Goal: Task Accomplishment & Management: Use online tool/utility

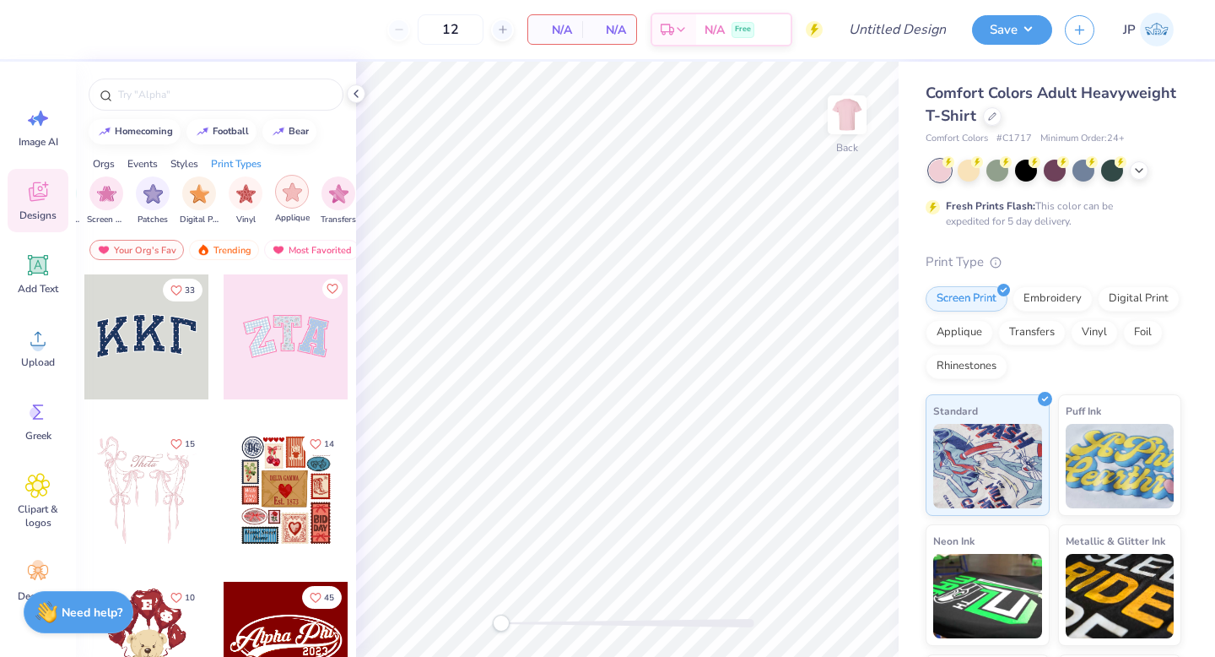
scroll to position [0, 1429]
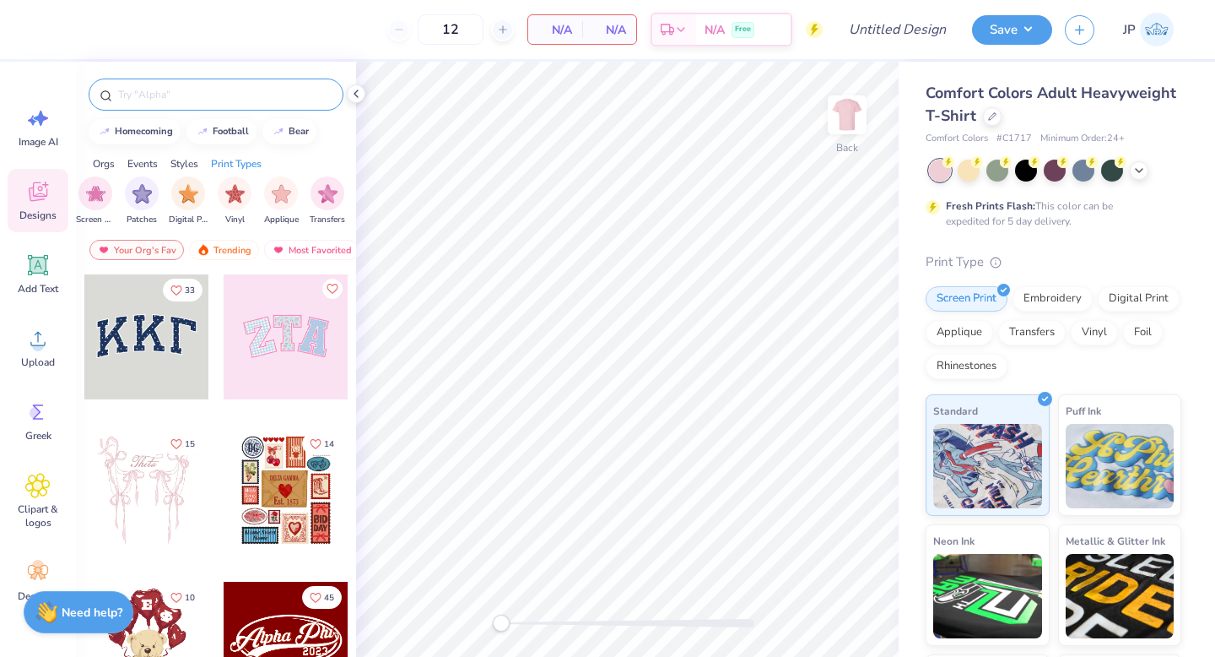
click at [185, 97] on input "text" at bounding box center [224, 94] width 216 height 17
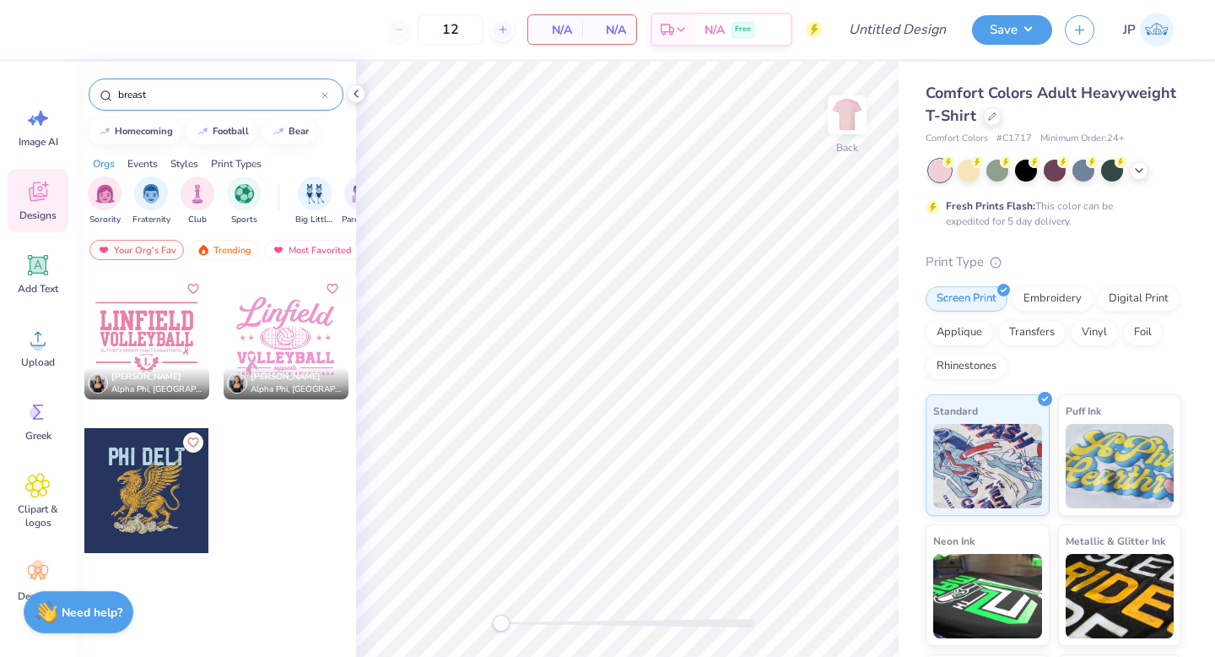
type input "breast"
click at [167, 364] on div at bounding box center [146, 336] width 125 height 125
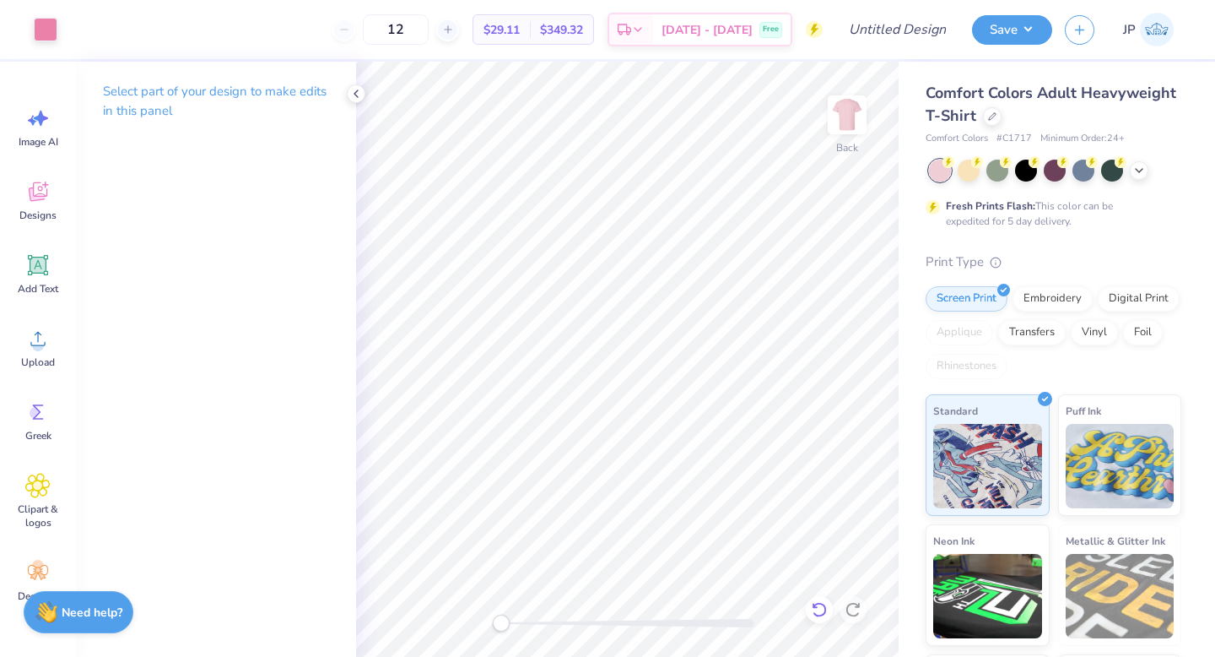
click at [811, 616] on icon at bounding box center [819, 609] width 17 height 17
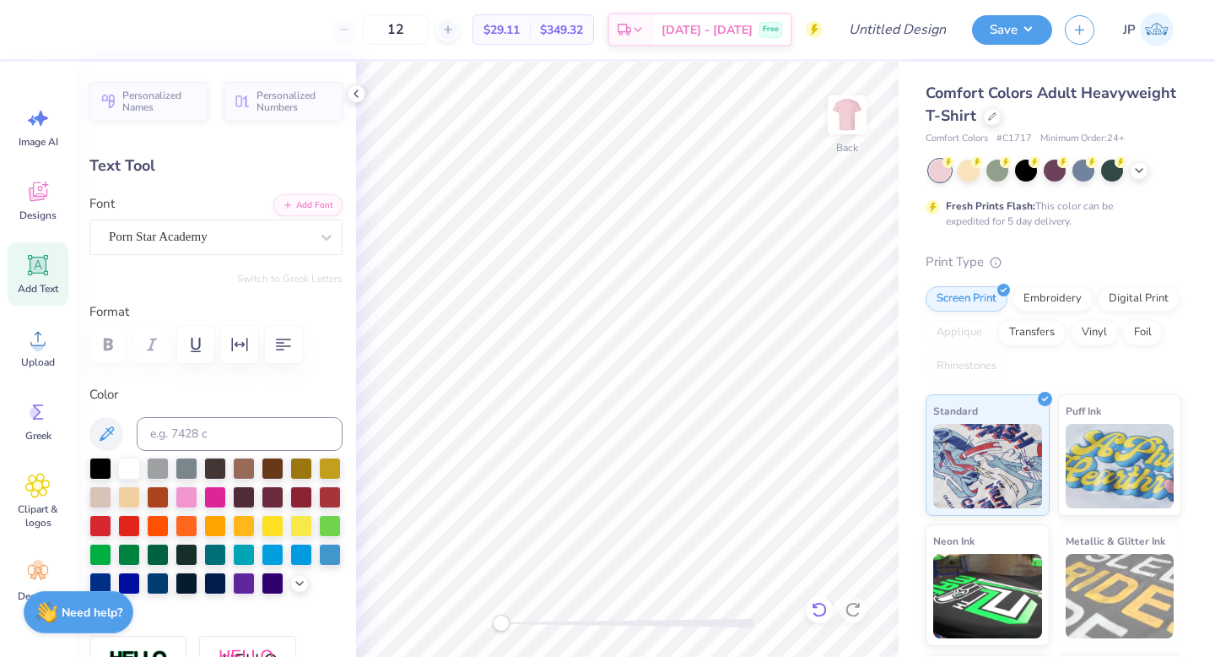
scroll to position [0, 0]
type textarea "L"
type textarea "one walk at a time"
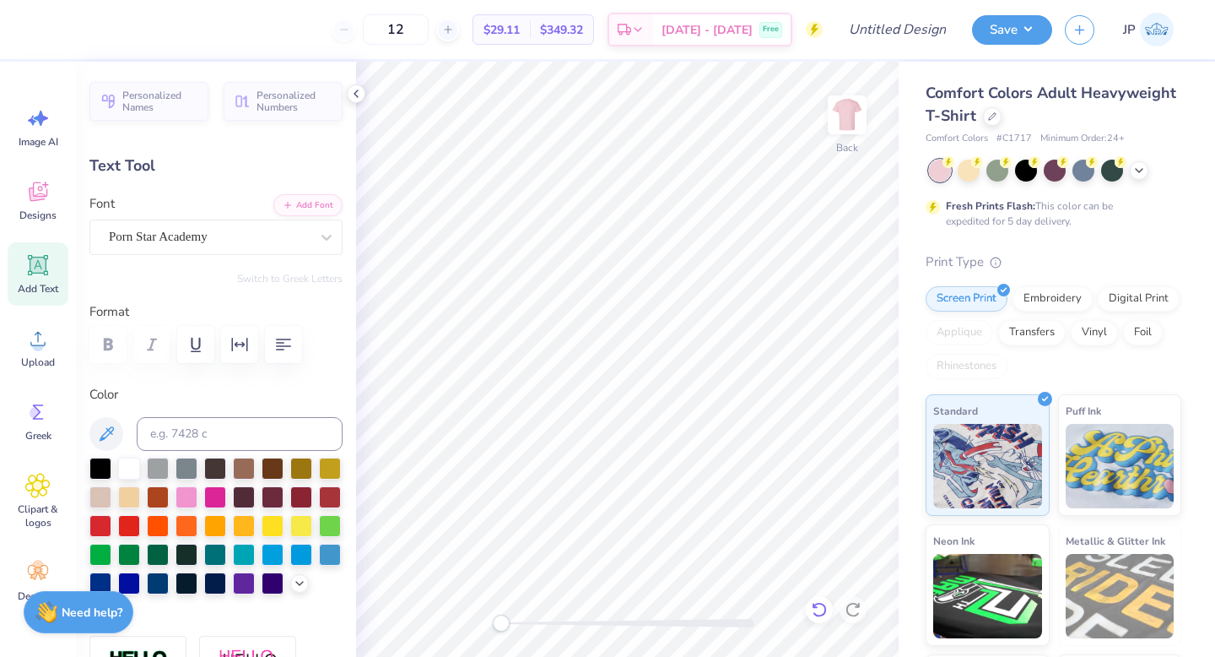
type input "9.90"
type input "1.52"
type input "6.17"
type input "4.84"
type input "2.19"
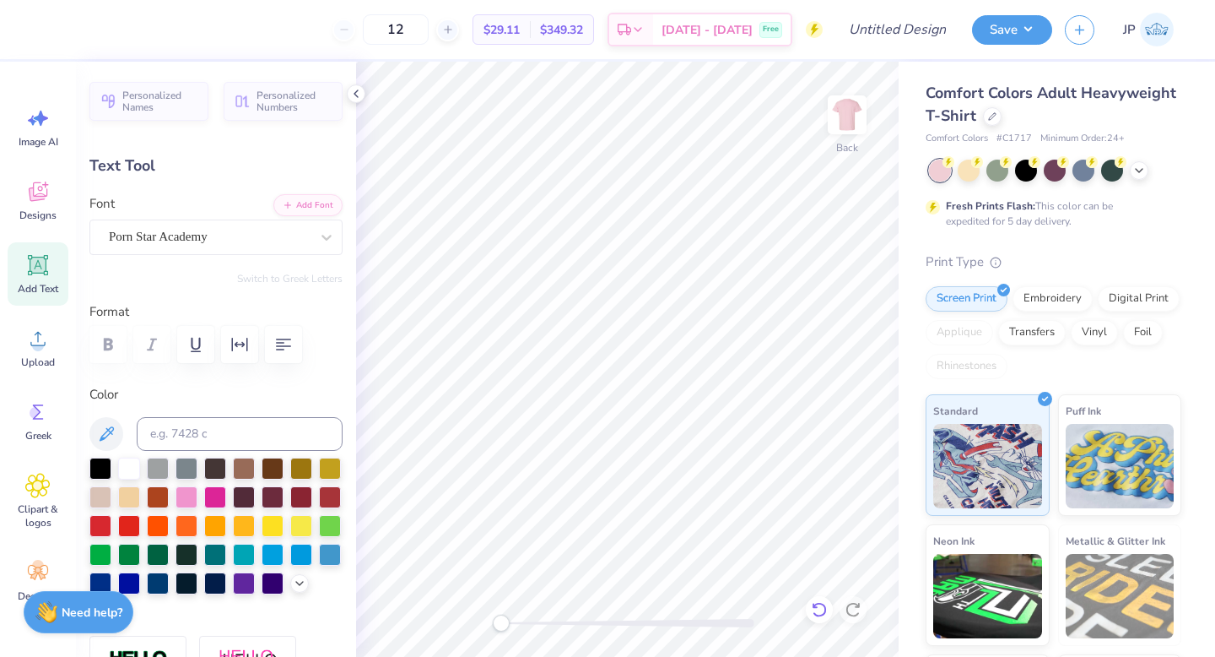
type input "5.52"
type input "8.62"
type input "0.30"
type input "8.03"
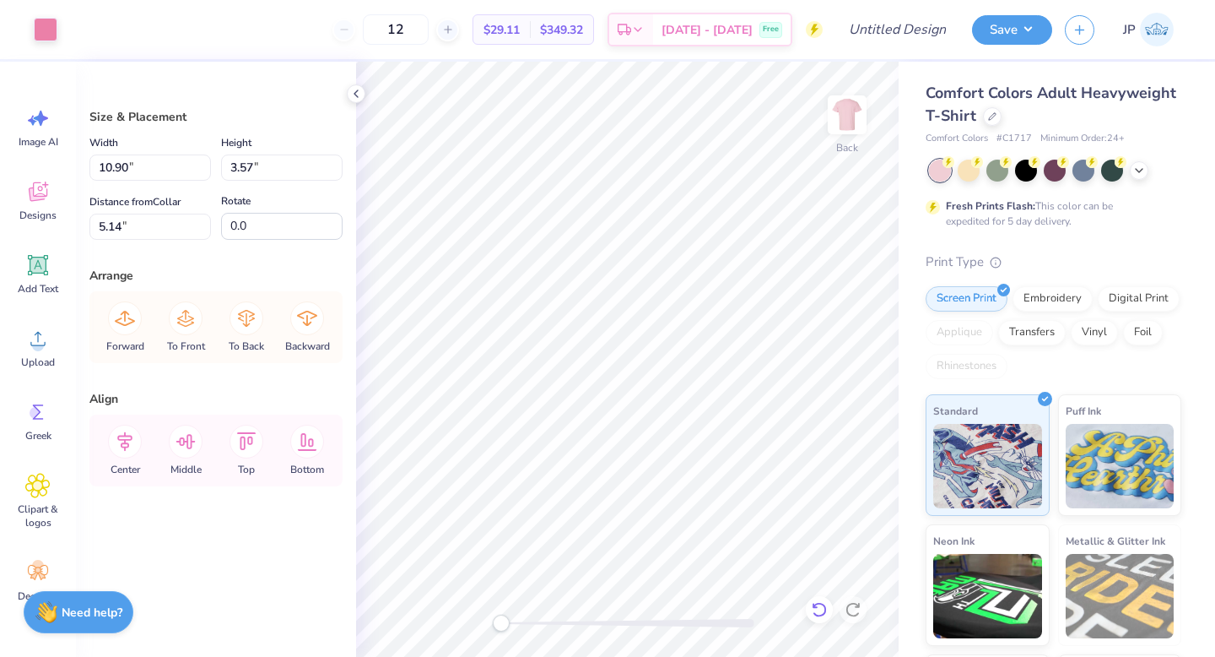
type input "5.03"
type input "1.65"
type input "3.00"
click at [851, 120] on img at bounding box center [848, 115] width 68 height 68
click at [847, 115] on img at bounding box center [848, 115] width 68 height 68
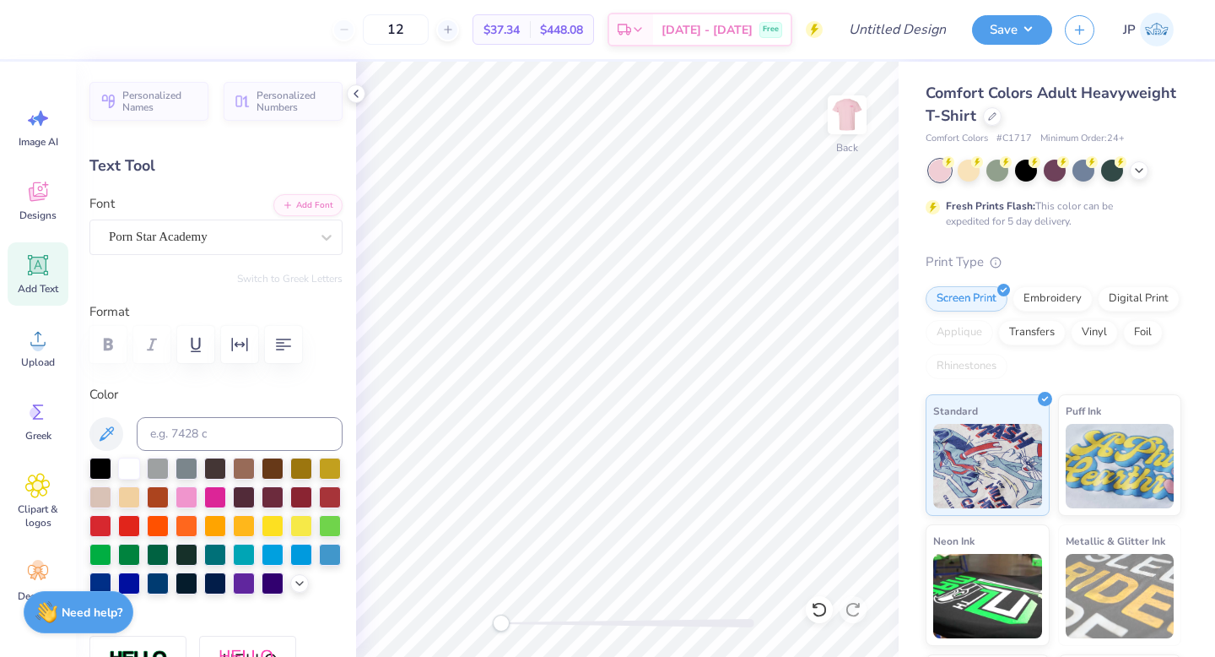
scroll to position [0, 0]
type textarea "V"
type textarea "P.S. 50 wears pink"
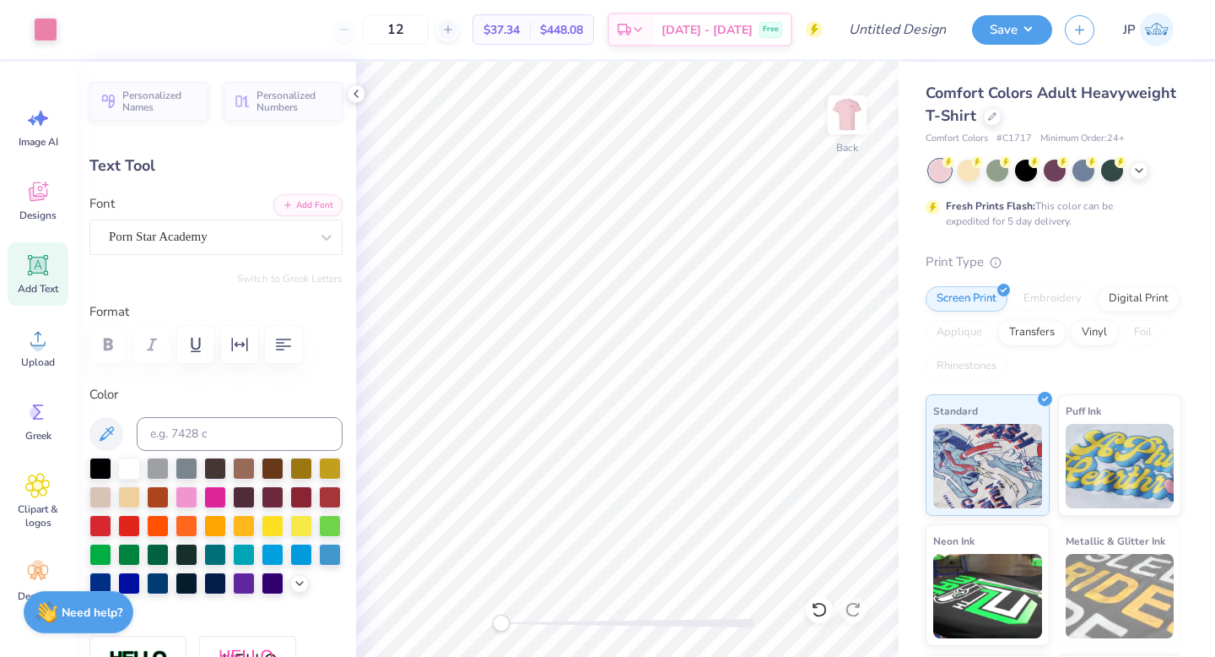
type input "14.17"
type input "1.38"
type input "11.42"
type textarea "P.S. 50 wears pink"
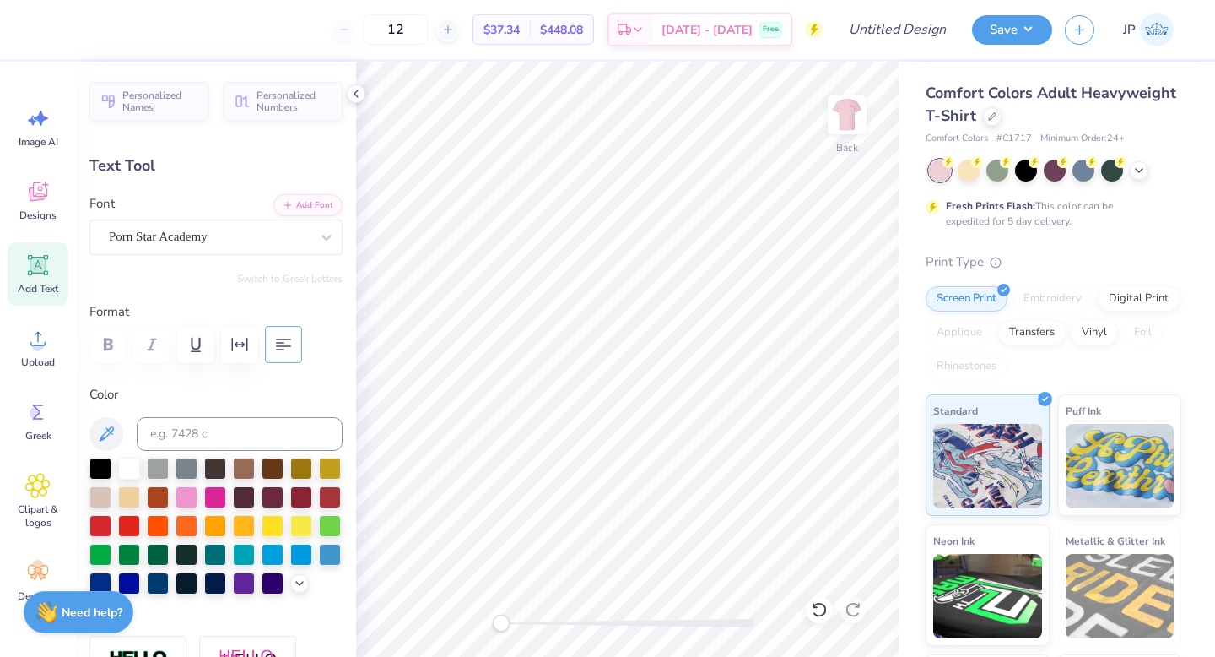
click at [280, 351] on icon "button" at bounding box center [283, 344] width 20 height 20
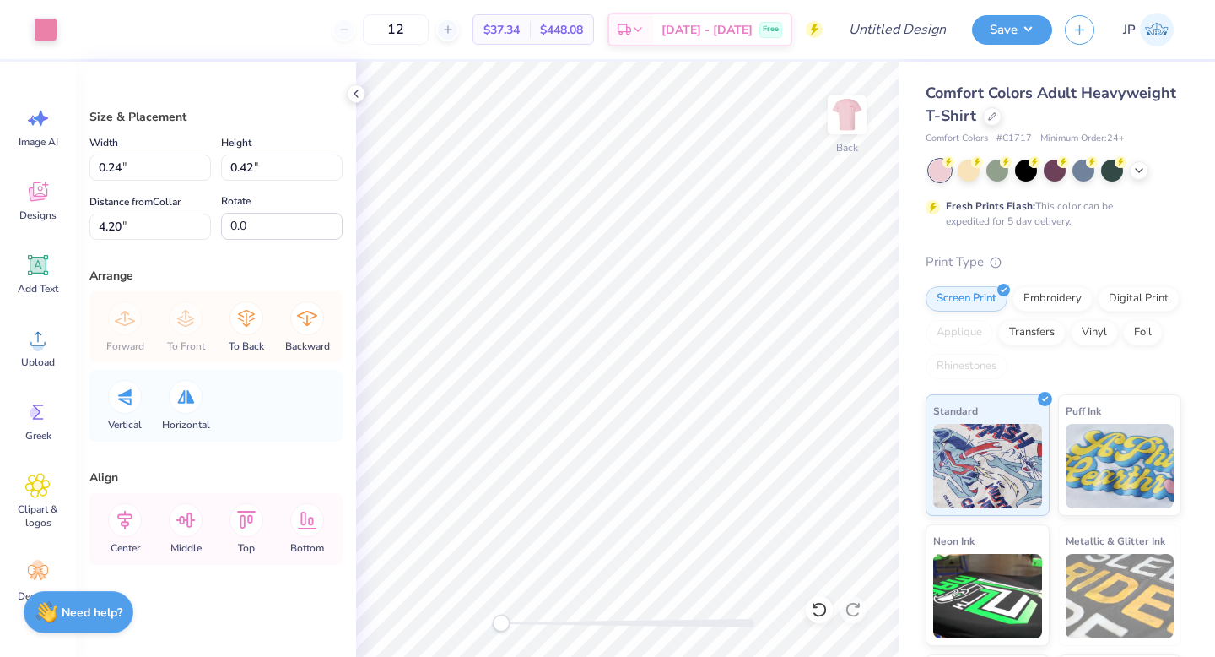
type input "0.67"
type input "1.16"
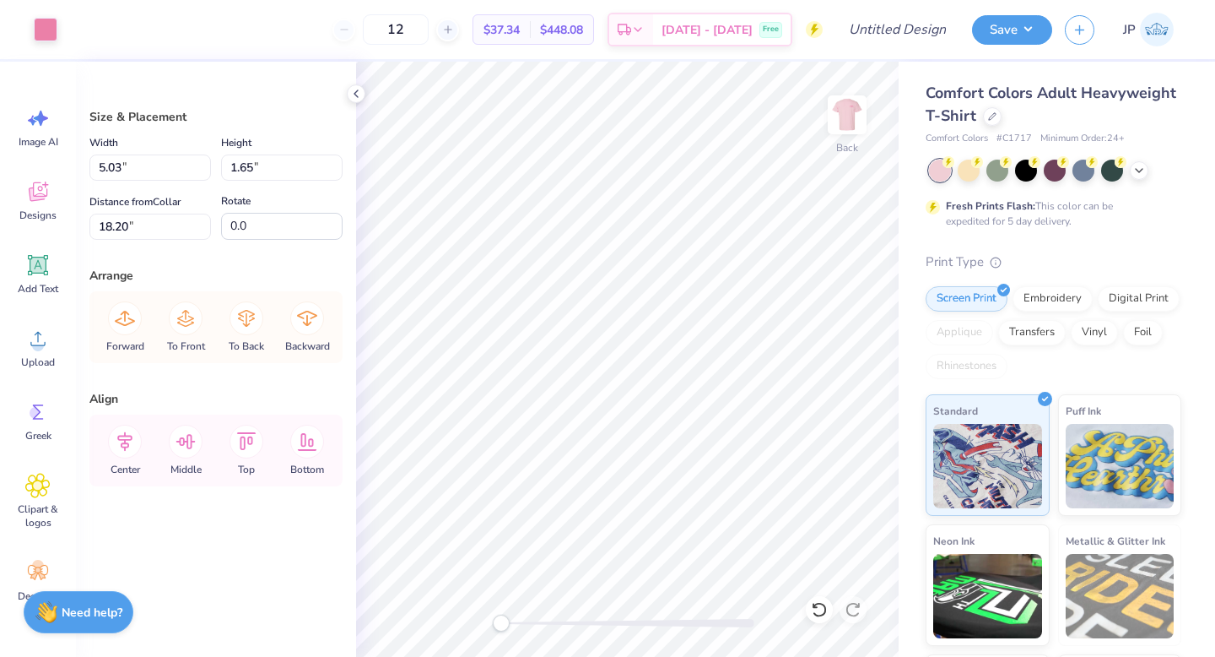
type input "18.20"
type input "4.26"
type input "1.62"
type input "3.00"
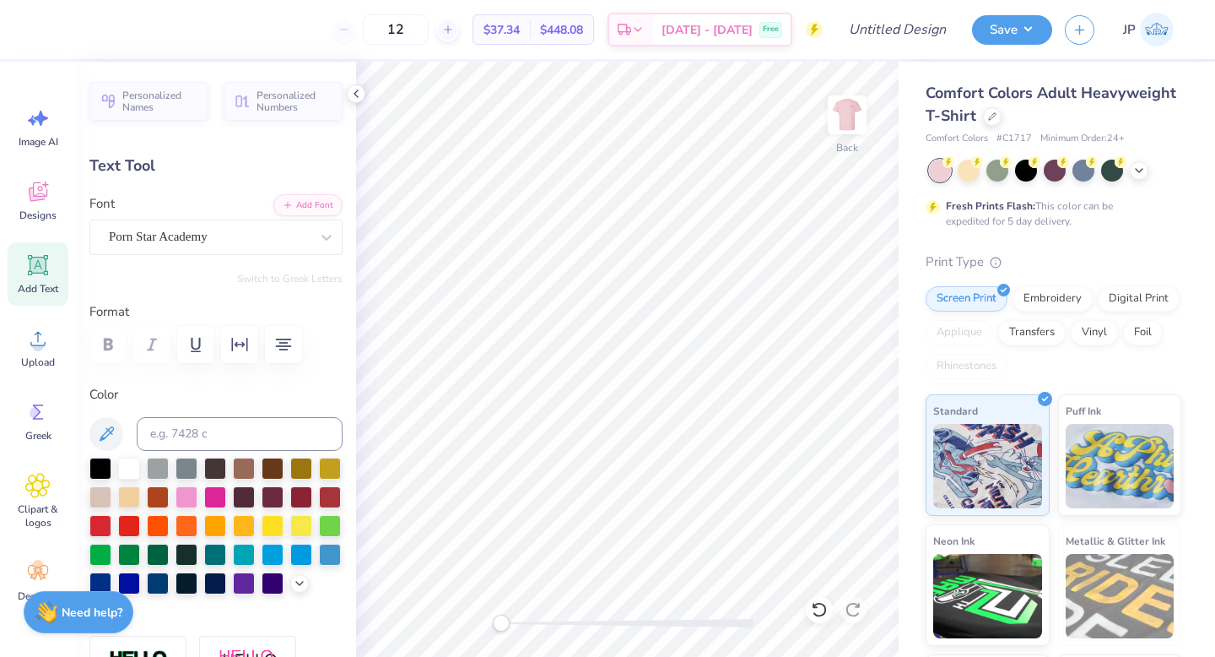
type input "3.14"
type input "1.19"
type input "3.43"
click at [836, 108] on img at bounding box center [848, 115] width 68 height 68
type input "2.27"
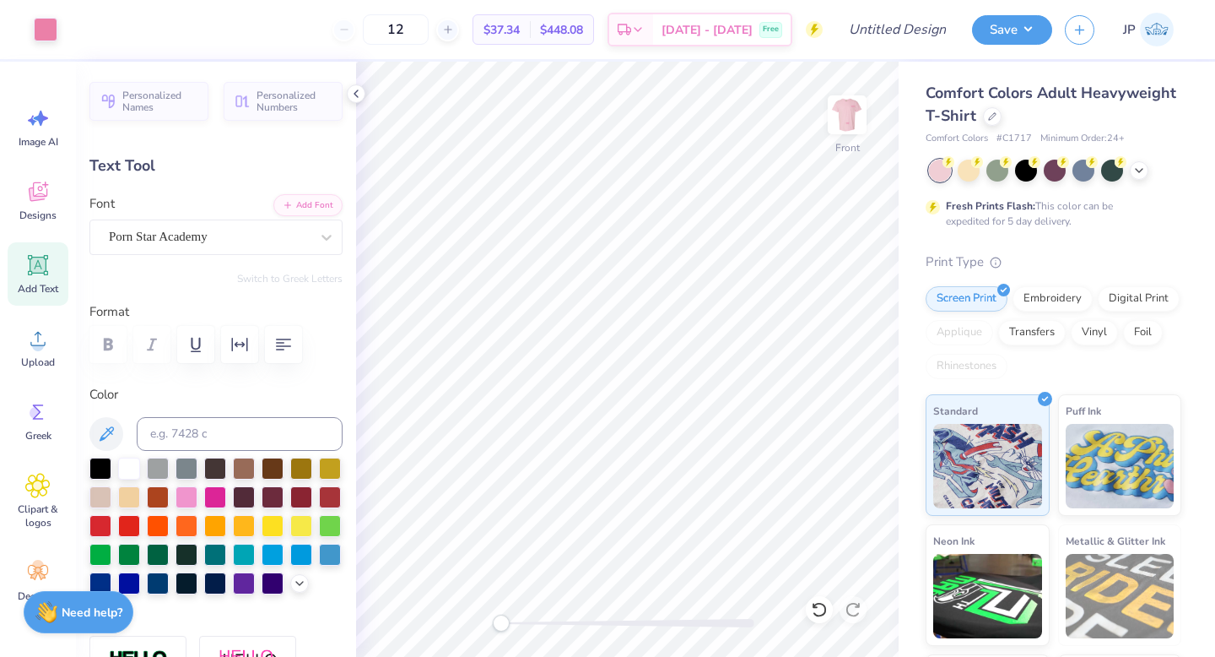
type input "1.03"
type input "5.58"
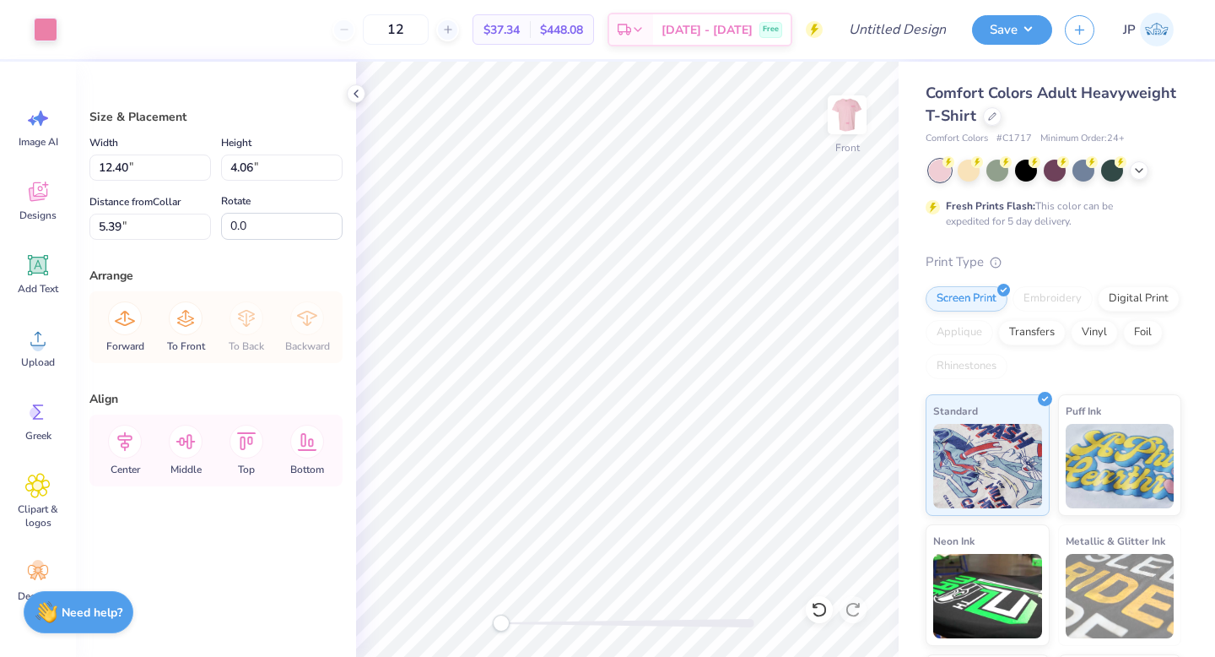
type input "12.40"
type input "4.06"
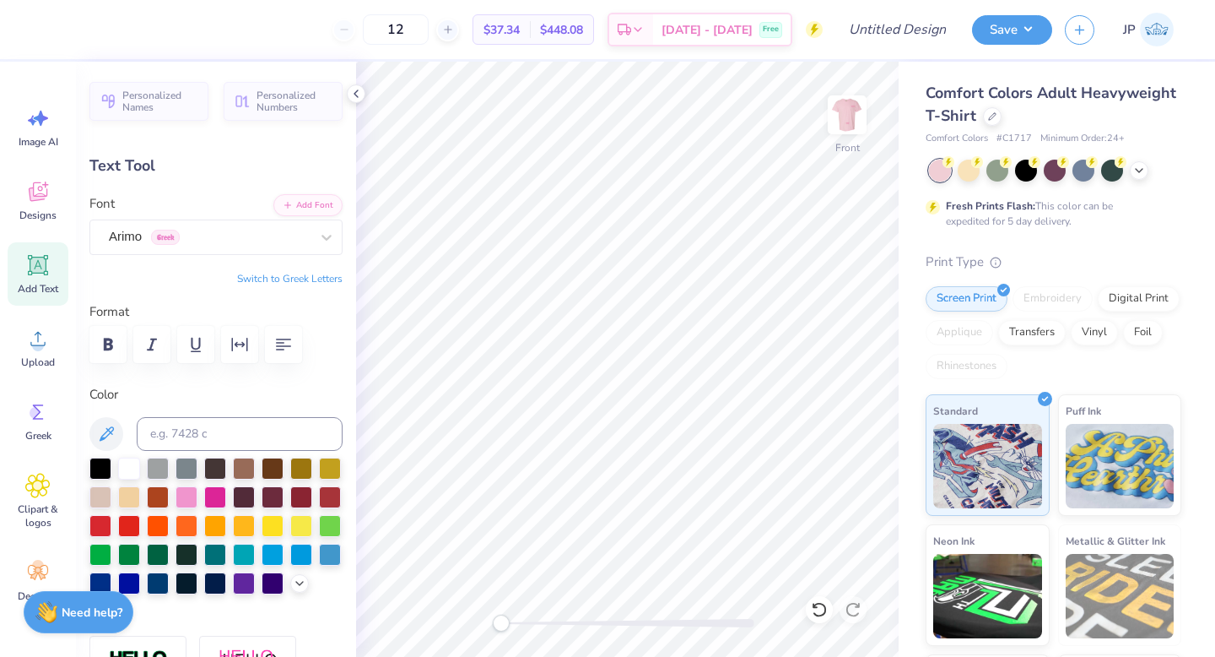
type input "9.80"
type input "0.34"
type input "8.68"
type input "5.50"
type input "2.49"
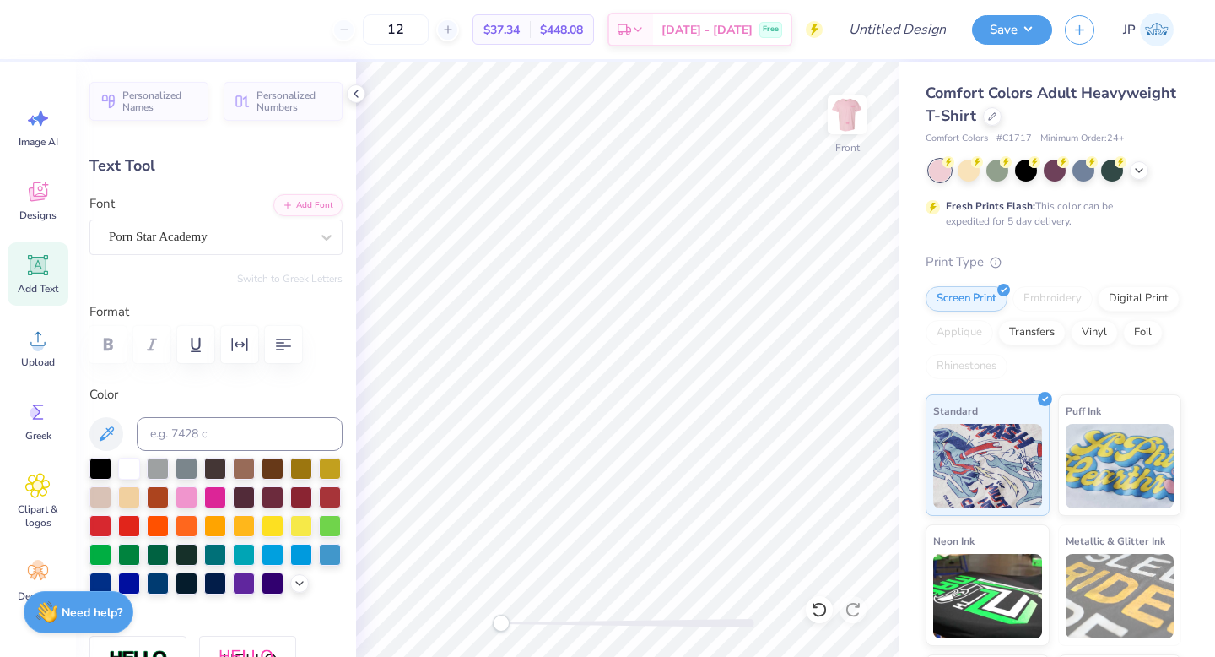
type input "10.11"
type textarea "one step at a time"
type input "5.47"
type input "10.12"
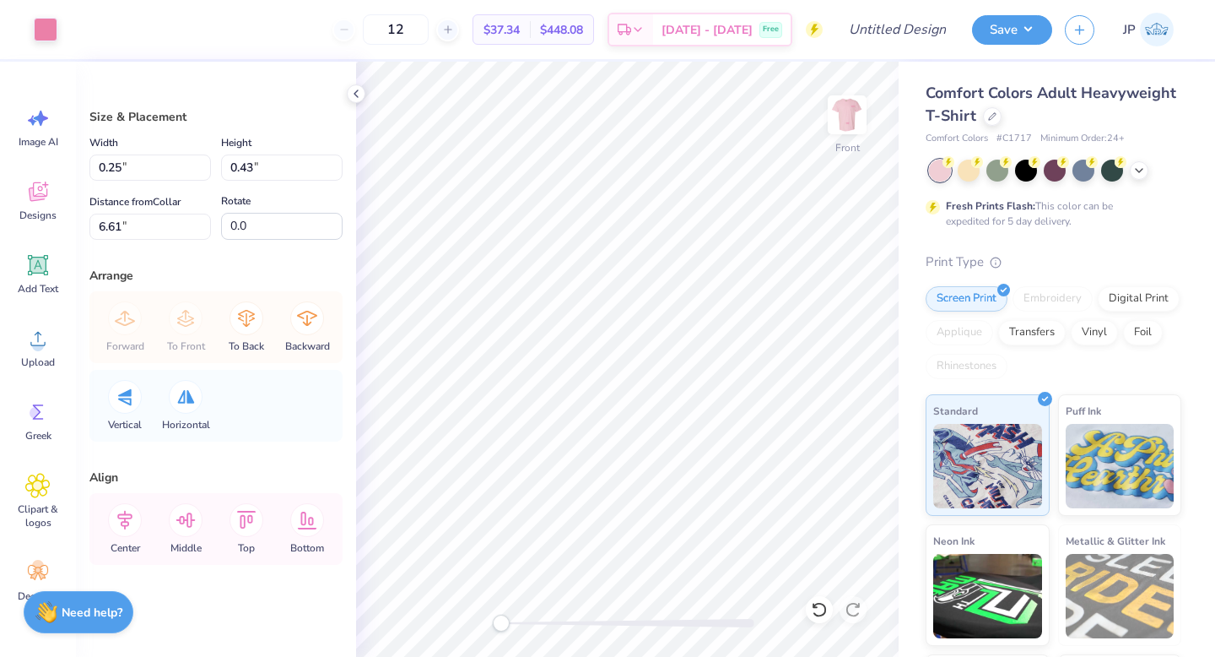
type input "2.02"
type input "3.50"
type input "1.74"
type input "3.01"
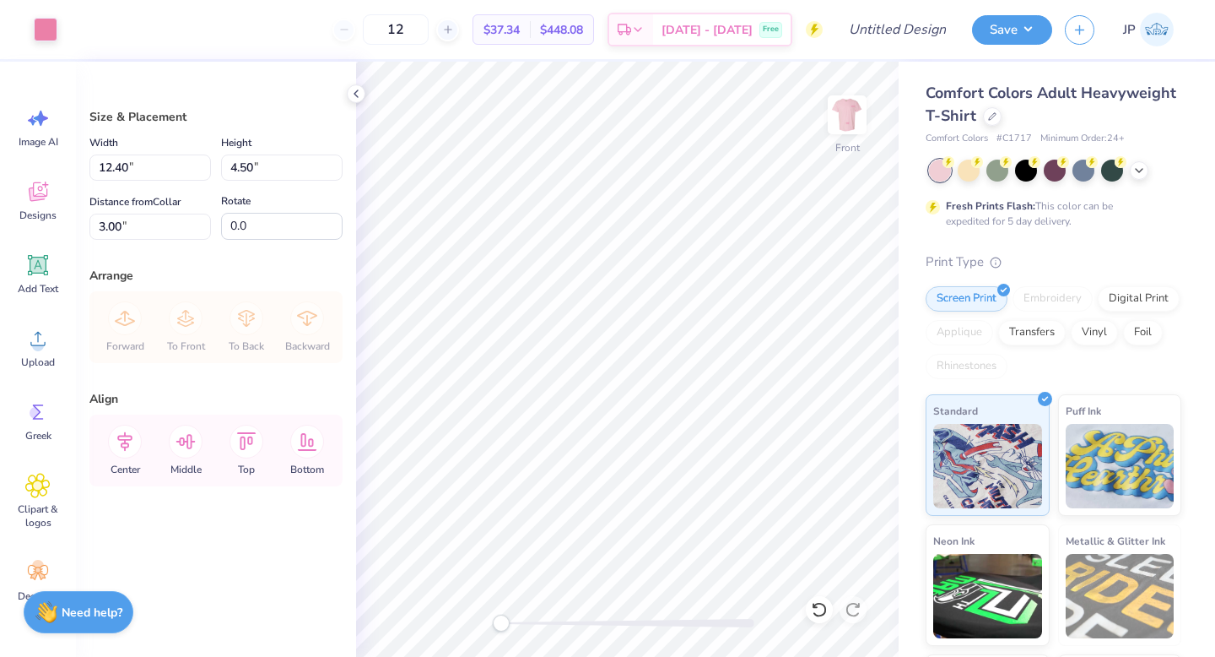
type input "3.00"
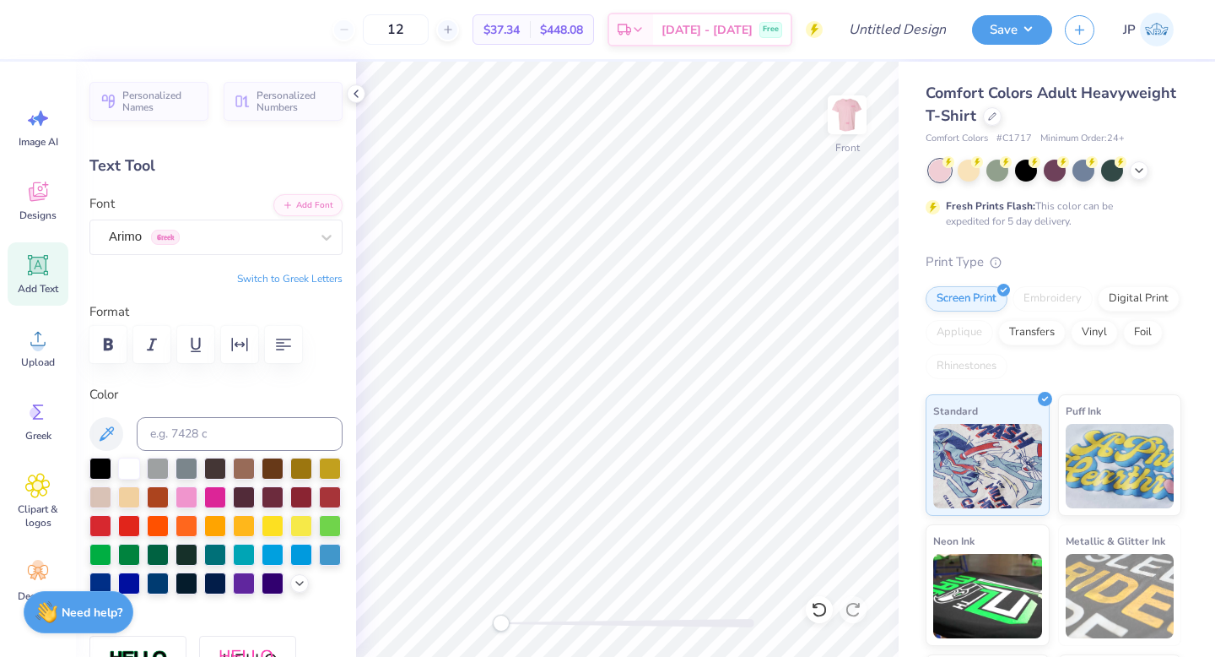
scroll to position [0, 4]
type textarea "SUPPORTING [MEDICAL_DATA] AWARENESS"
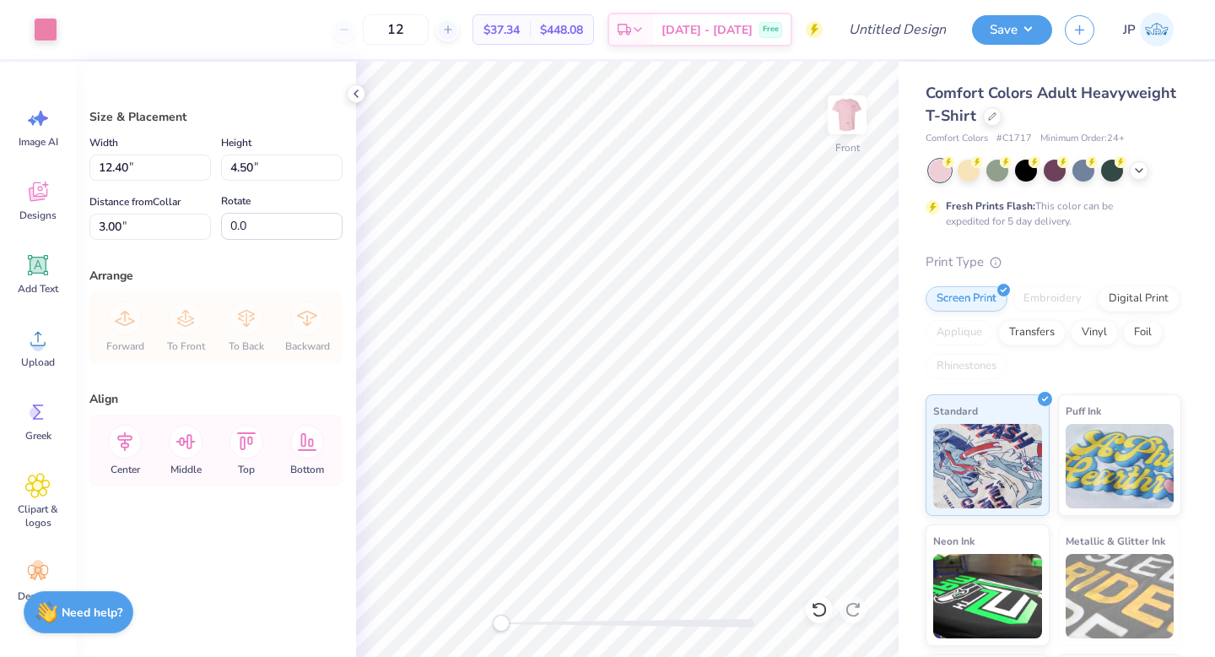
type input "4.26"
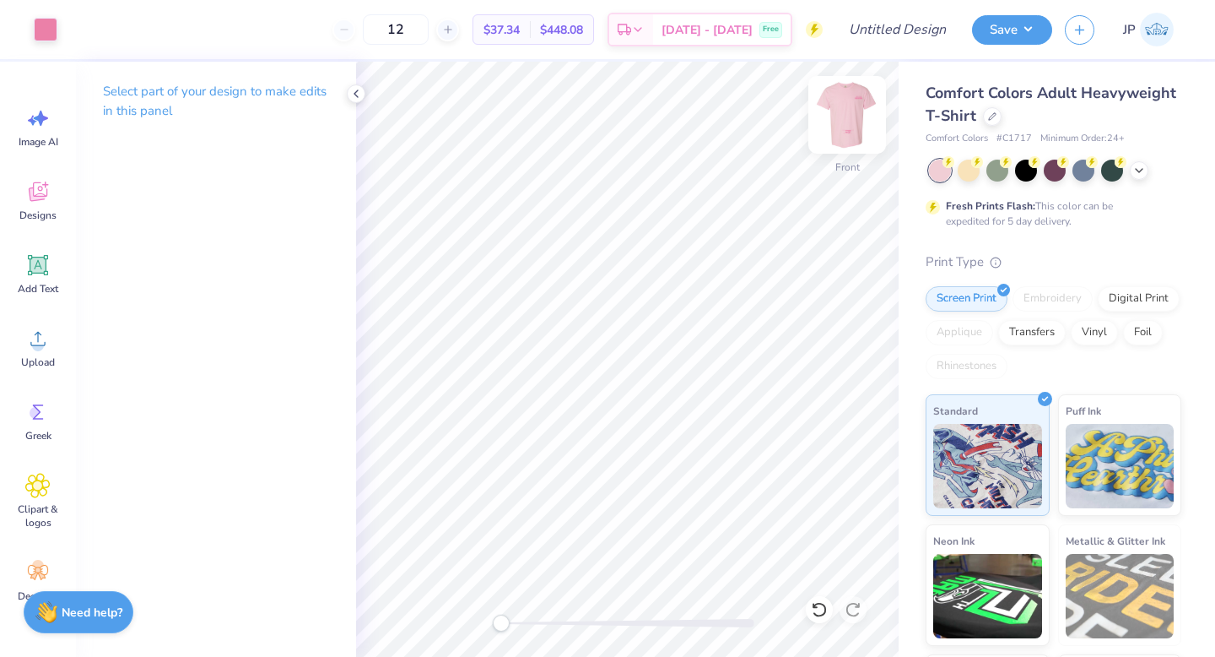
click at [843, 111] on img at bounding box center [848, 115] width 68 height 68
click at [862, 111] on img at bounding box center [848, 115] width 68 height 68
click at [856, 111] on img at bounding box center [848, 115] width 68 height 68
click at [429, 31] on input "12" at bounding box center [396, 29] width 66 height 30
type input "1"
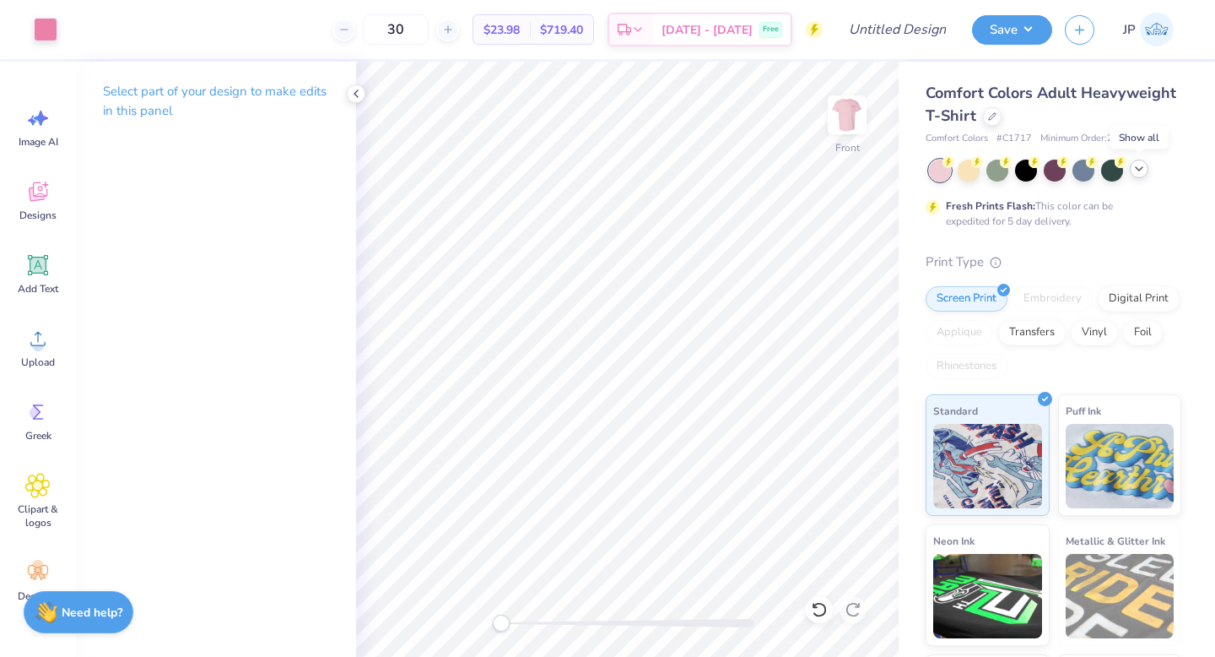
type input "30"
click at [1137, 169] on icon at bounding box center [1140, 169] width 14 height 14
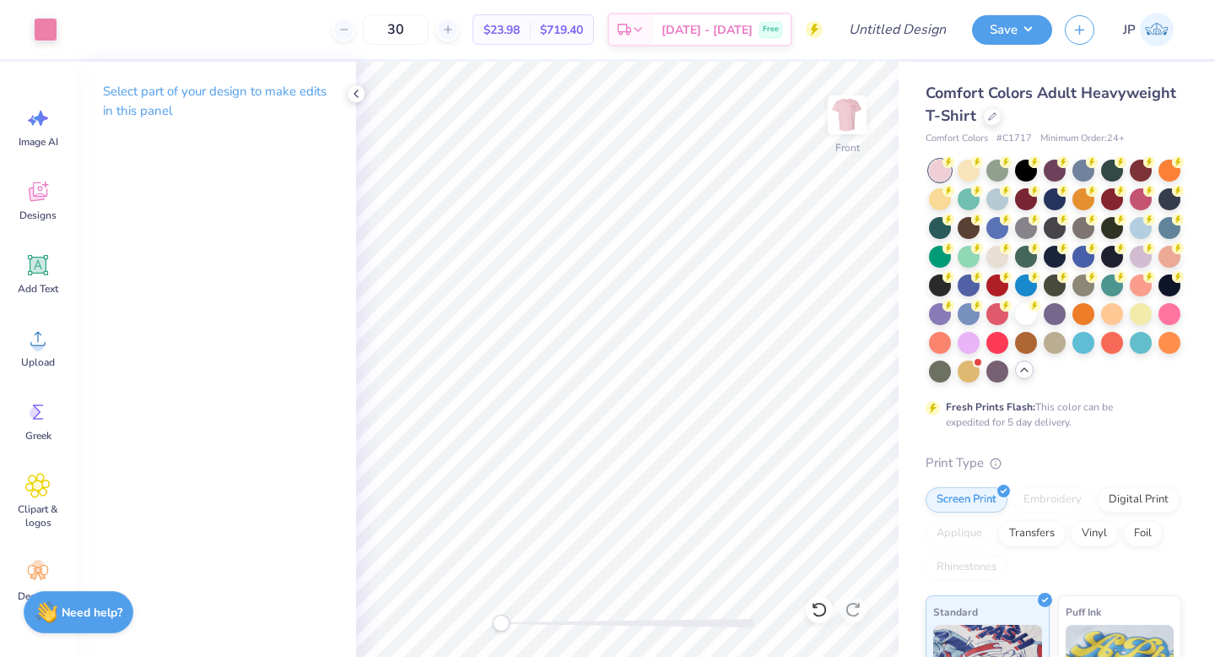
click at [1059, 110] on div "Comfort Colors Adult Heavyweight T-Shirt" at bounding box center [1054, 105] width 256 height 46
click at [988, 116] on icon at bounding box center [992, 115] width 8 height 8
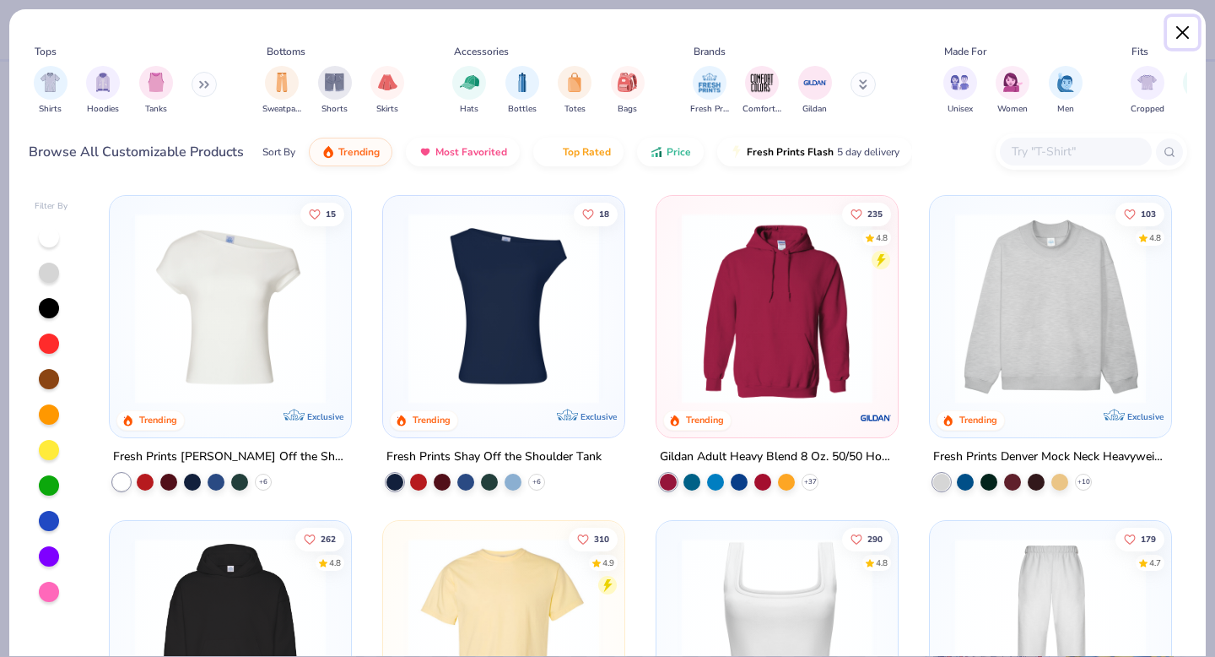
click at [1188, 36] on button "Close" at bounding box center [1183, 33] width 32 height 32
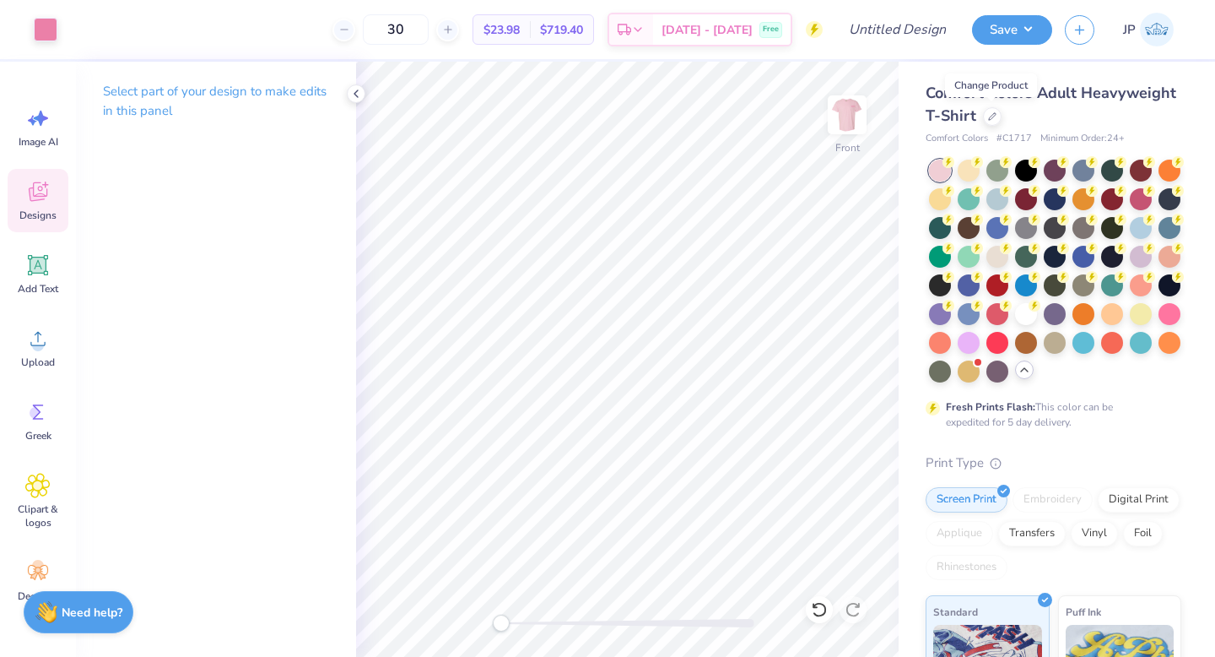
click at [36, 221] on span "Designs" at bounding box center [37, 215] width 37 height 14
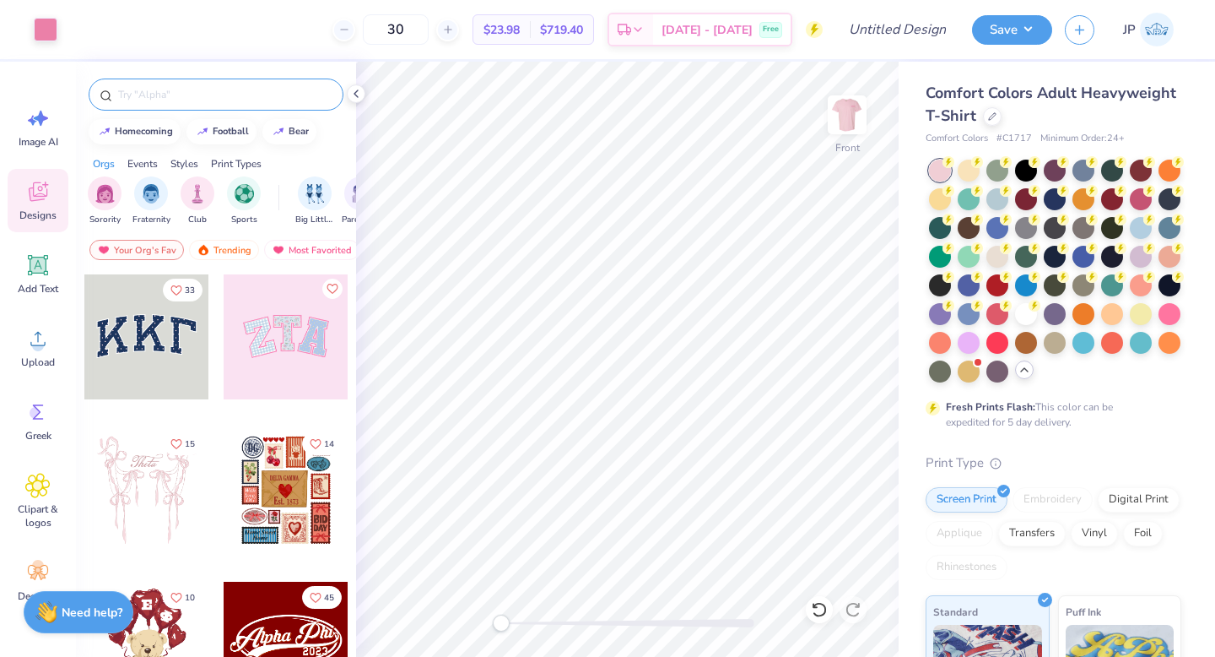
click at [179, 101] on input "text" at bounding box center [224, 94] width 216 height 17
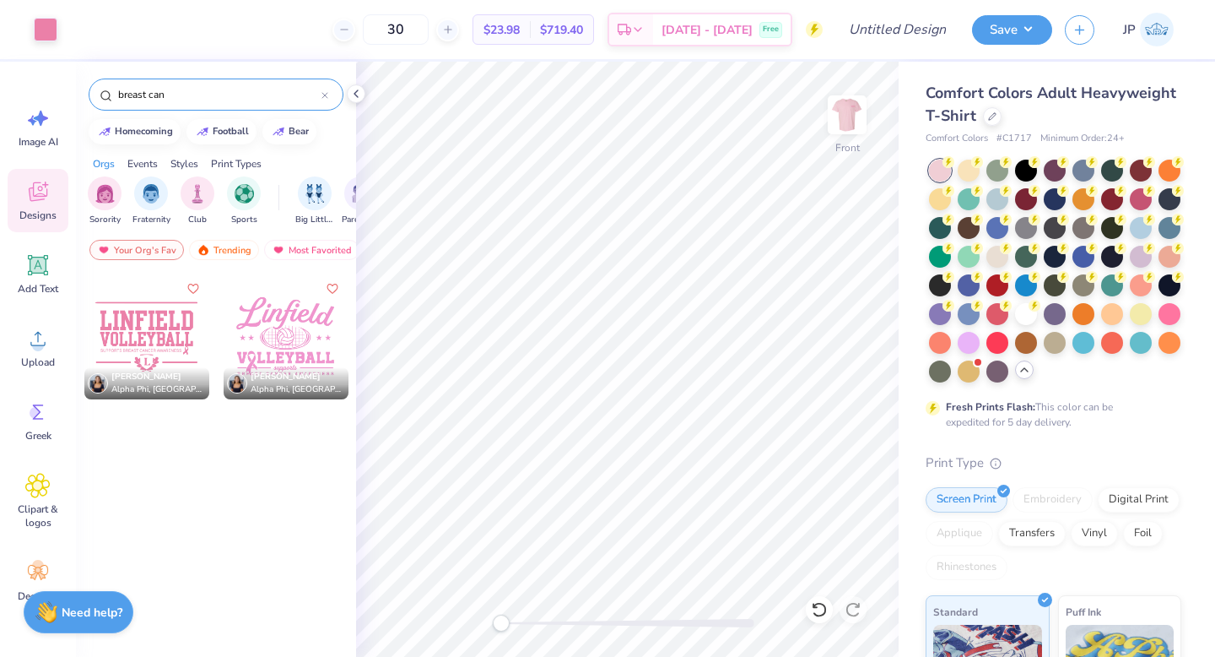
type input "breast can"
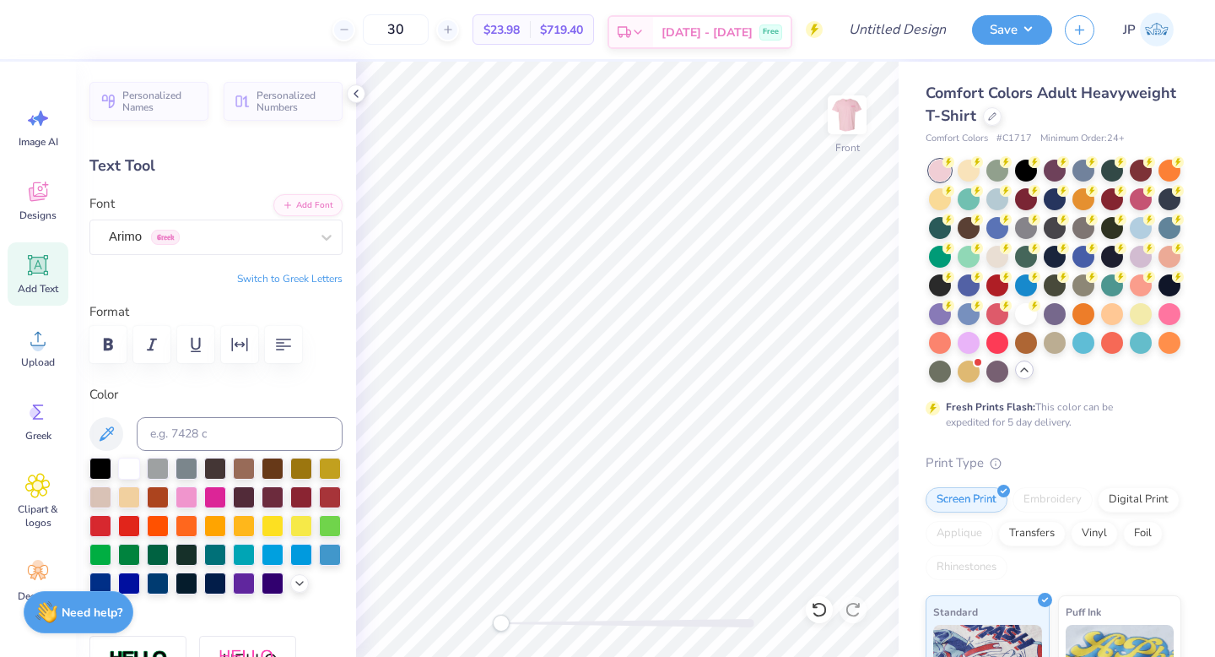
scroll to position [0, 3]
type input "13.90"
type input "0.45"
type input "5.22"
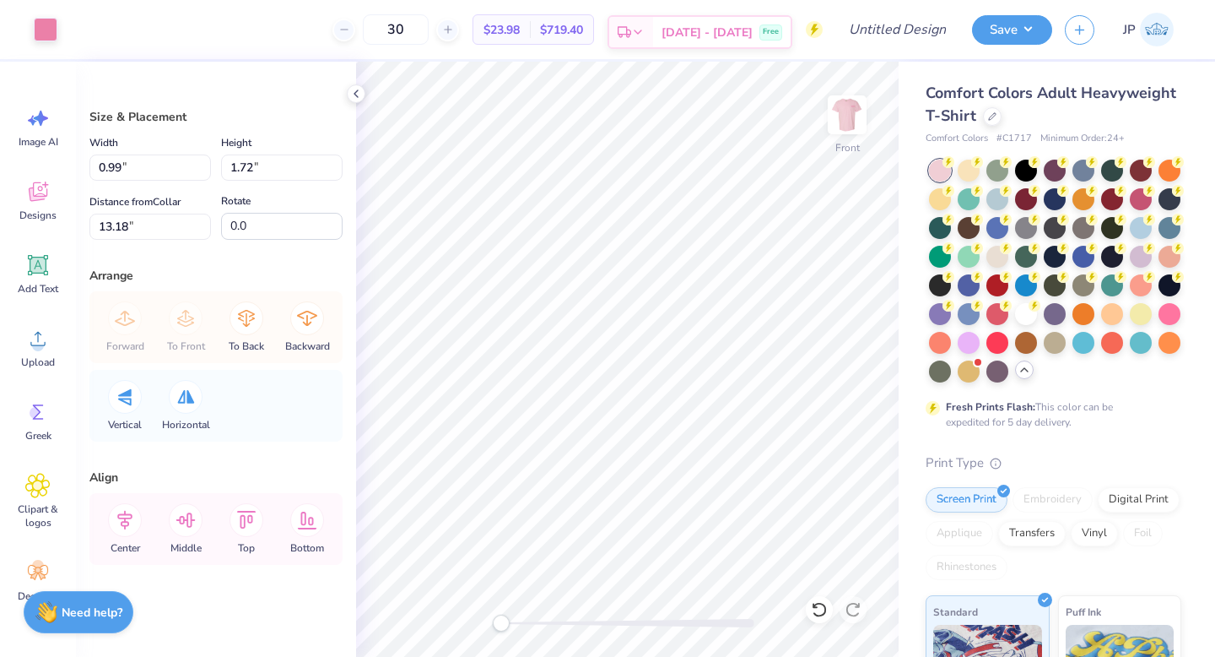
type input "0.99"
type input "1.72"
type input "13.18"
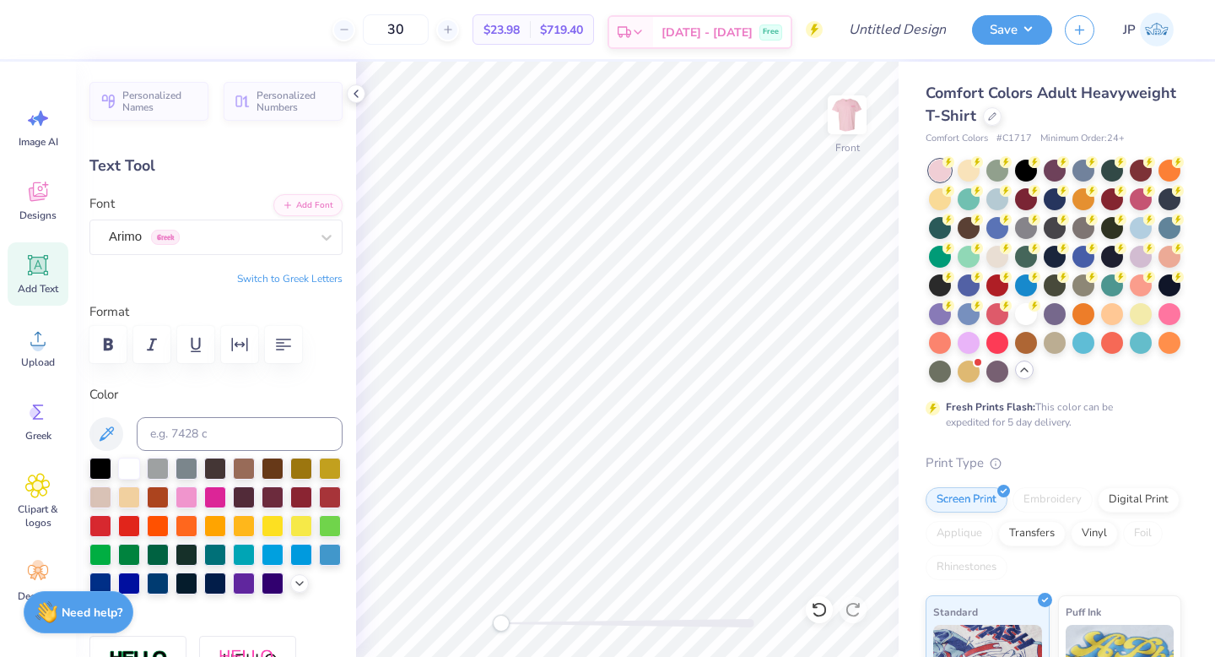
type textarea "SUPP RTING [MEDICAL_DATA] AWARENESS"
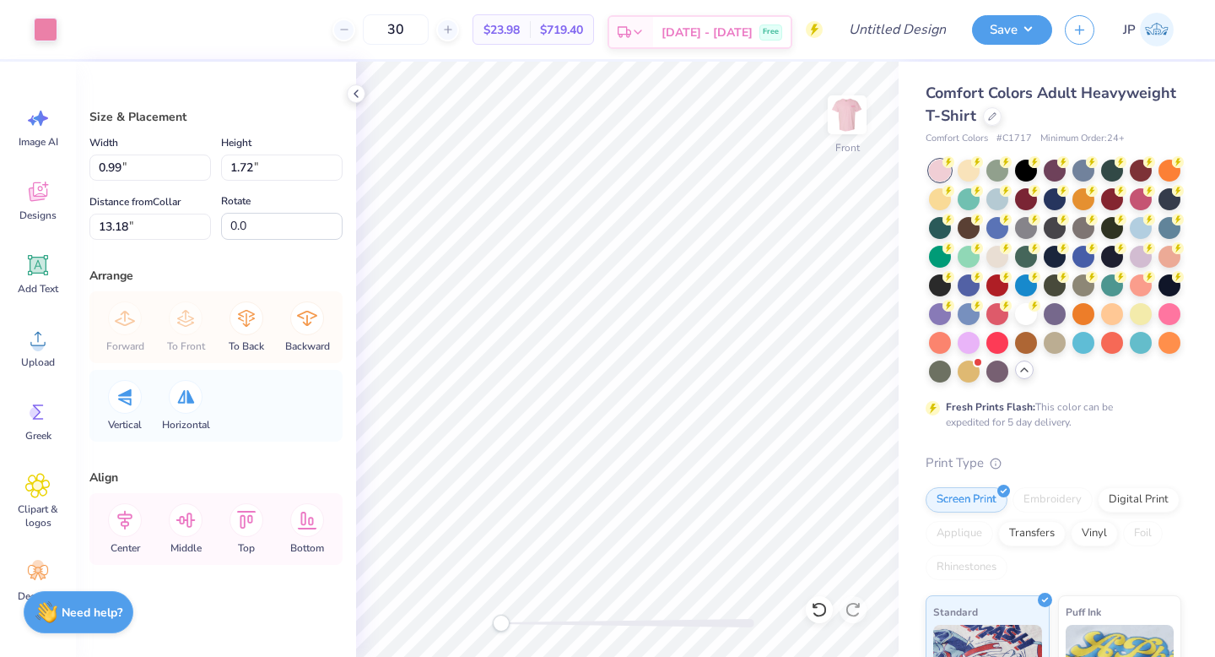
type input "0.50"
type input "0.87"
type input "14.04"
type input "0.29"
type input "0.51"
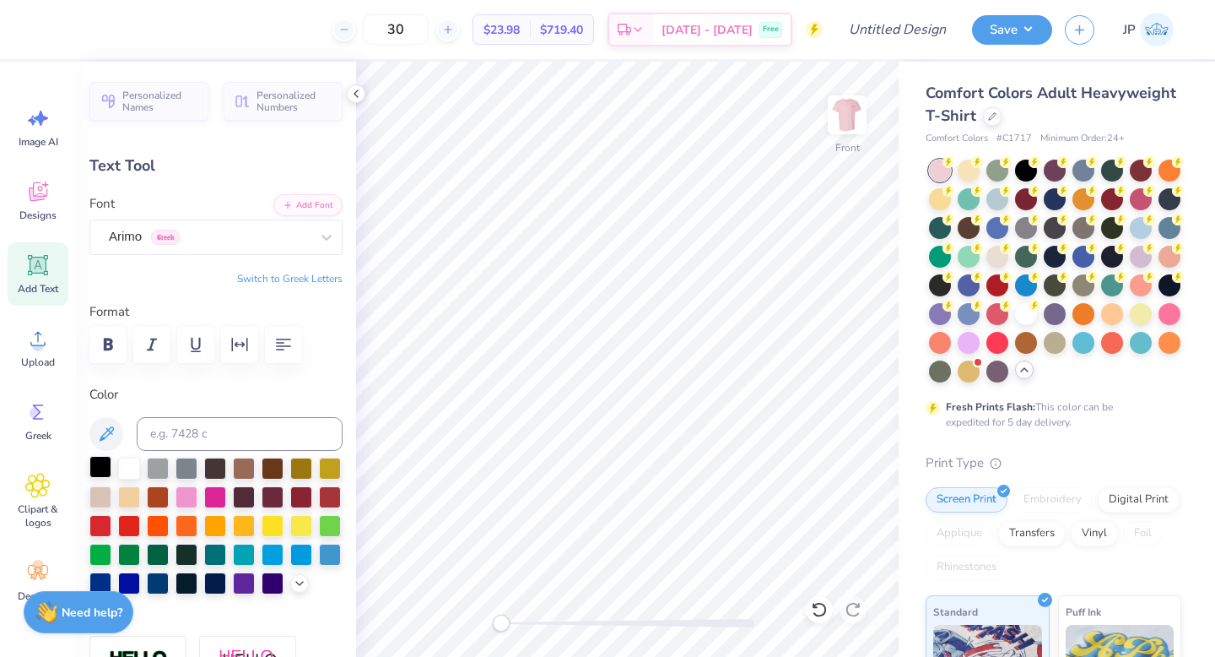
click at [102, 467] on div at bounding box center [100, 467] width 22 height 22
type input "5.47"
type input "2.49"
type input "5.69"
type input "9.28"
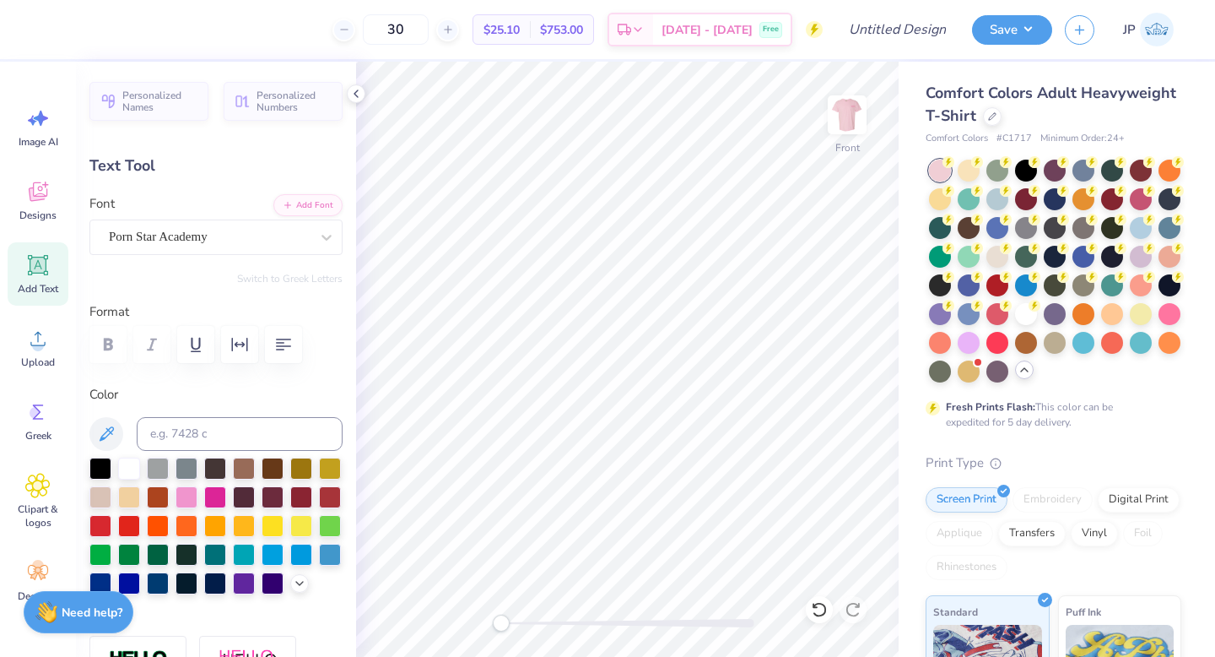
type input "4.22"
type input "11.66"
type textarea "one. step. at. a. time"
type input "10.25"
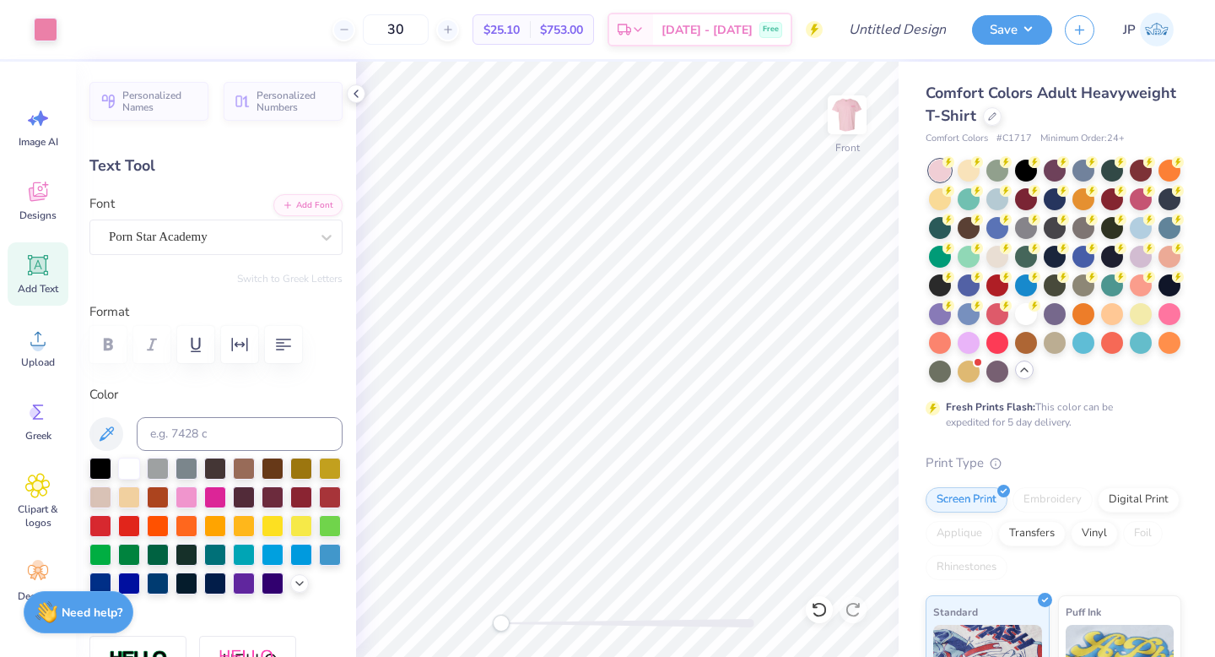
type input "12.86"
type textarea "one. step. at. a. time."
click at [287, 334] on icon "button" at bounding box center [283, 344] width 20 height 20
type input "13.75"
type input "0.45"
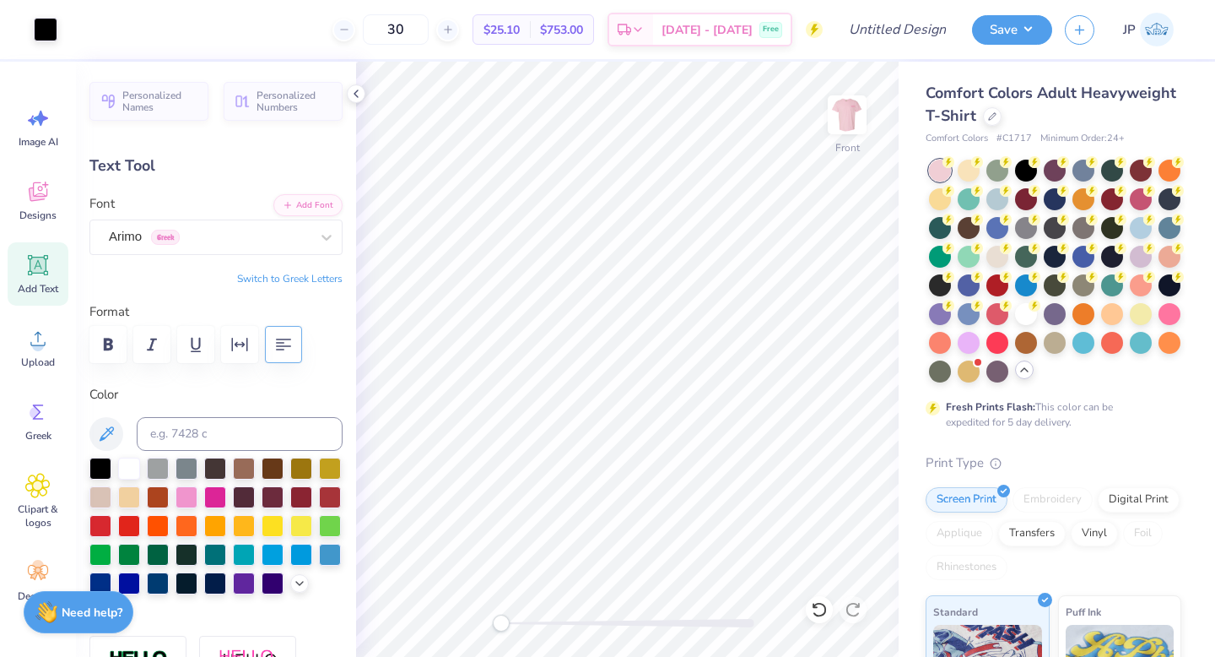
type input "5.22"
type input "14.58"
type input "0.48"
type input "5.00"
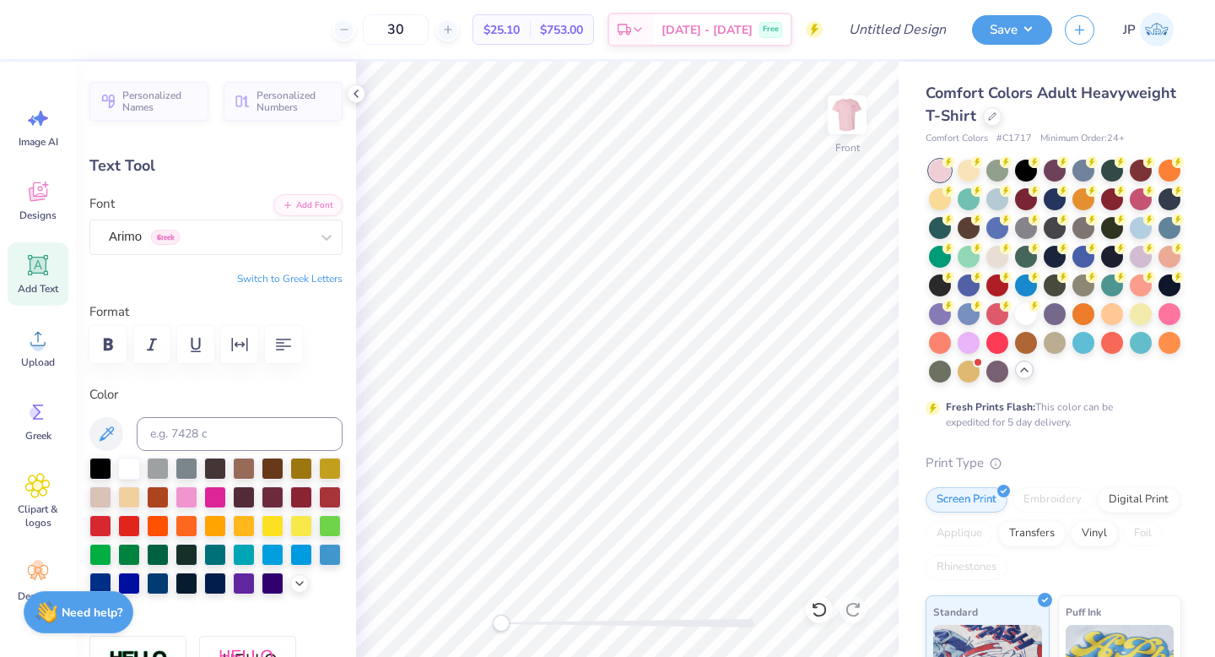
type textarea "SUPP RTING [MEDICAL_DATA] AWARENESS"
type input "7.21"
type input "1.29"
type input "6.74"
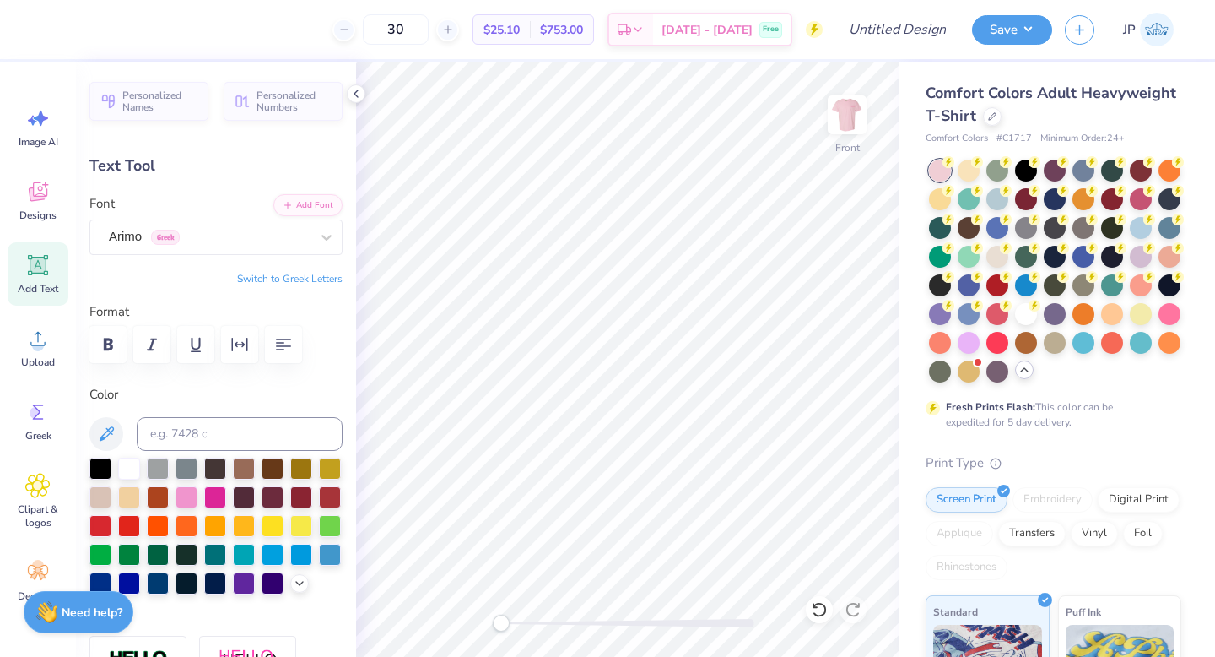
type input "10.01"
type input "1.79"
type input "10.64"
type input "4.22"
type input "12.86"
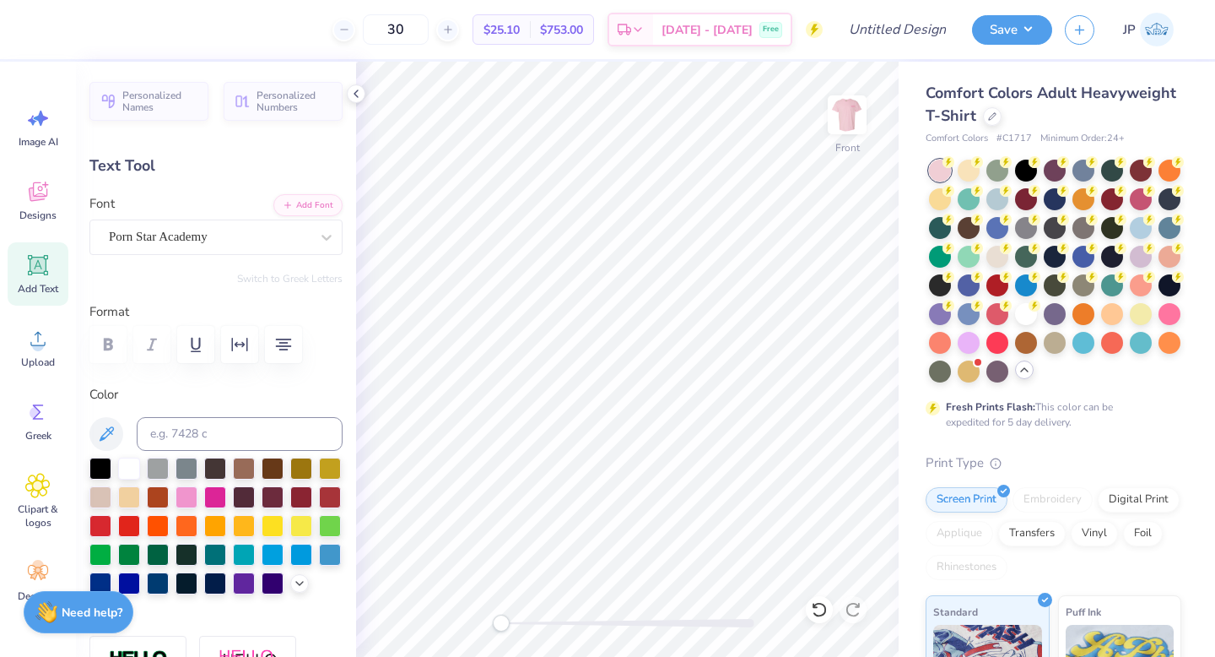
type input "8.73"
type input "3.46"
type input "13.63"
type textarea "one. step. at. a. time."
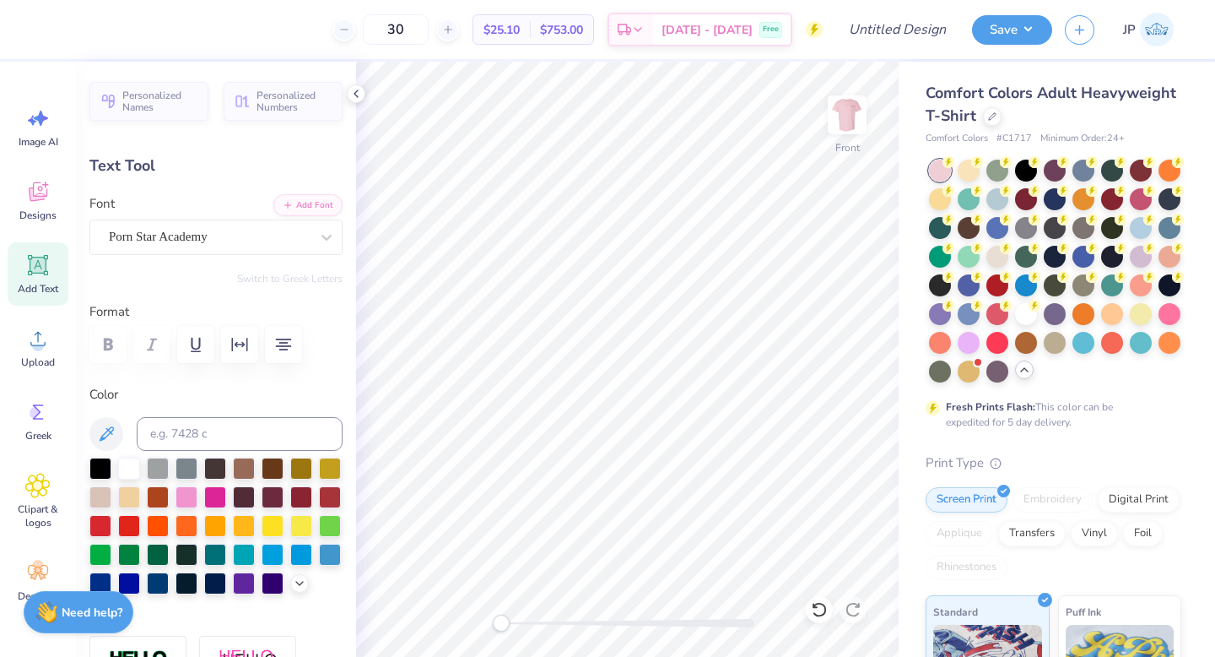
scroll to position [1, 3]
type input "14.53"
type input "1.20"
type input "14.76"
type input "10.64"
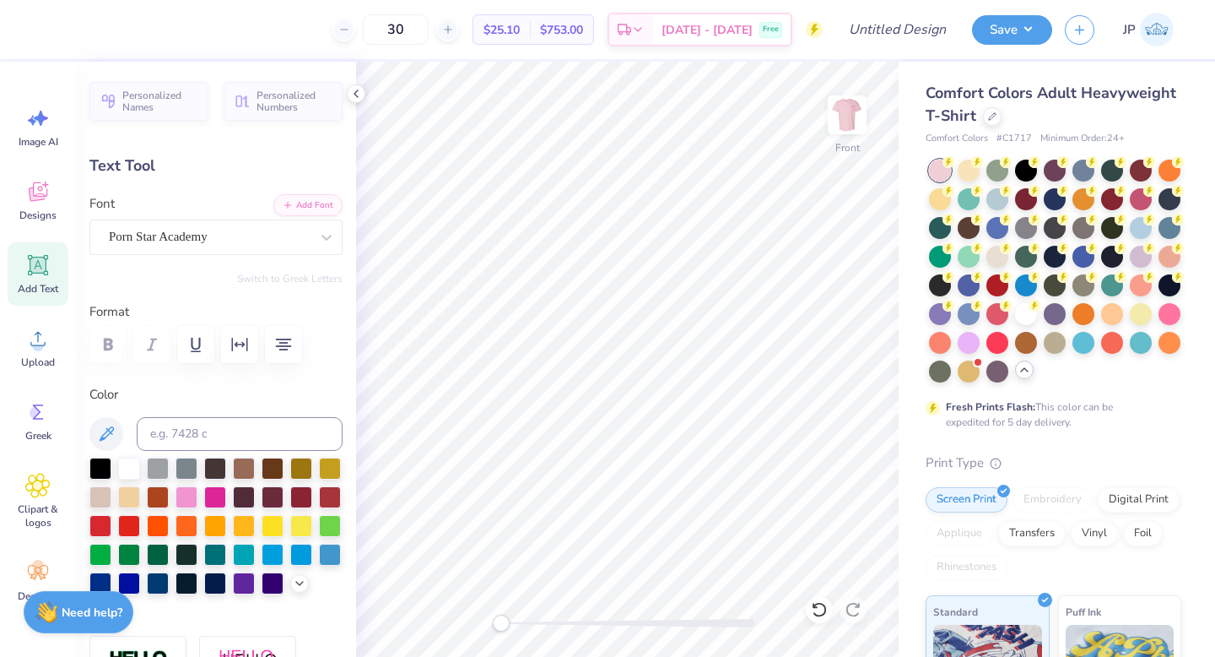
type input "0.88"
type input "15.08"
type input "10.01"
type input "1.79"
type input "6.53"
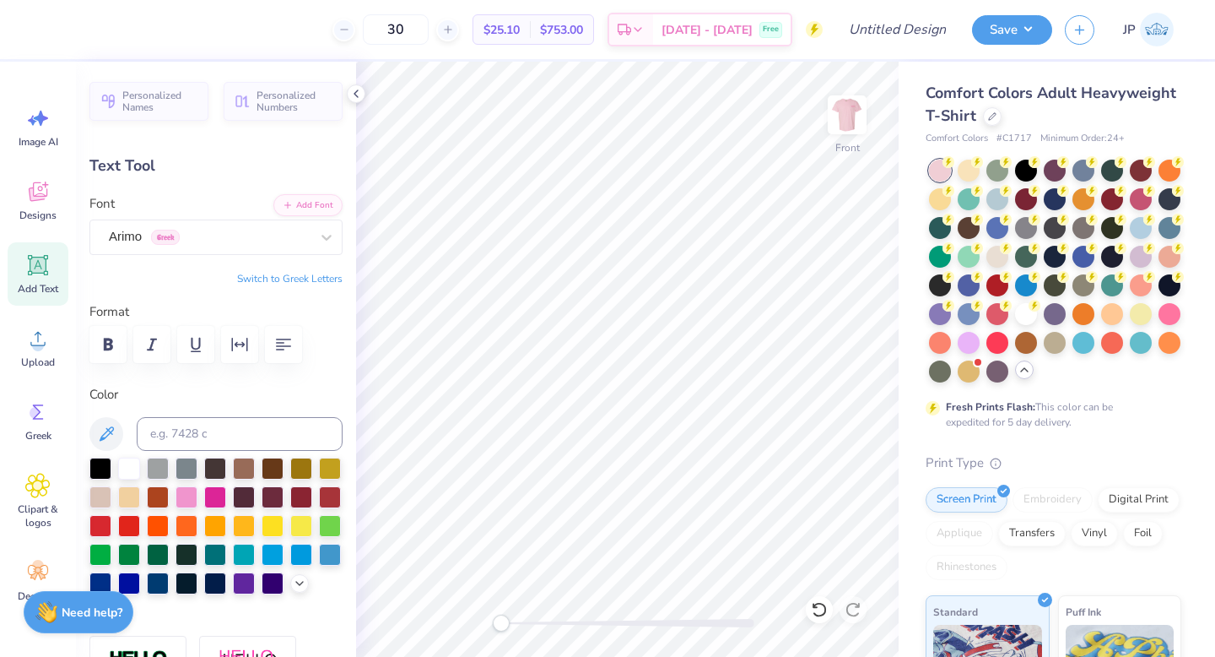
type input "14.40"
type input "2.58"
type input "6.50"
type textarea "SUPP RTING [MEDICAL_DATA] \AWARENESS"
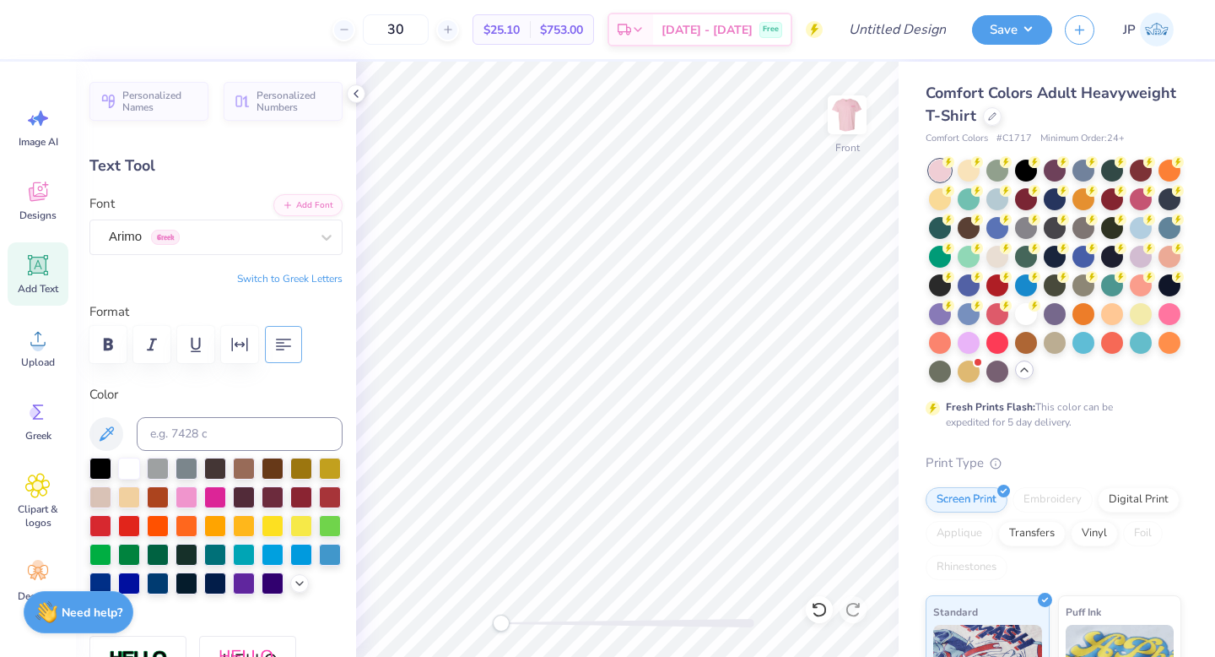
click at [285, 352] on icon "button" at bounding box center [283, 344] width 20 height 20
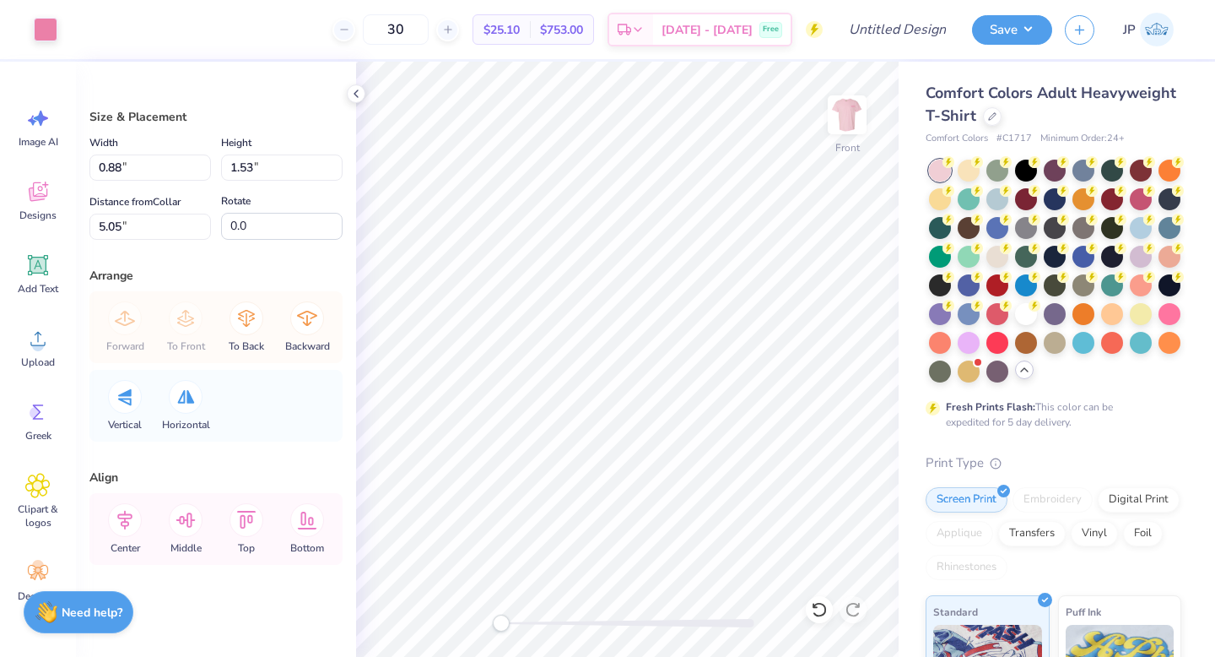
type input "0.88"
type input "1.53"
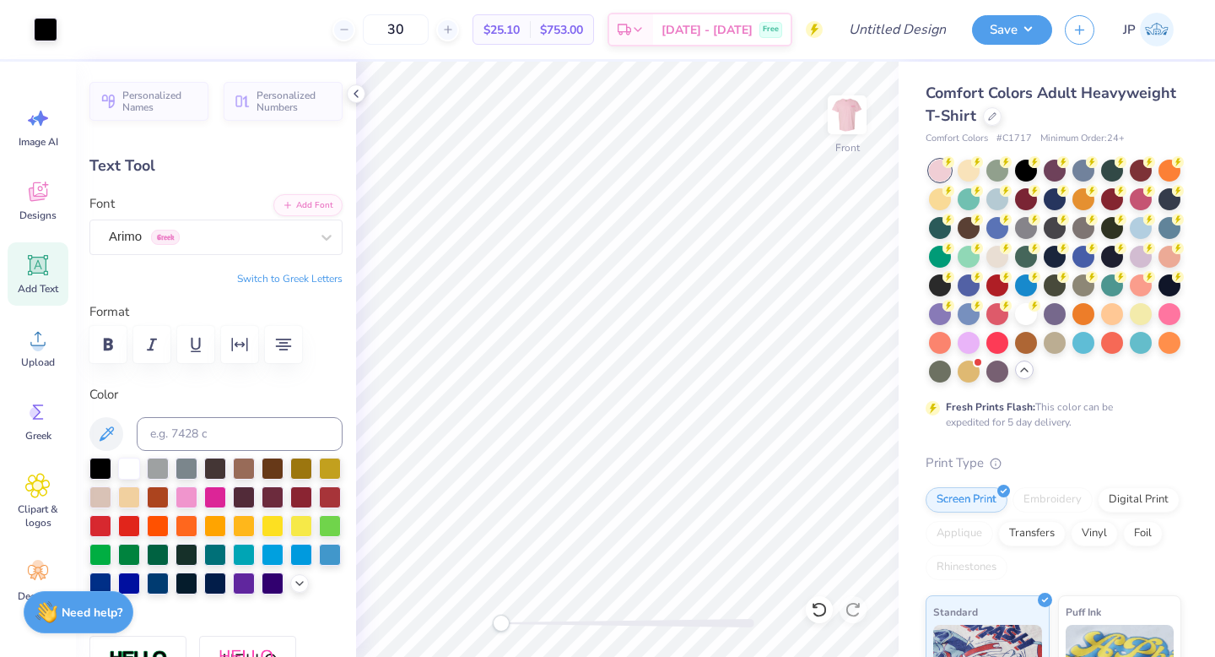
type input "8.84"
type input "5.81"
type input "6.65"
type textarea "SUPP RTING [MEDICAL_DATA] AWARENESS"
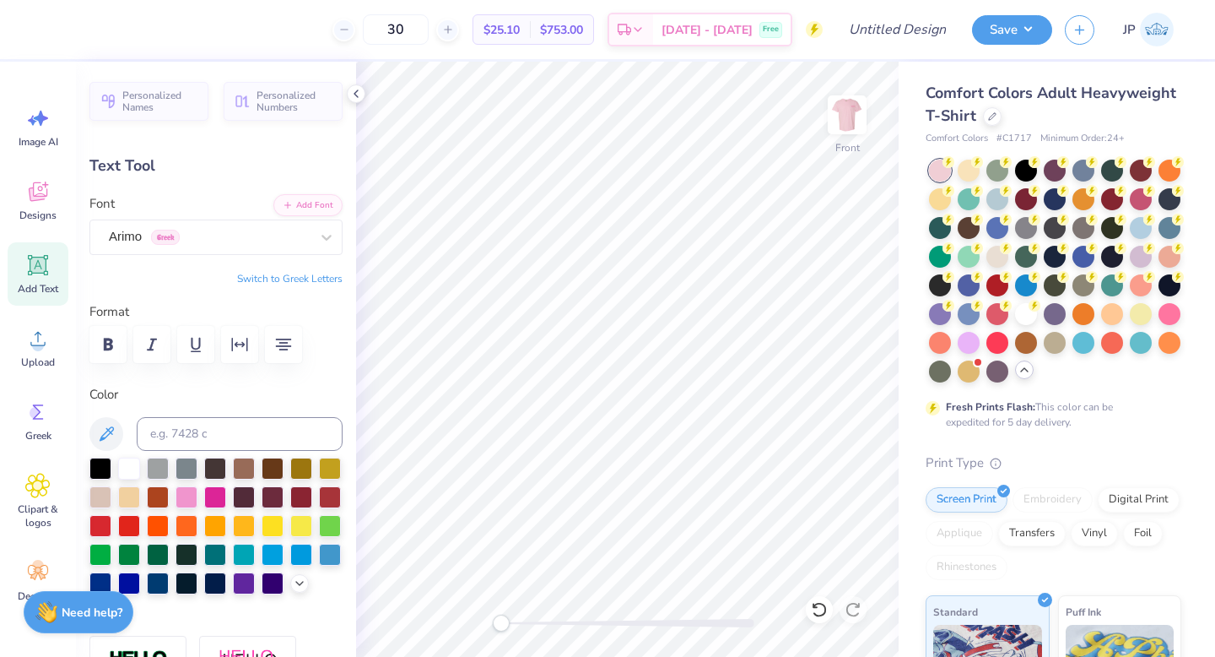
scroll to position [0, 3]
type textarea "SUPP RTING [MEDICAL_DATA] AWARENESS"
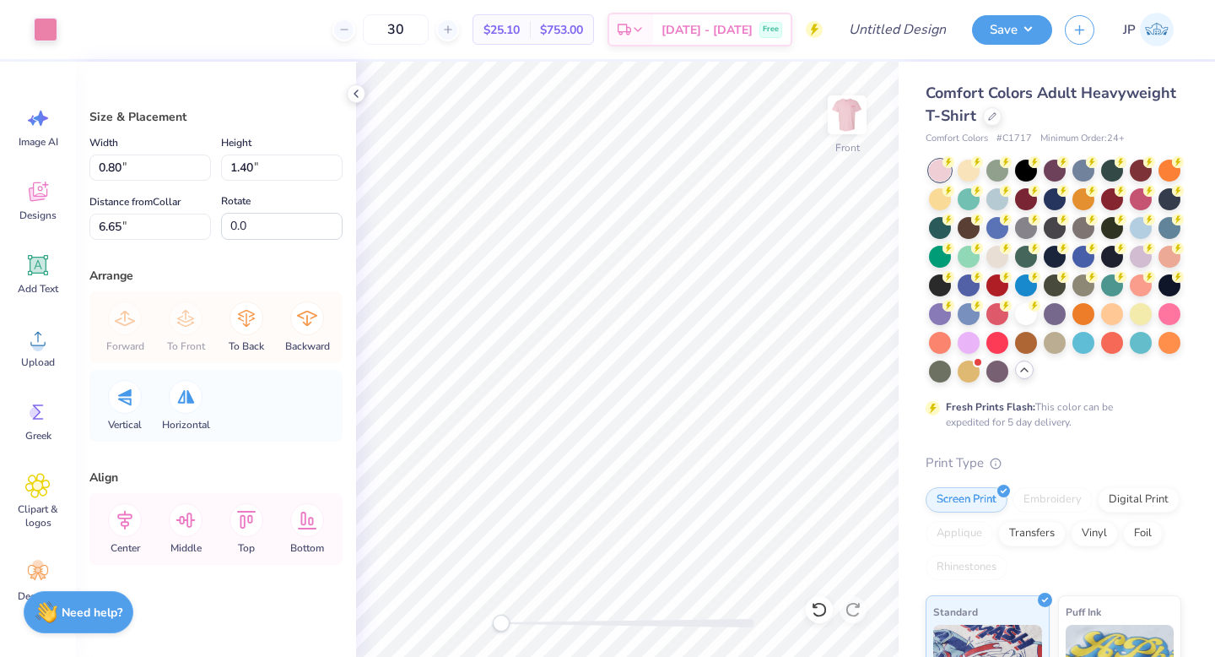
type input "0.80"
type input "1.40"
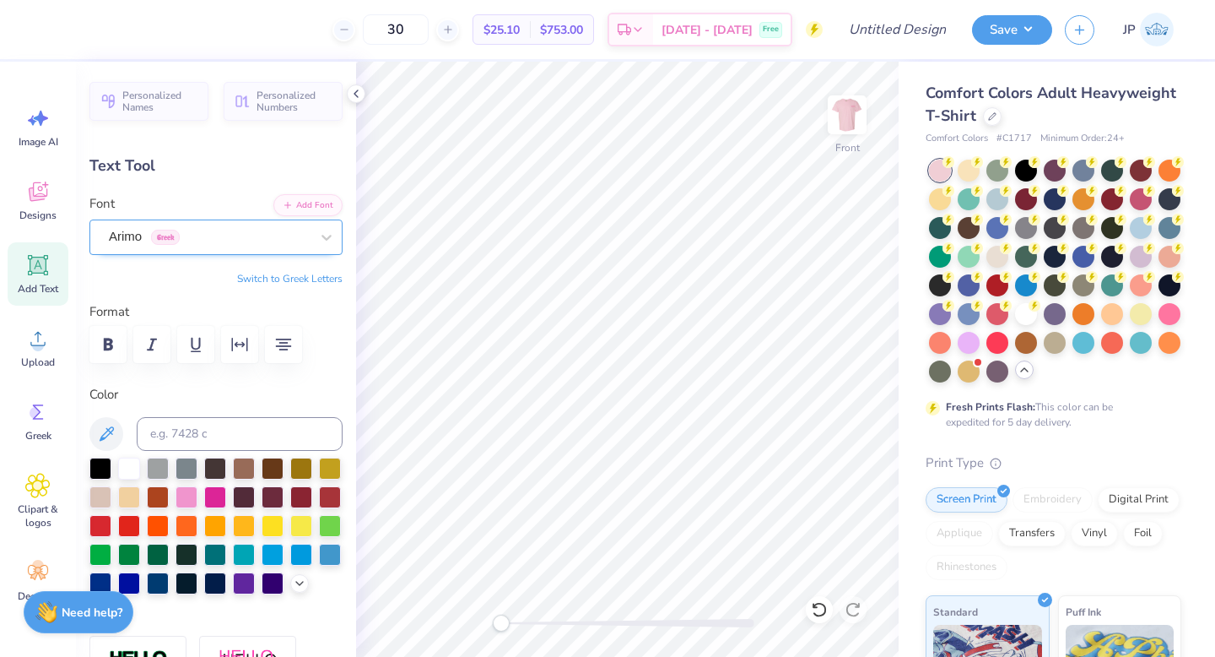
click at [213, 243] on div "Arimo Greek" at bounding box center [209, 237] width 204 height 26
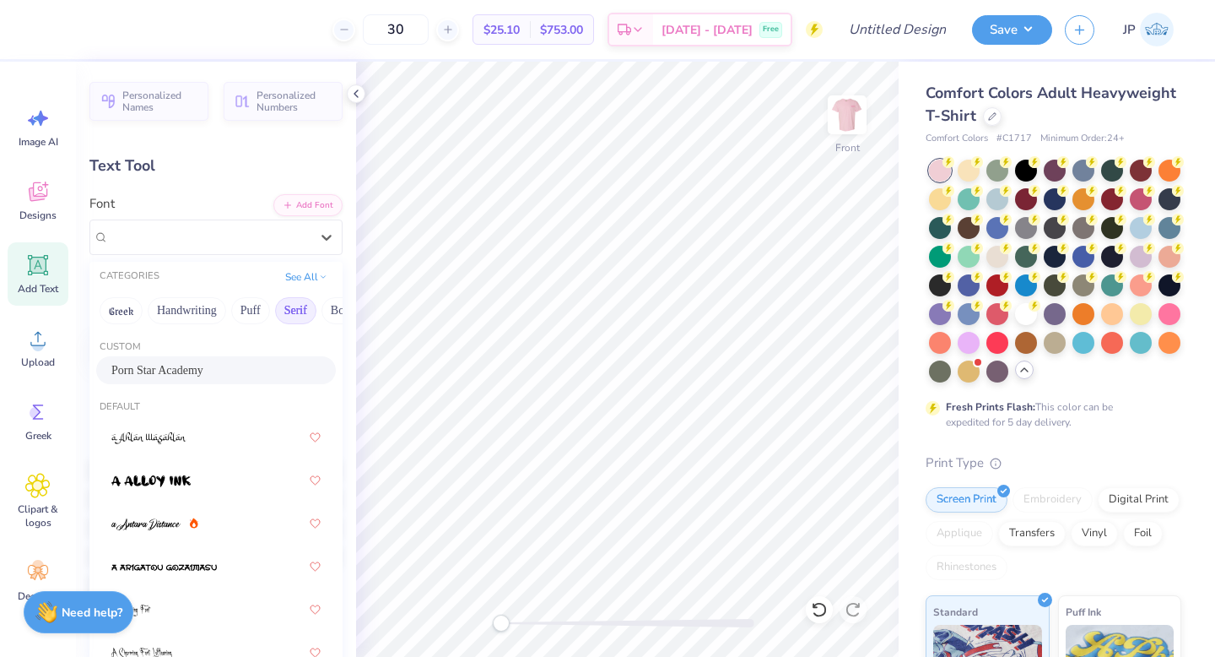
click at [294, 311] on button "Serif" at bounding box center [295, 310] width 41 height 27
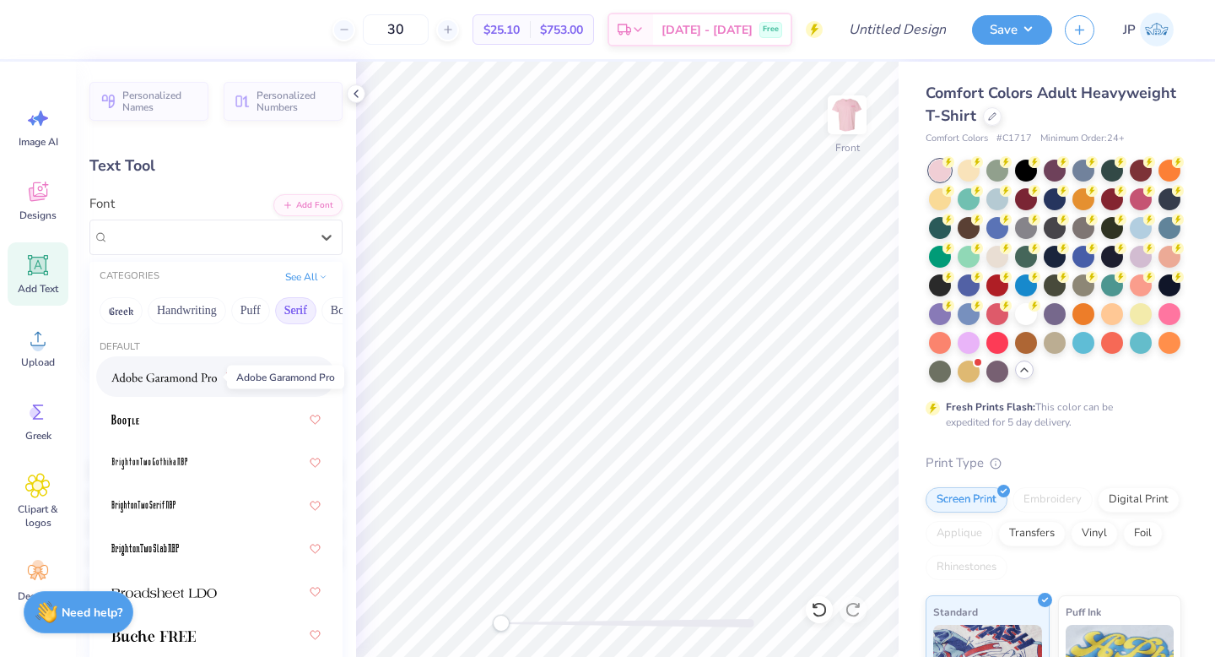
click at [171, 376] on img at bounding box center [164, 377] width 106 height 12
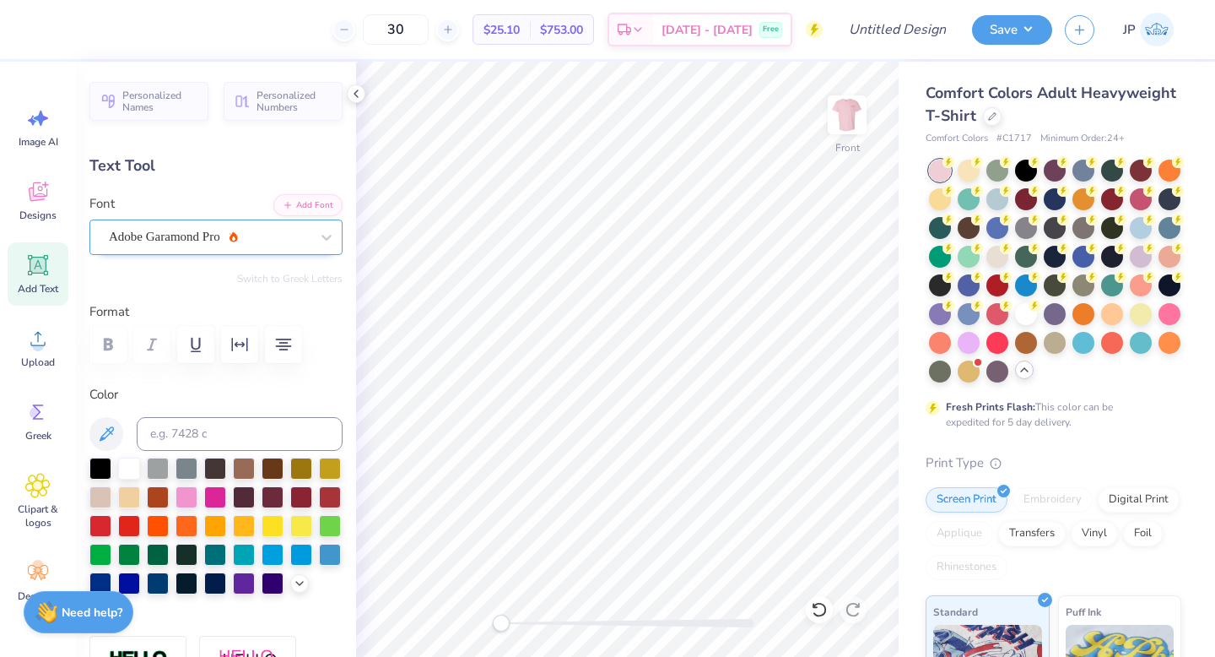
click at [182, 252] on div "Adobe Garamond Pro" at bounding box center [215, 236] width 253 height 35
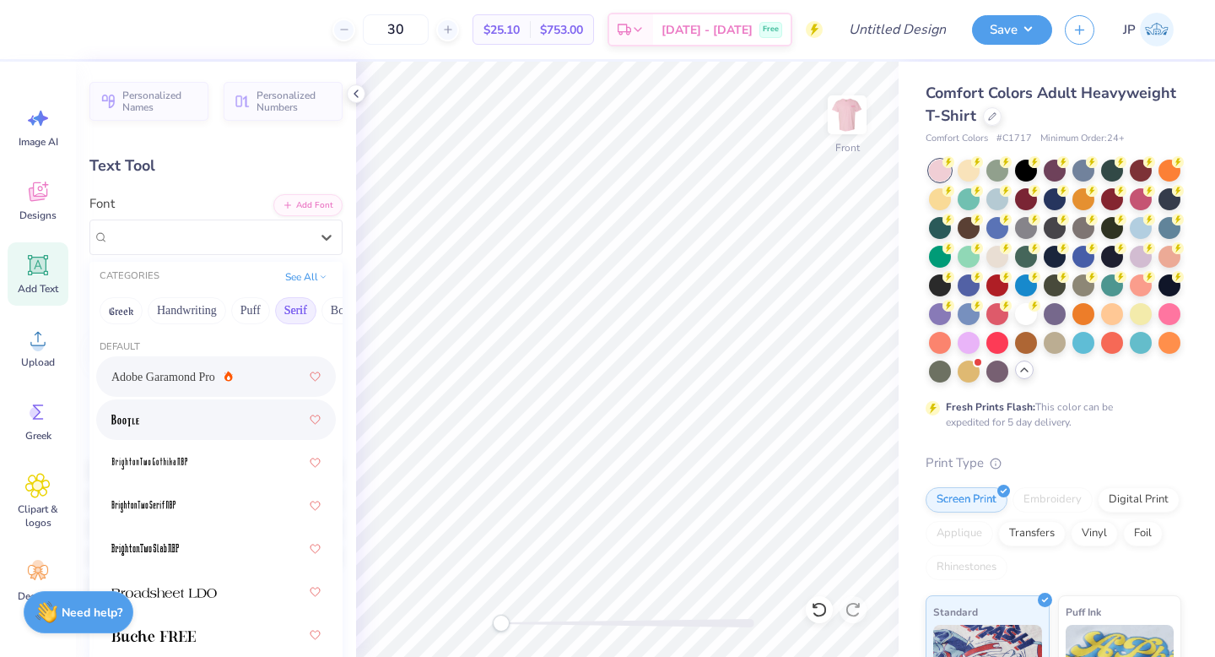
click at [177, 423] on div at bounding box center [215, 419] width 209 height 30
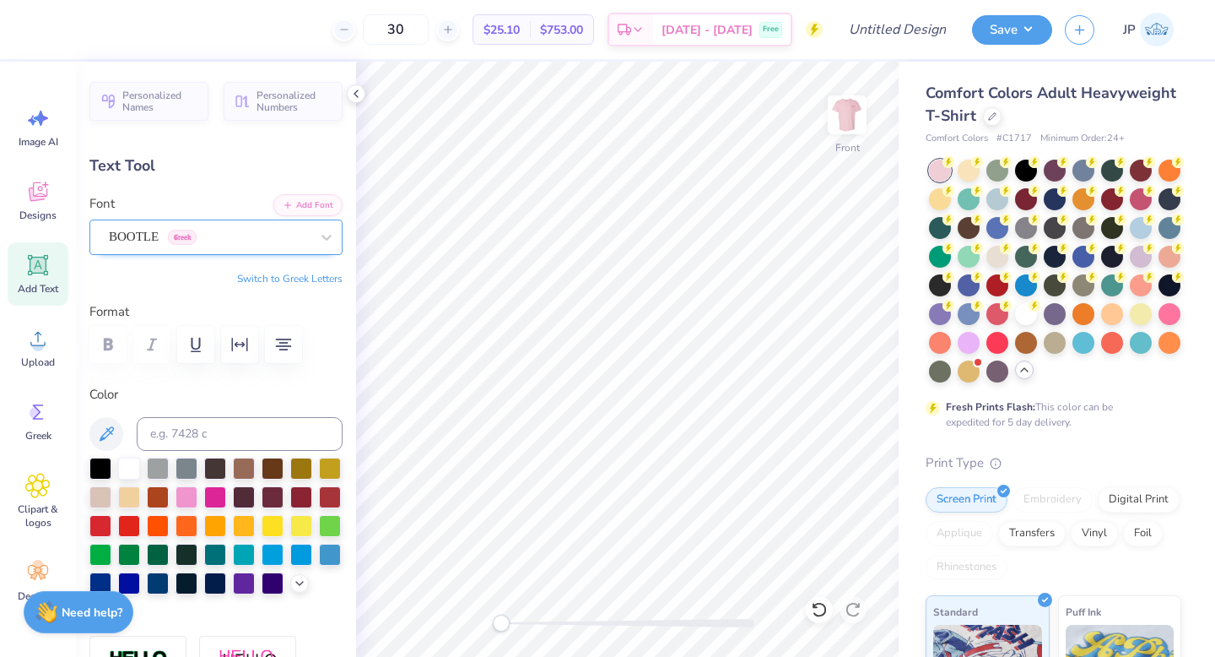
click at [186, 230] on div "BOOTLE Greek" at bounding box center [209, 237] width 204 height 26
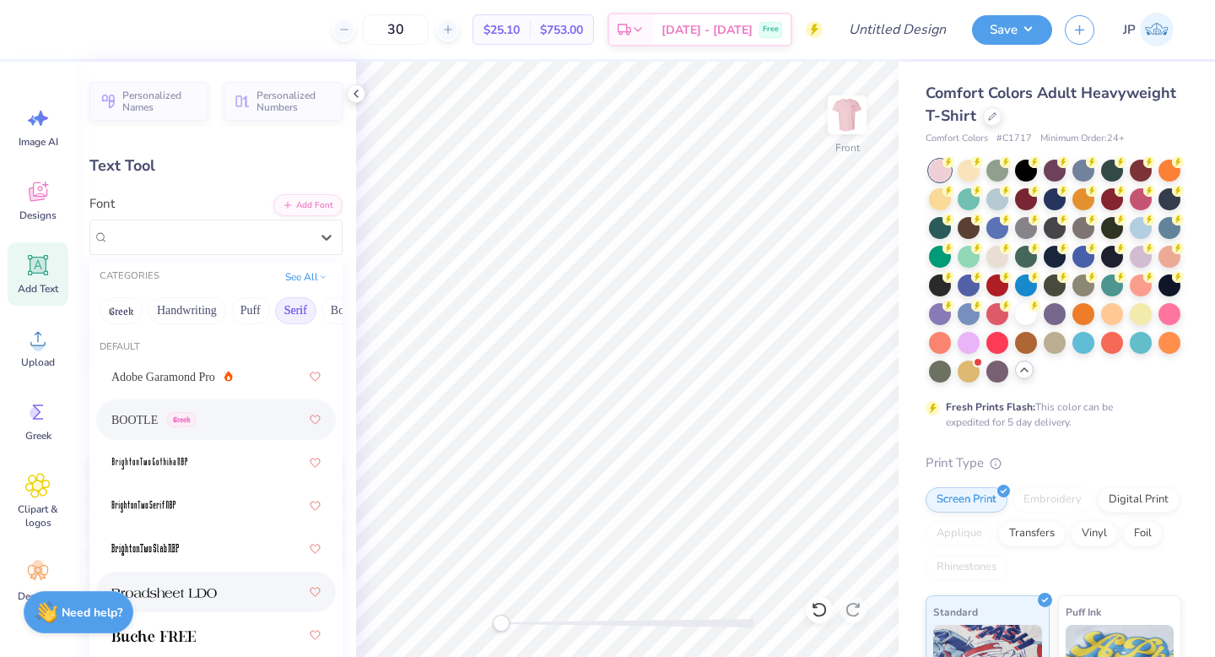
click at [169, 576] on div at bounding box center [216, 591] width 240 height 41
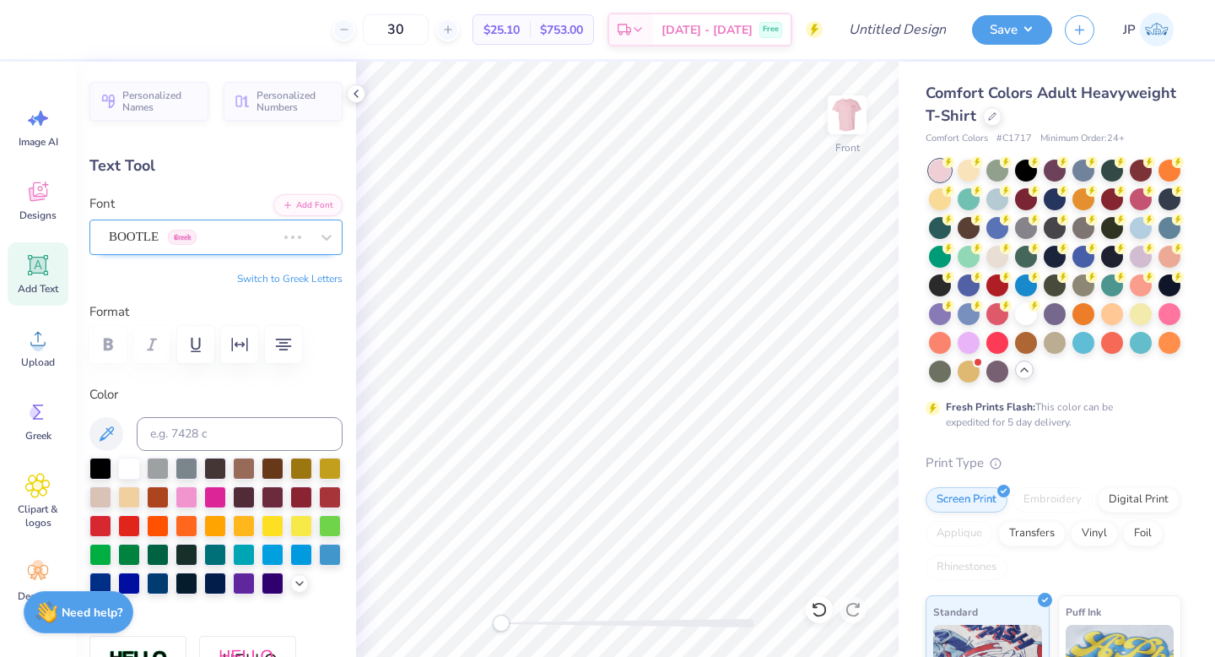
click at [203, 241] on div "BOOTLE Greek" at bounding box center [192, 237] width 170 height 26
type input "10.64"
type input "0.88"
type input "12.87"
type input "8.95"
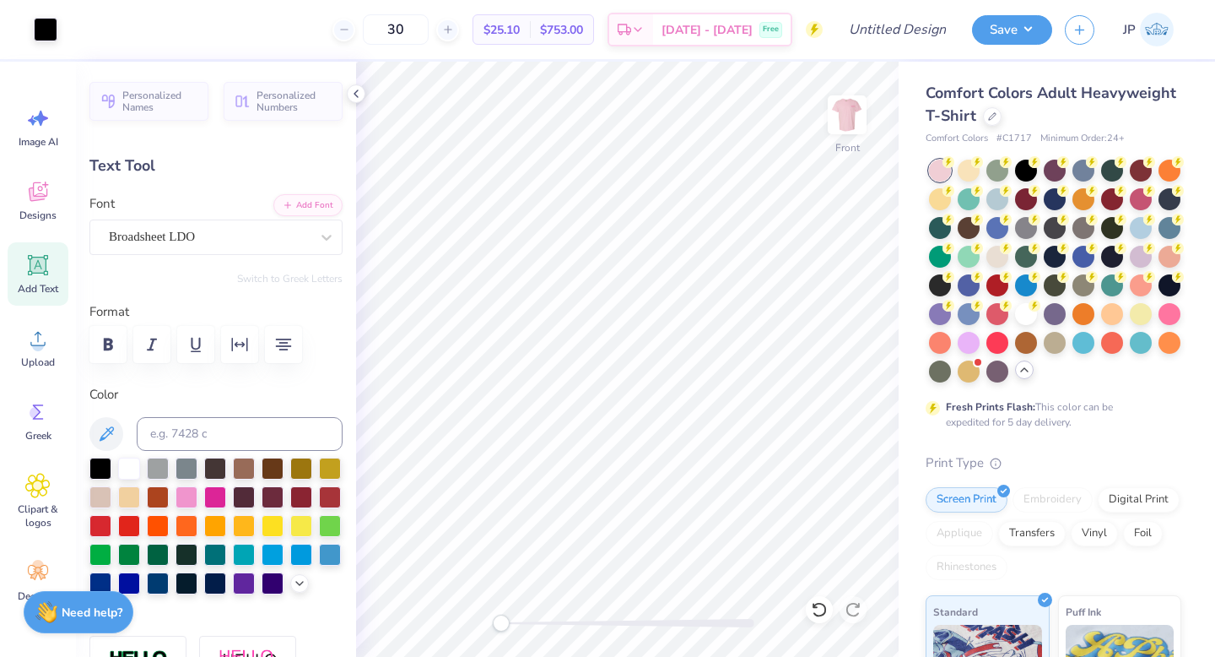
type input "5.78"
type input "6.67"
type input "9.84"
type input "6.35"
type textarea "SUPP RTING [MEDICAL_DATA] AWARENESS"
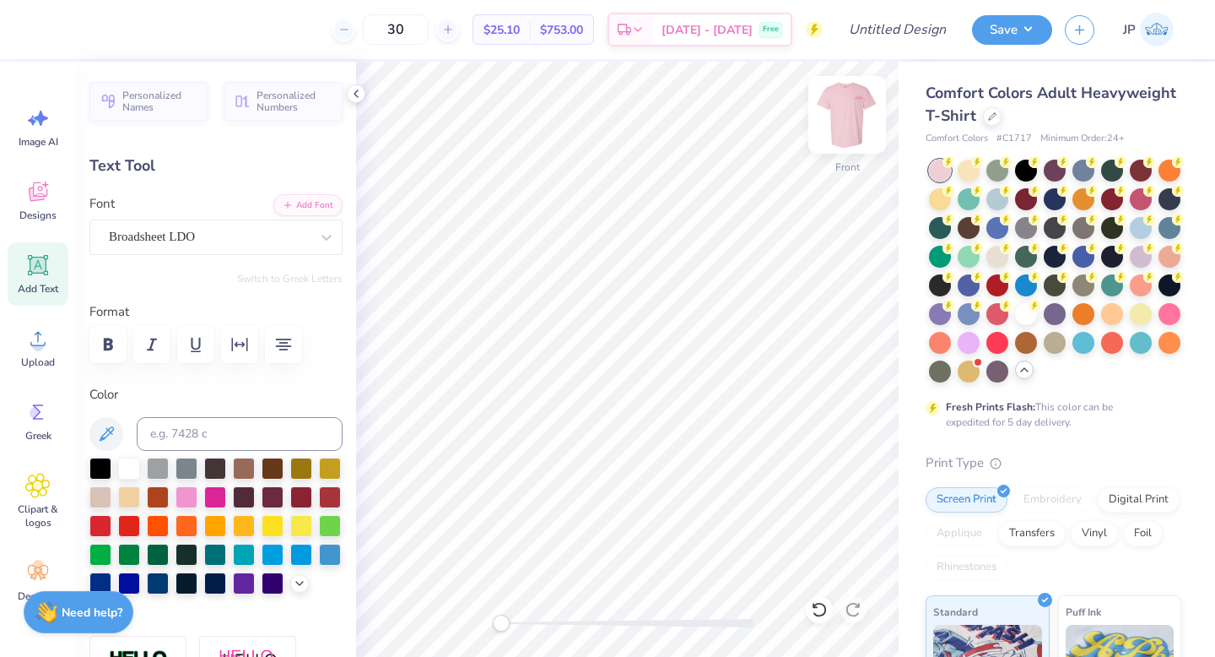
scroll to position [0, 1]
type textarea "SUPP RTING [MEDICAL_DATA] AWARENESS"
click at [346, 226] on div "Personalized Names Personalized Numbers Text Tool Add Font Font Broadsheet LDO …" at bounding box center [216, 359] width 280 height 595
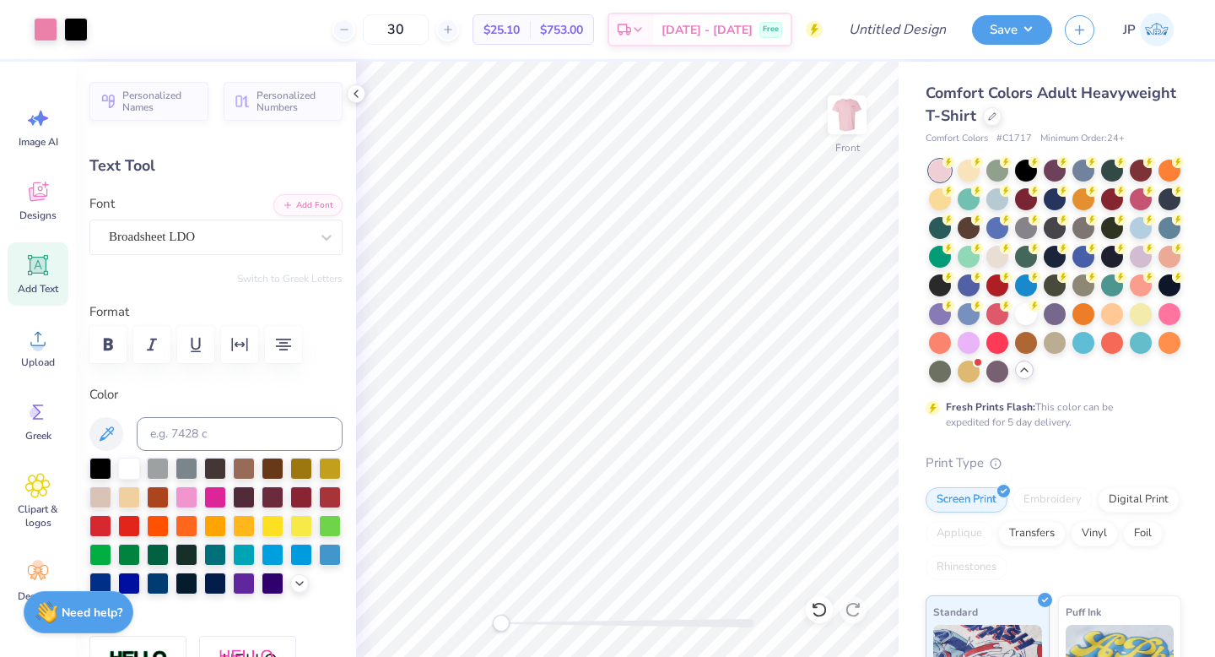
click at [906, 271] on div "Comfort Colors Adult Heavyweight T-Shirt Comfort Colors # C1717 Minimum Order: …" at bounding box center [1057, 519] width 317 height 915
click at [853, 143] on img at bounding box center [848, 115] width 68 height 68
click at [853, 132] on img at bounding box center [848, 115] width 34 height 34
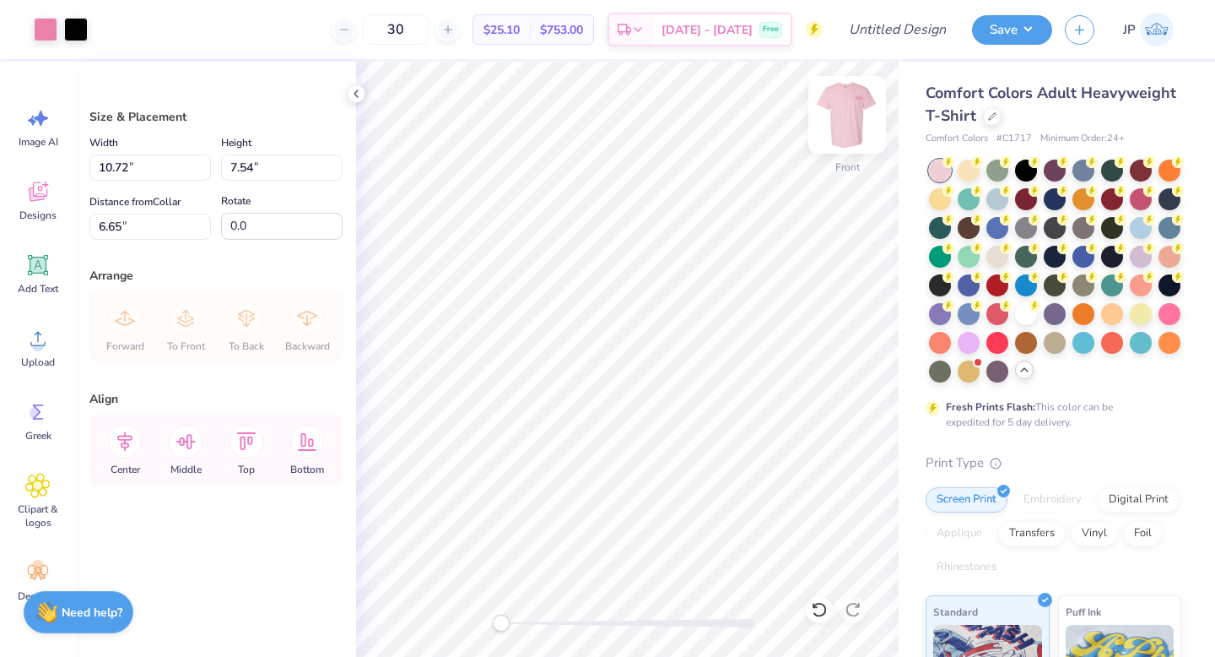
type input "12.33"
type input "8.67"
type input "4.64"
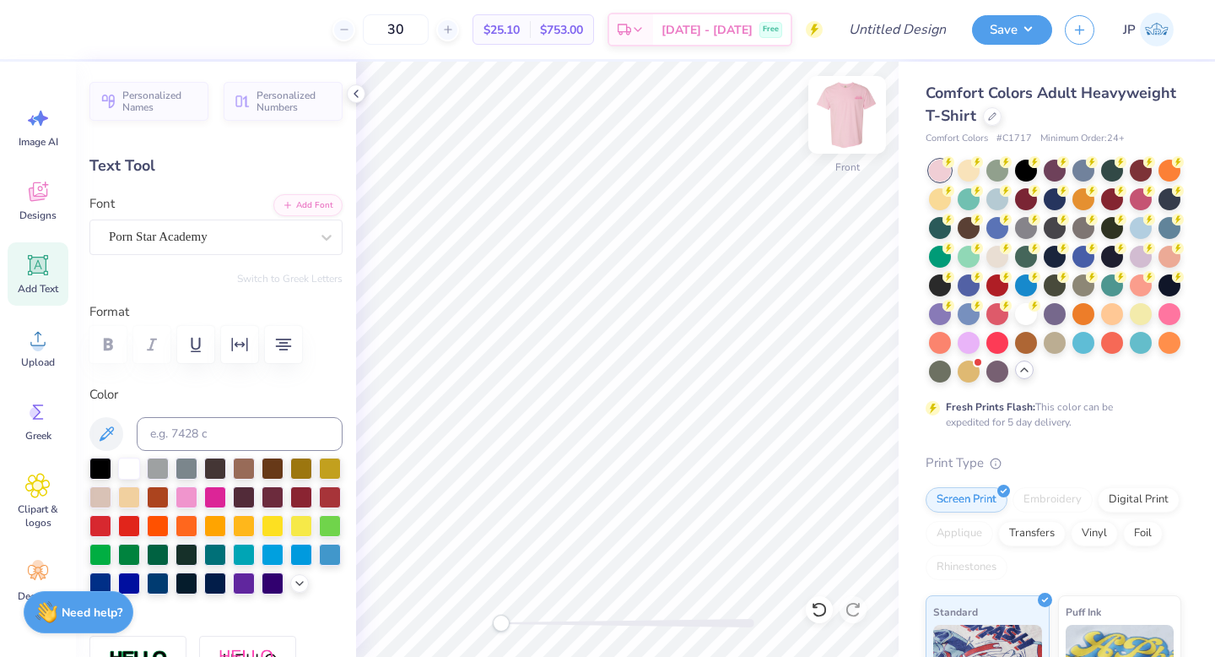
scroll to position [0, 4]
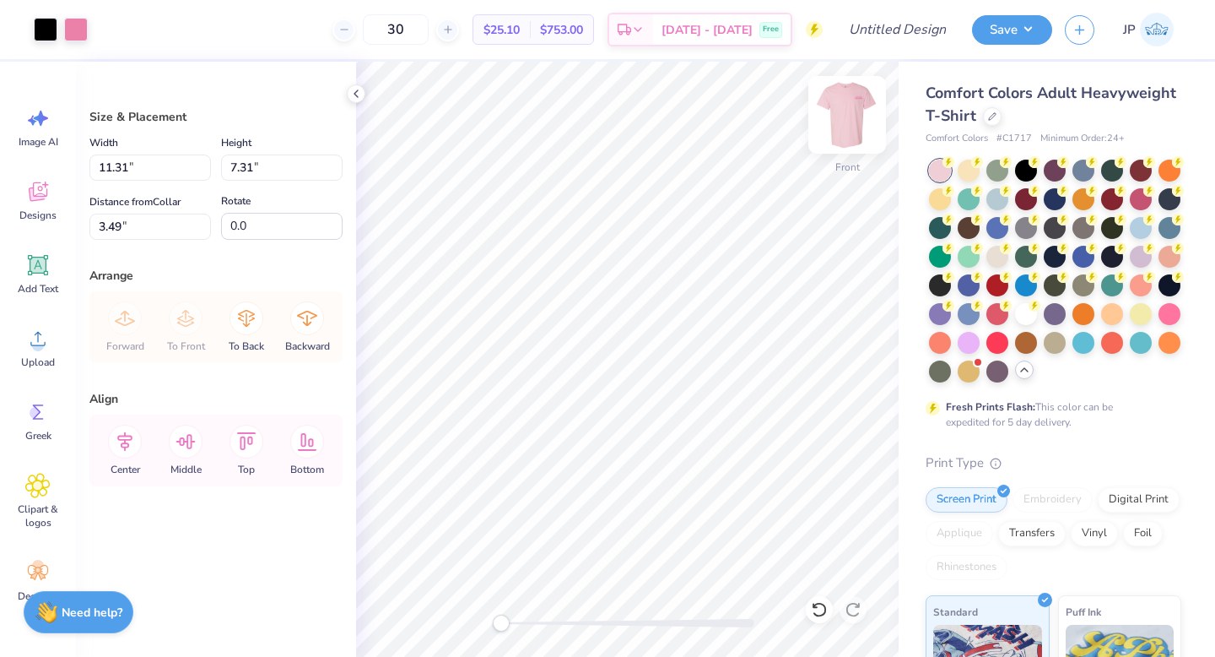
type input "3.49"
type input "13.48"
type input "8.71"
type input "5.60"
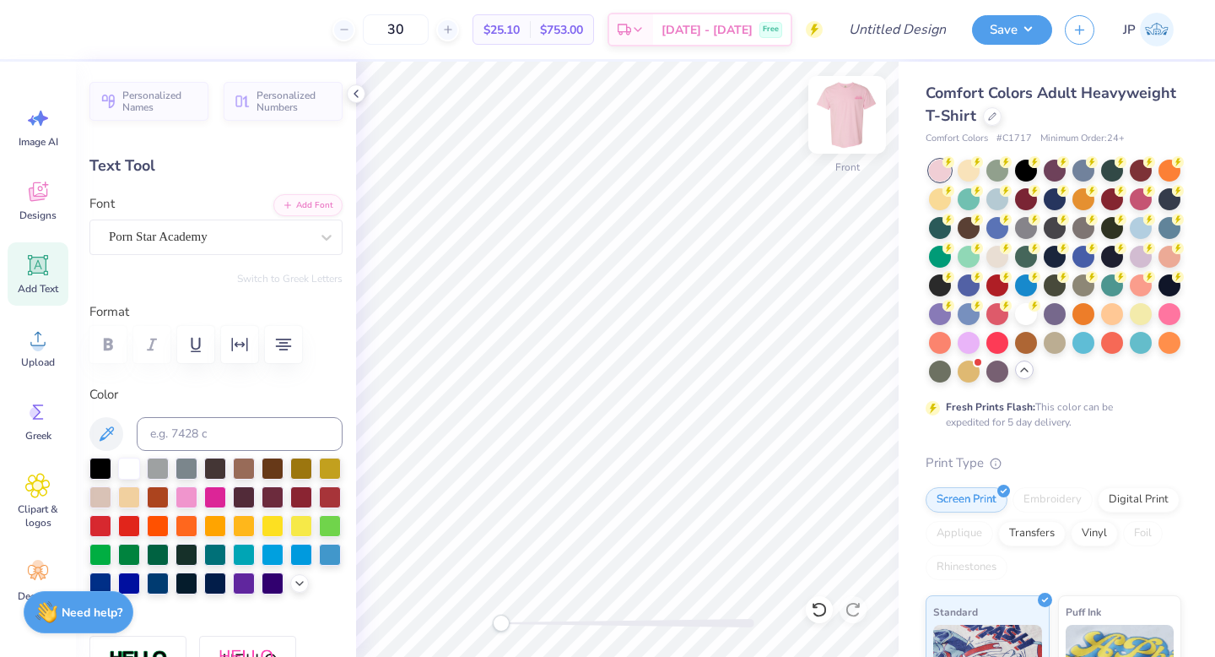
type input "10.49"
type input "0.87"
type input "17.20"
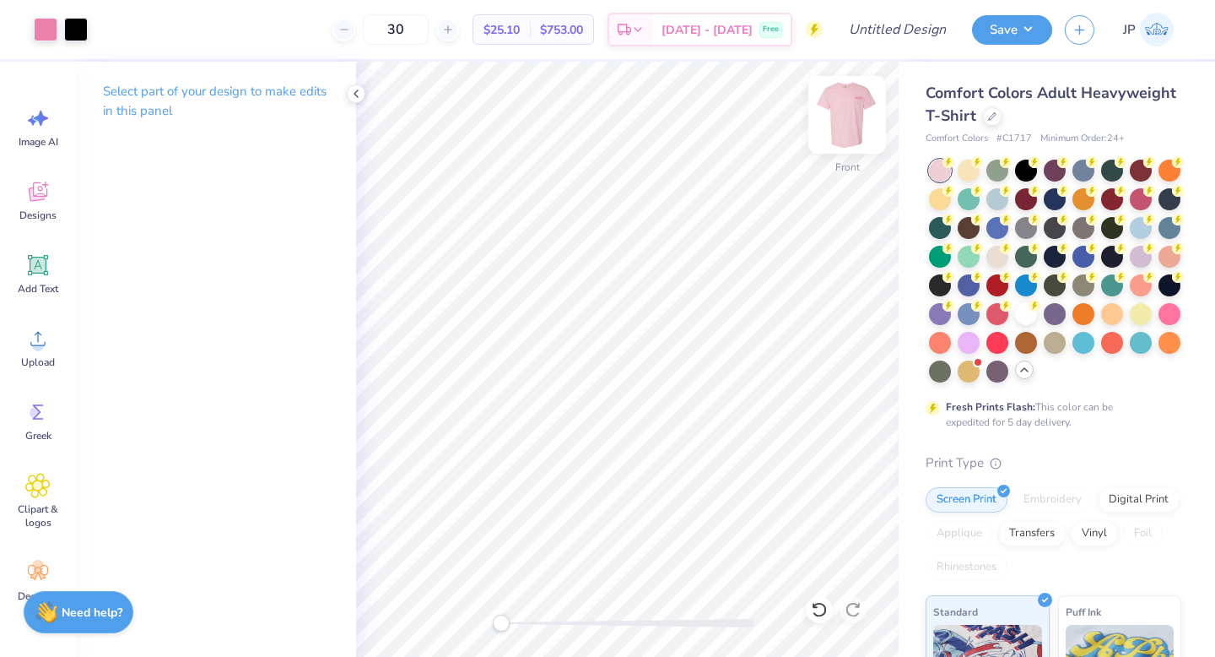
click at [855, 112] on img at bounding box center [848, 115] width 68 height 68
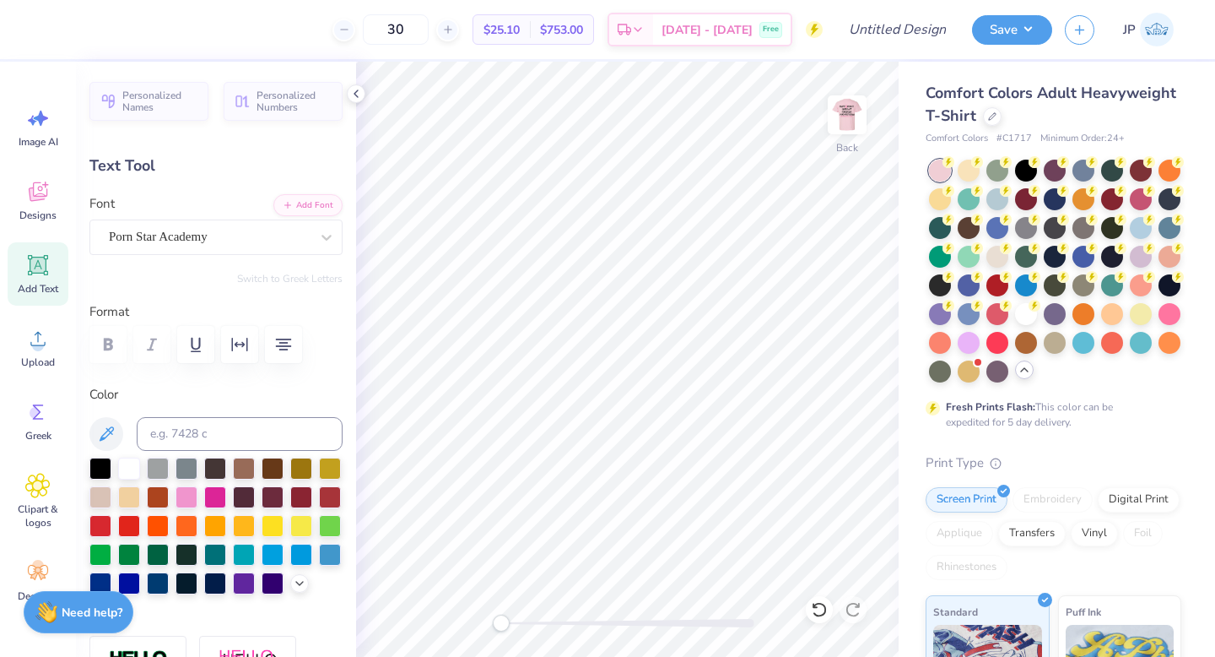
scroll to position [1, 3]
type textarea "in october P.S. 50 wears pink"
type input "4.69"
type input "9.84"
type input "2.49"
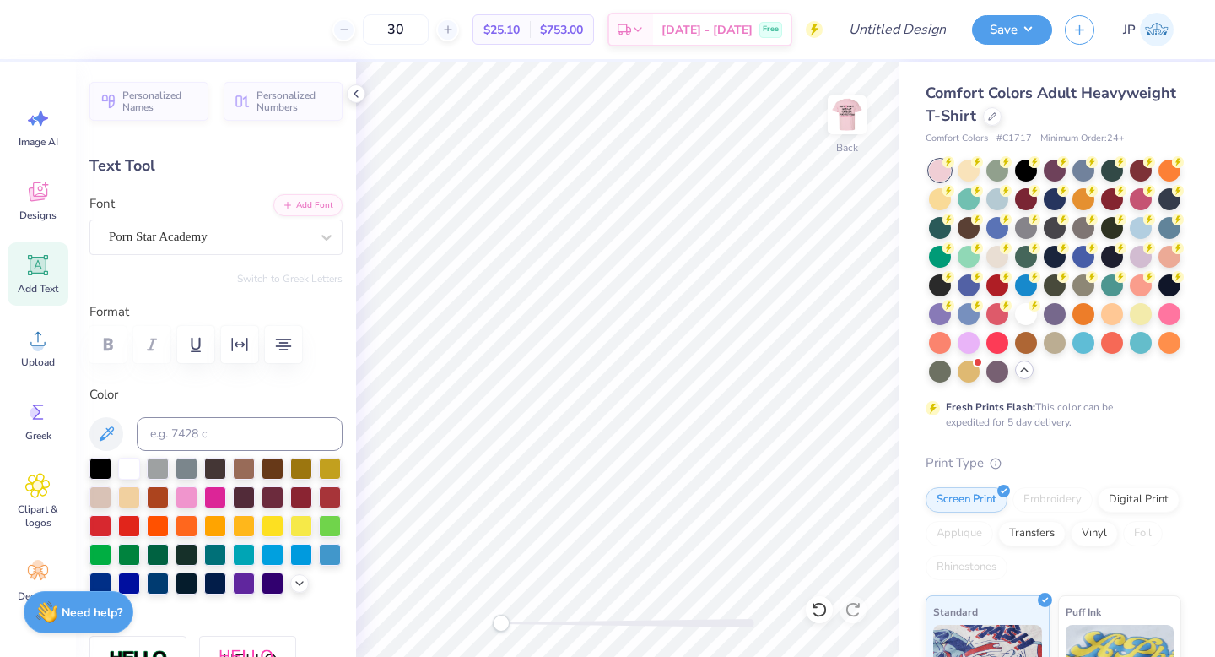
type input "3.11"
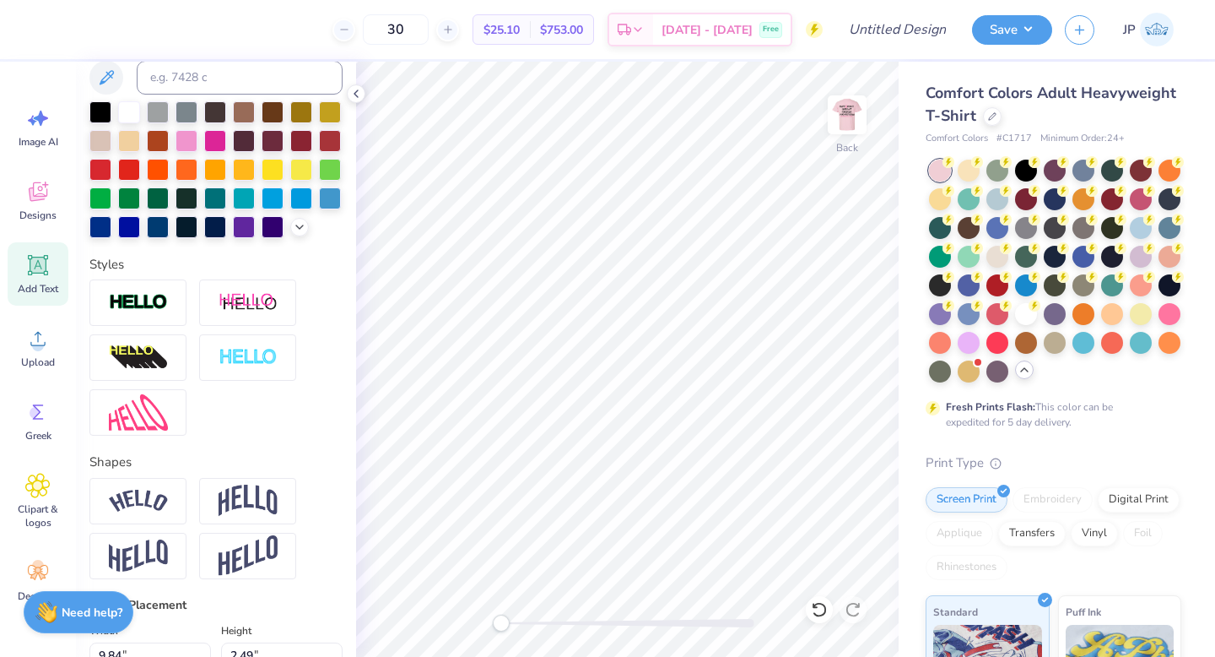
scroll to position [367, 0]
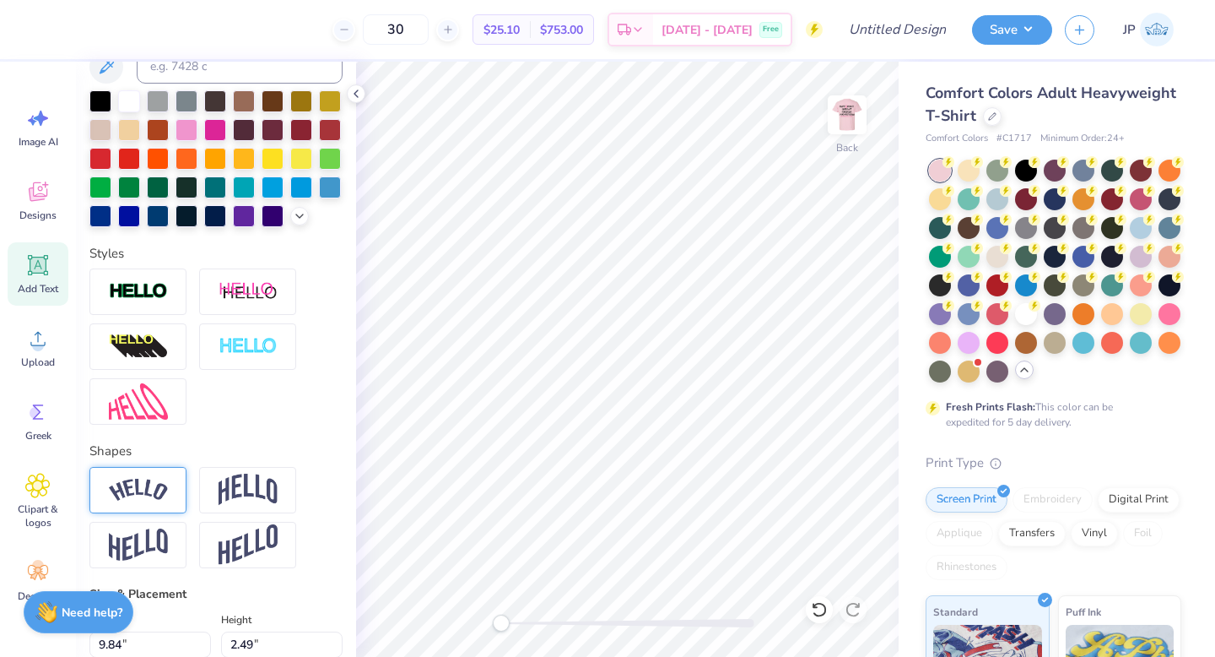
click at [159, 495] on img at bounding box center [138, 490] width 59 height 23
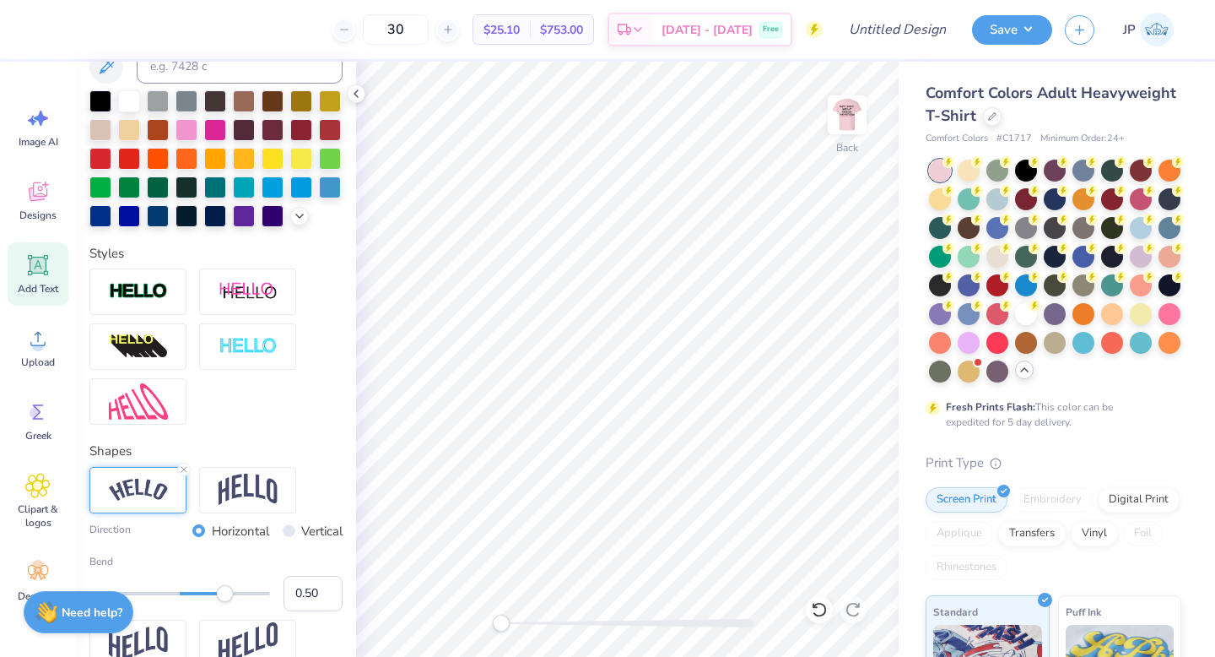
click at [347, 572] on div "Personalized Names Personalized Numbers Text Tool Add Font Font Porn Star Acade…" at bounding box center [216, 359] width 280 height 595
type input "13.27"
type input "3.22"
type input "2.75"
type input "12.12"
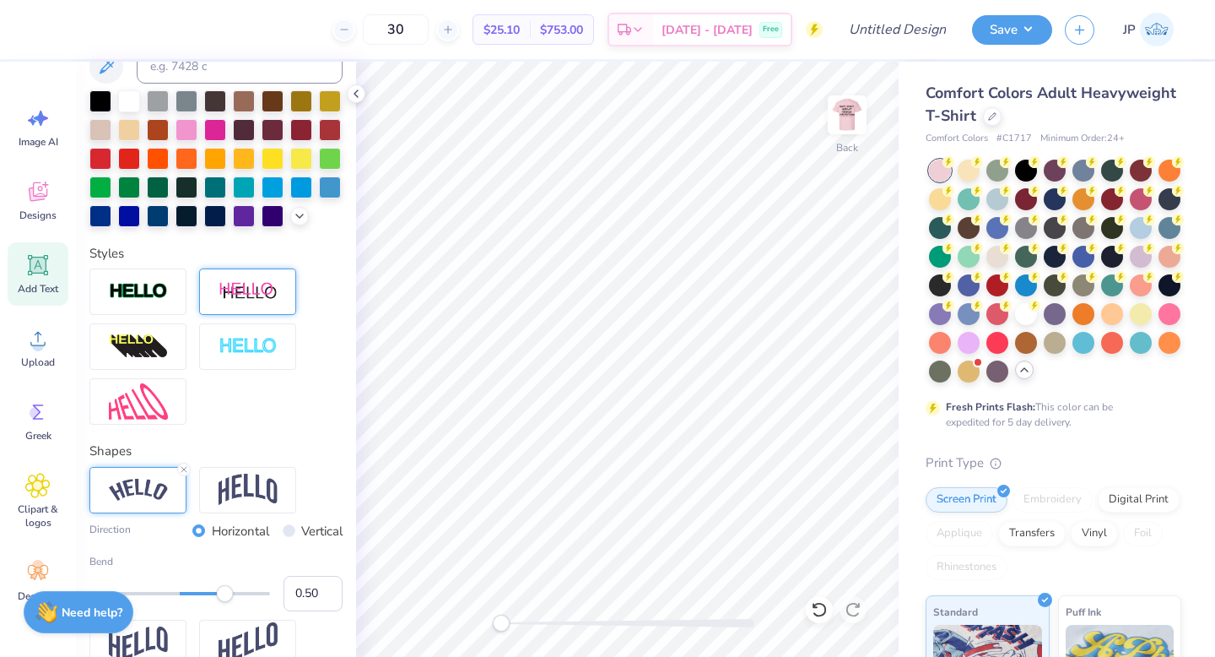
type input "2.94"
type input "3.03"
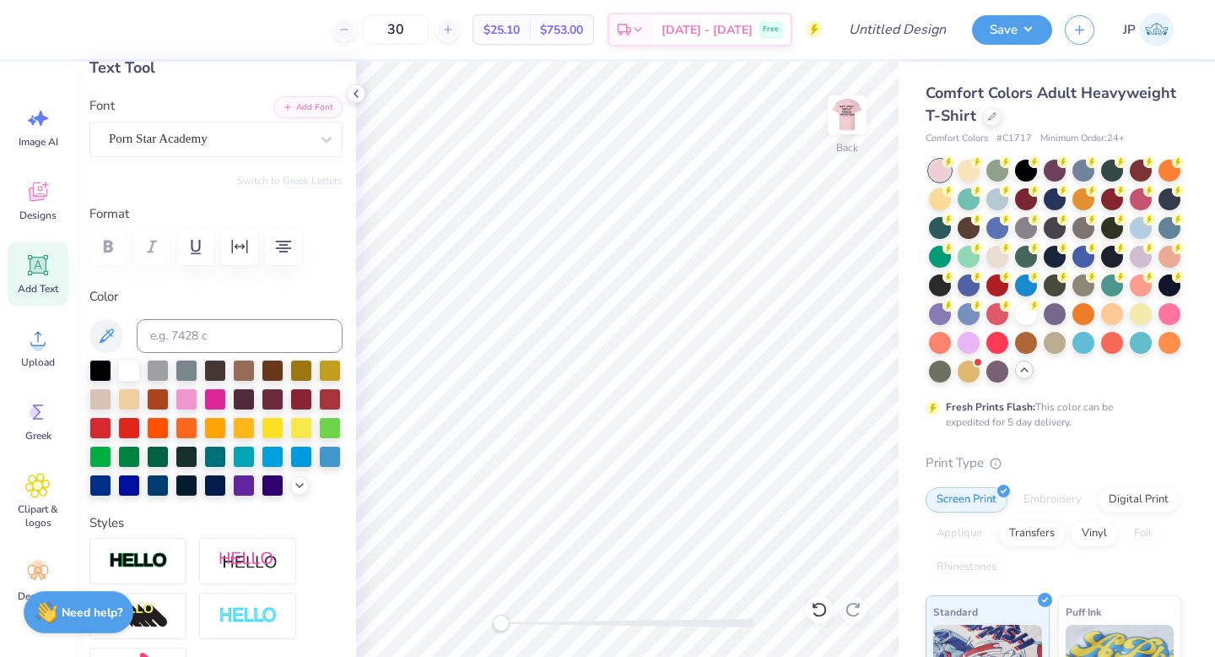
scroll to position [51, 0]
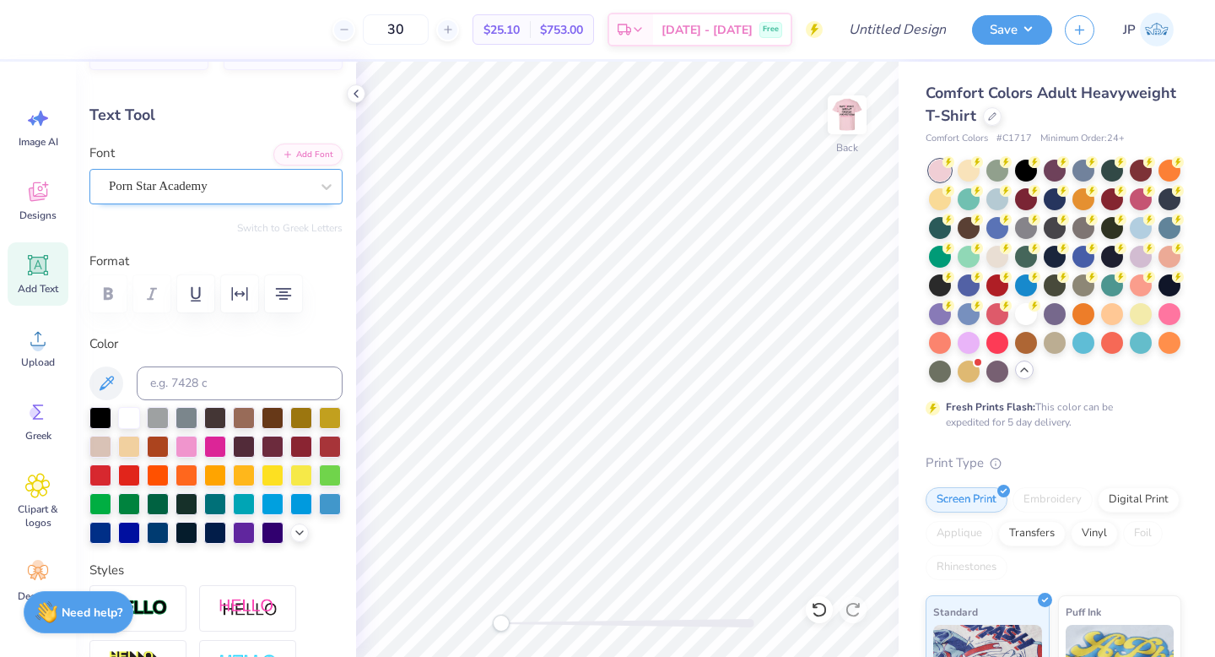
click at [219, 182] on div "Porn Star Academy" at bounding box center [209, 186] width 204 height 26
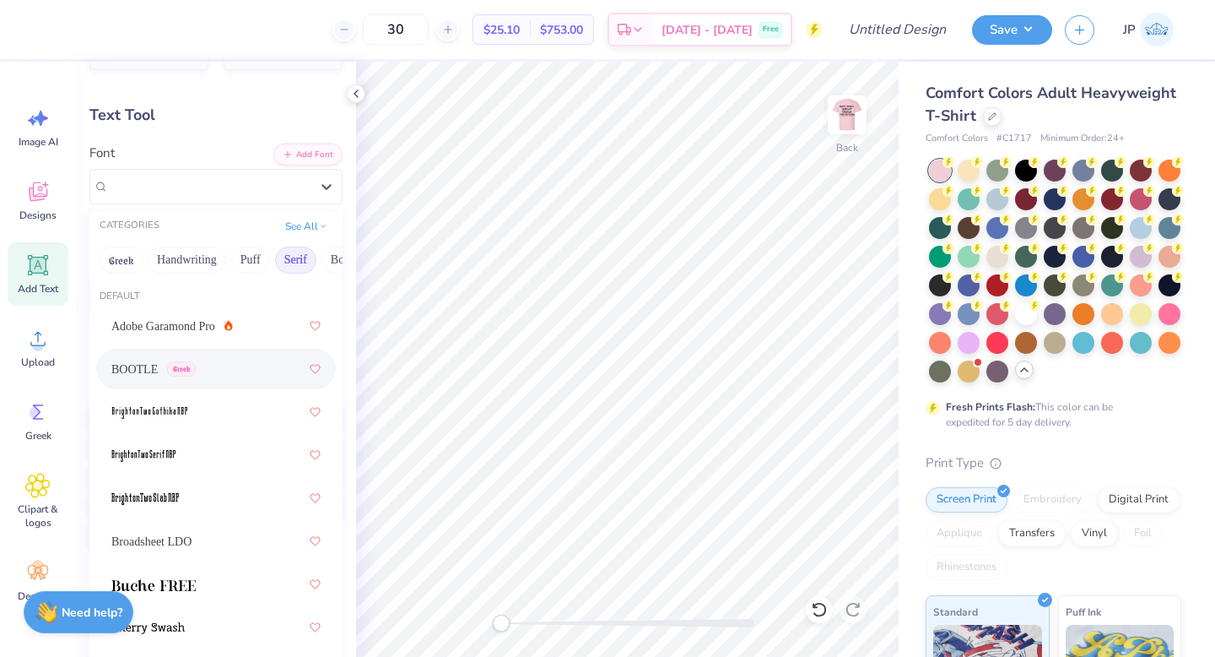
click at [217, 382] on div "BOOTLE Greek" at bounding box center [215, 369] width 209 height 30
click at [226, 187] on div "BOOTLE Greek" at bounding box center [209, 186] width 204 height 26
click at [176, 537] on span "Broadsheet LDO" at bounding box center [151, 542] width 80 height 18
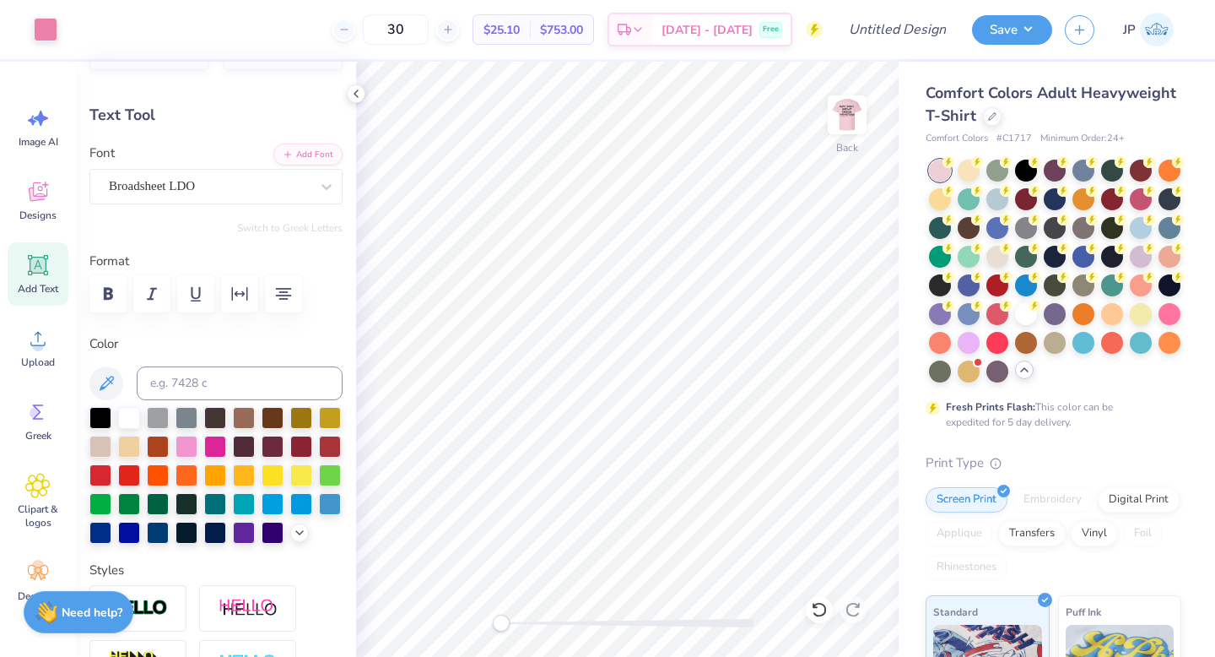
type input "12.46"
type input "2.75"
type input "3.12"
type textarea "In October P.S. 50 wears pink"
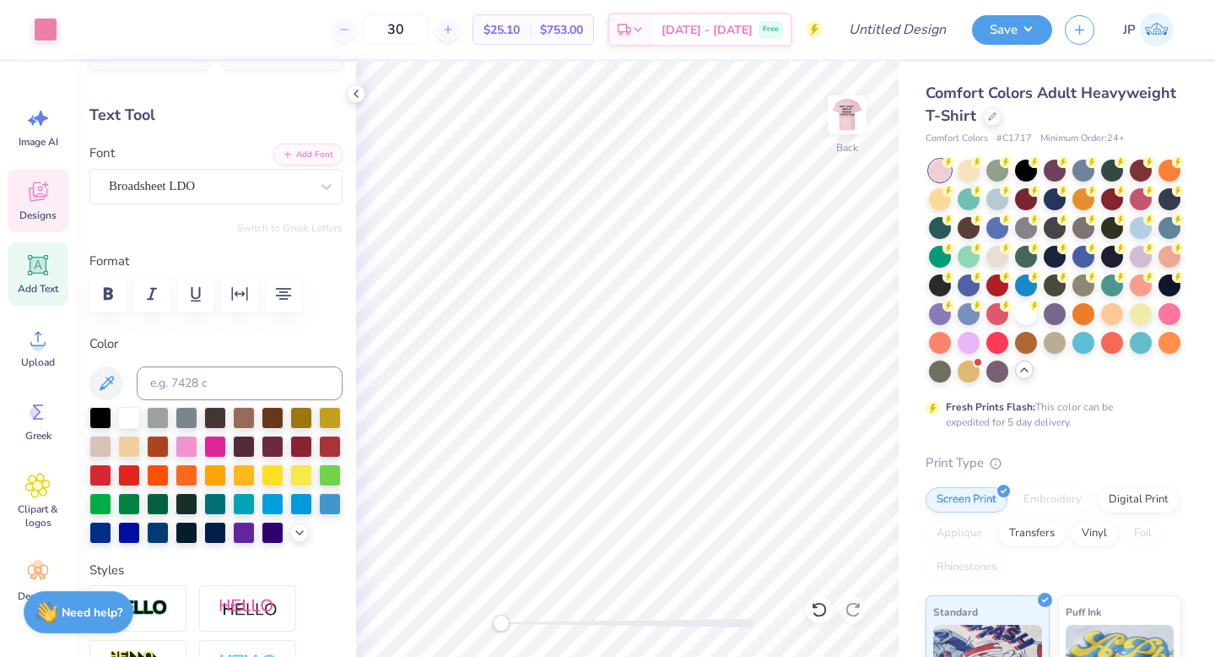
click at [35, 193] on icon at bounding box center [37, 191] width 25 height 25
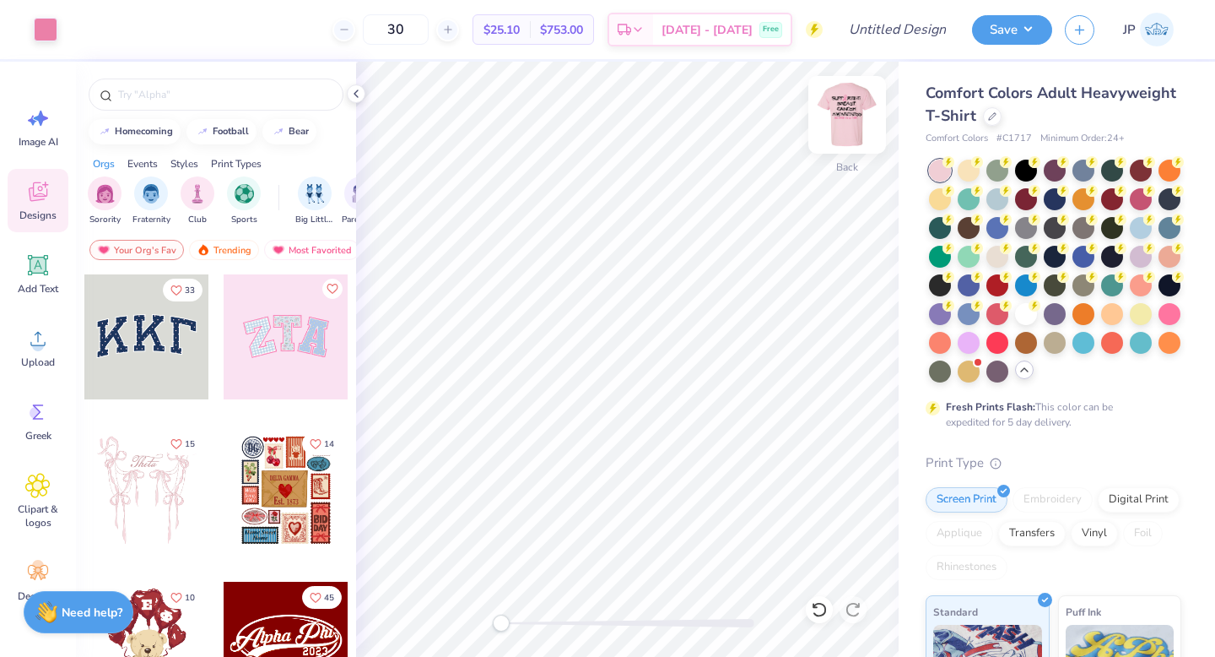
click at [838, 126] on img at bounding box center [848, 115] width 68 height 68
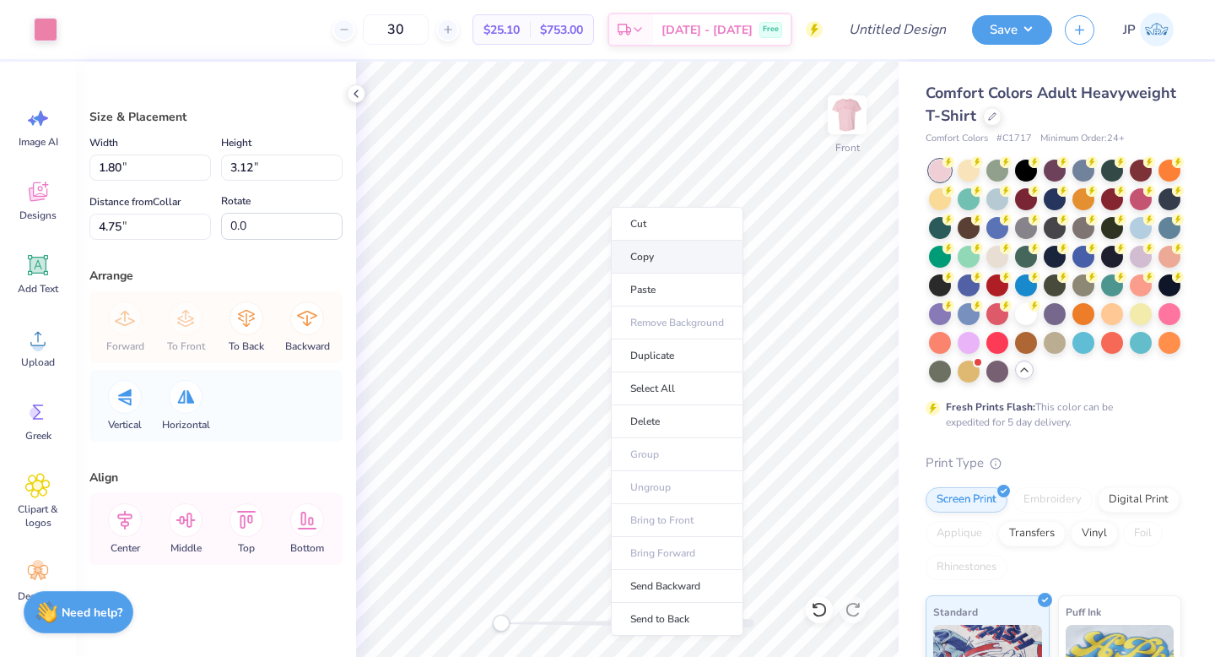
click at [631, 265] on li "Copy" at bounding box center [677, 257] width 133 height 33
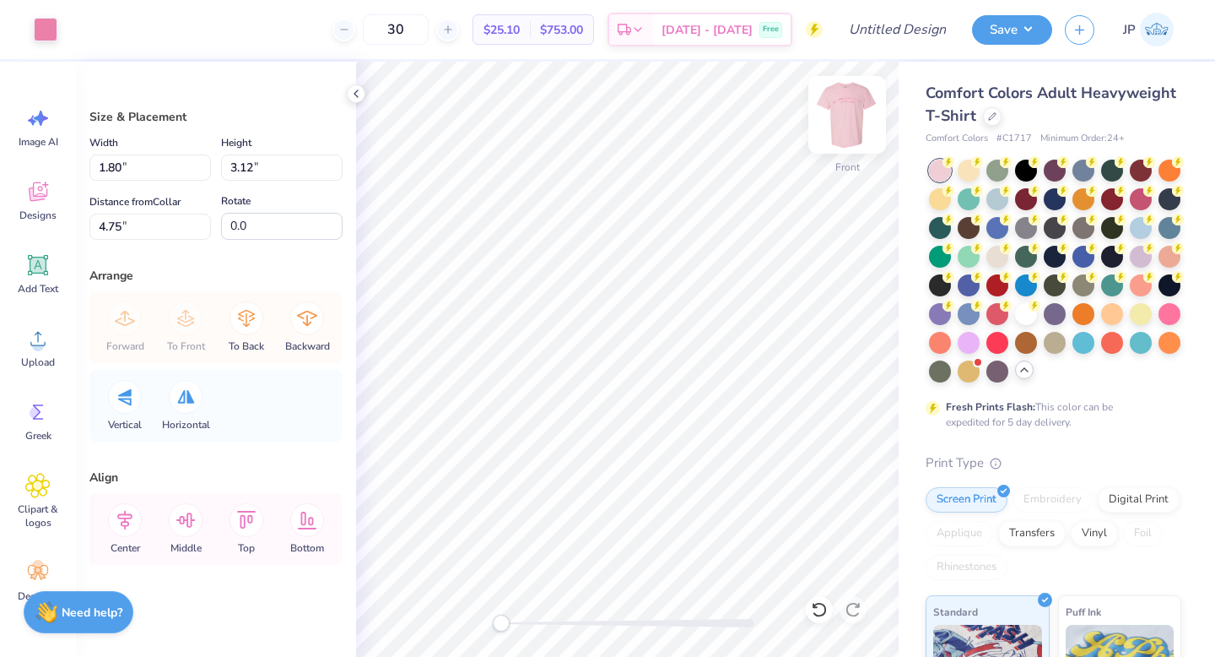
click at [844, 126] on img at bounding box center [848, 115] width 68 height 68
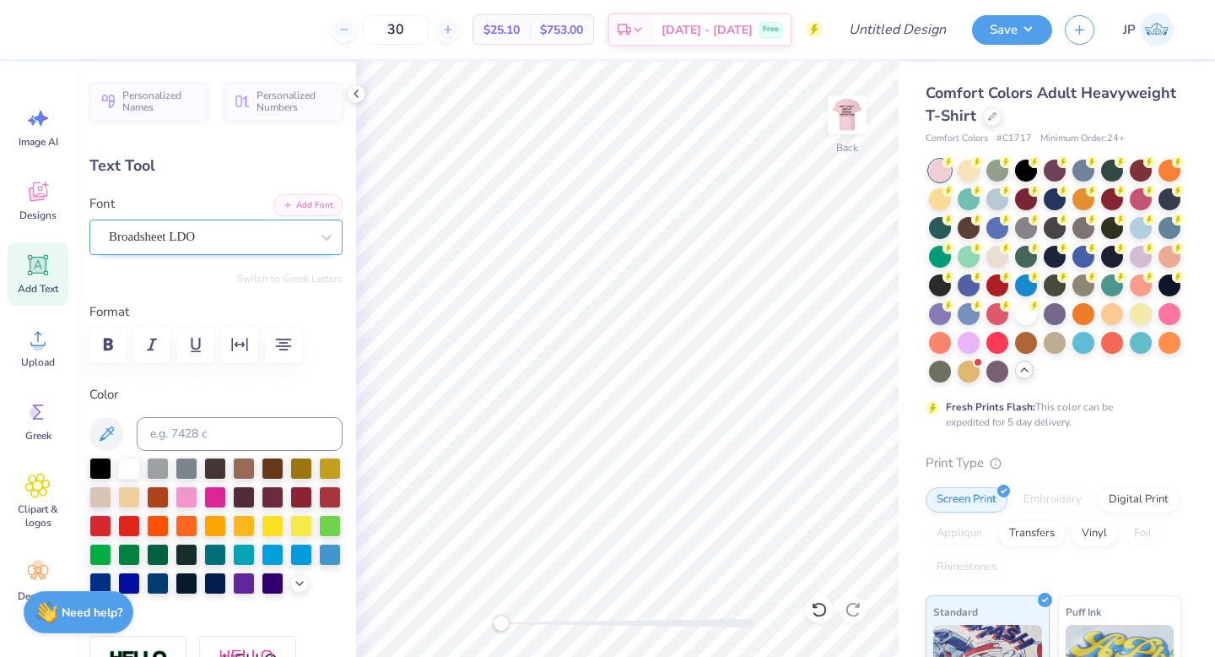
click at [246, 246] on div at bounding box center [209, 236] width 201 height 23
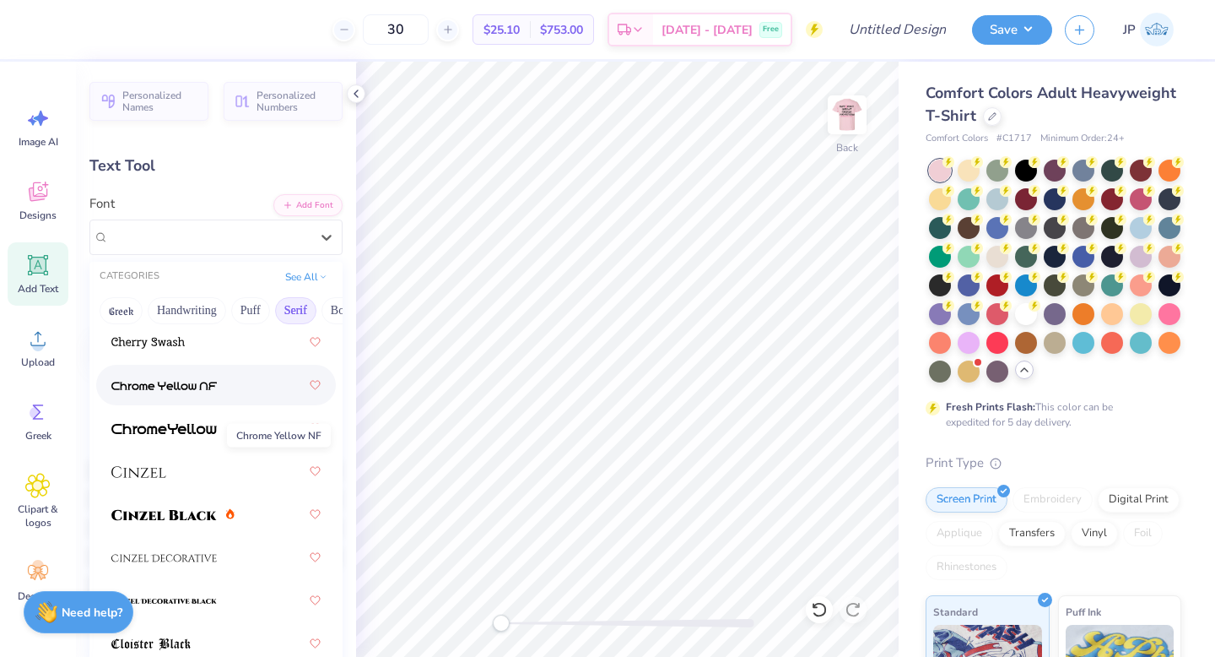
scroll to position [257, 0]
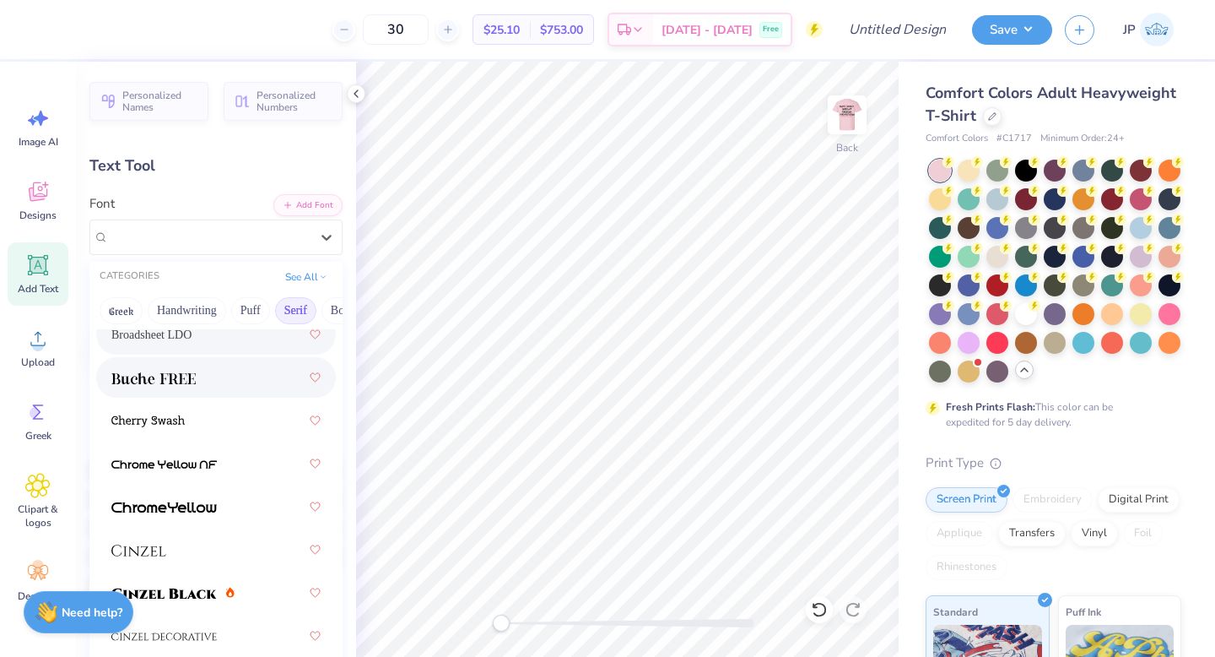
click at [198, 386] on div at bounding box center [215, 377] width 209 height 30
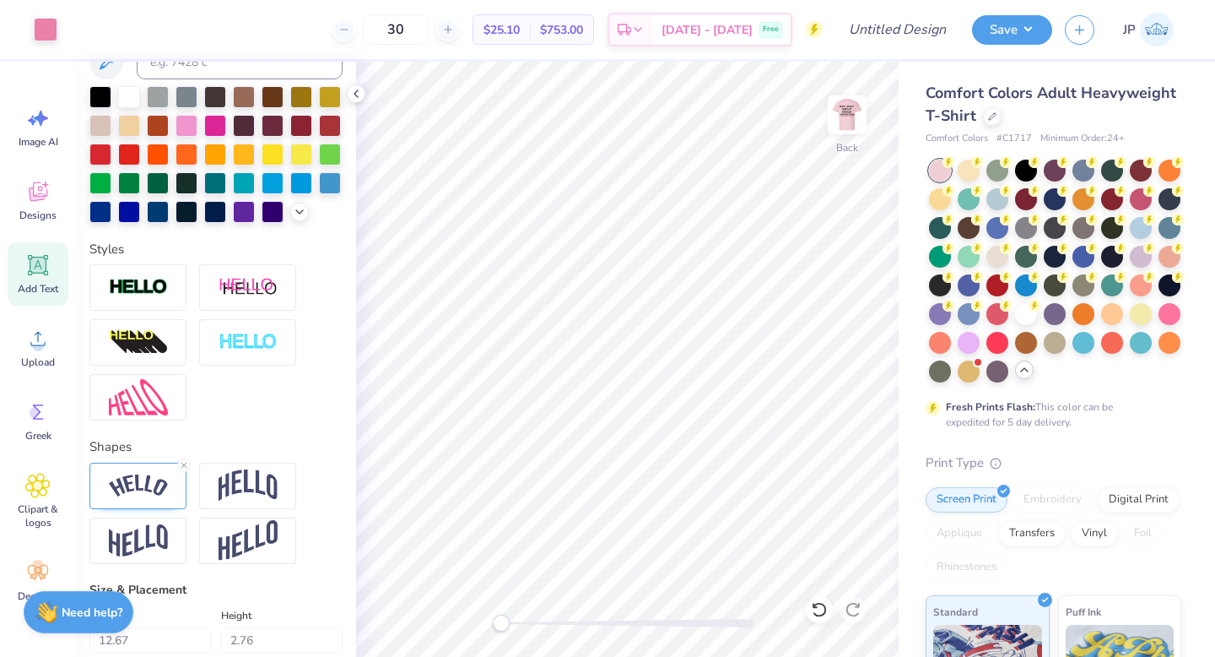
scroll to position [354, 0]
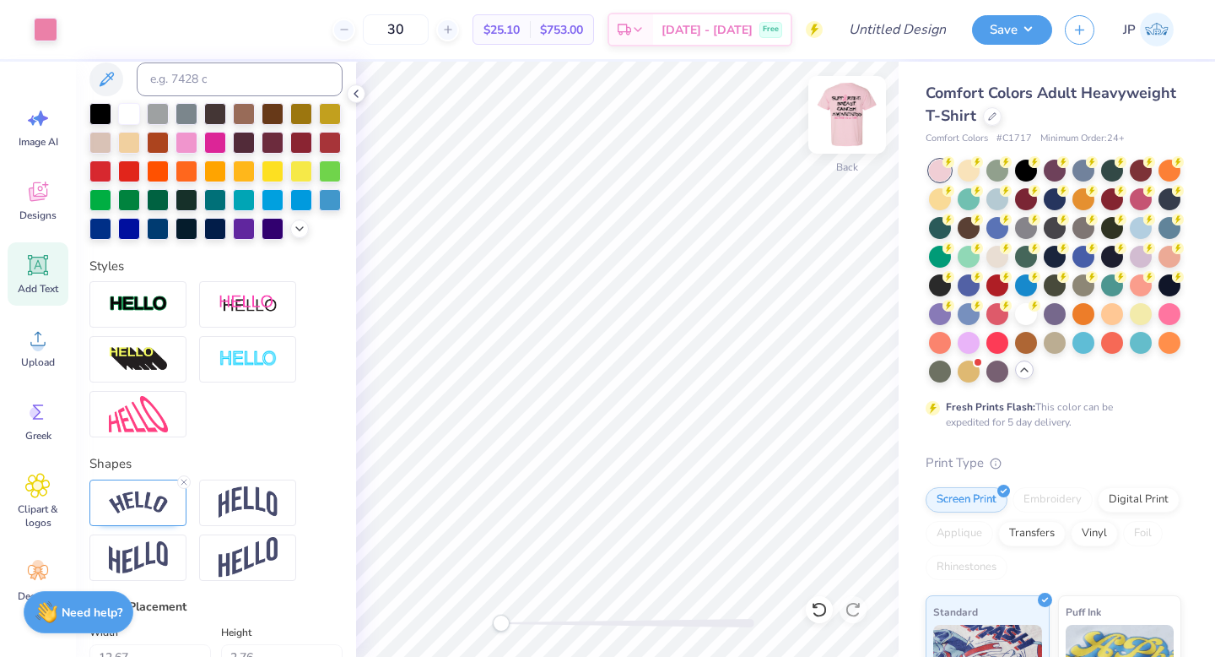
click at [846, 122] on img at bounding box center [848, 115] width 68 height 68
click at [846, 123] on img at bounding box center [848, 115] width 34 height 34
type input "11.81"
type input "2.81"
type input "3.46"
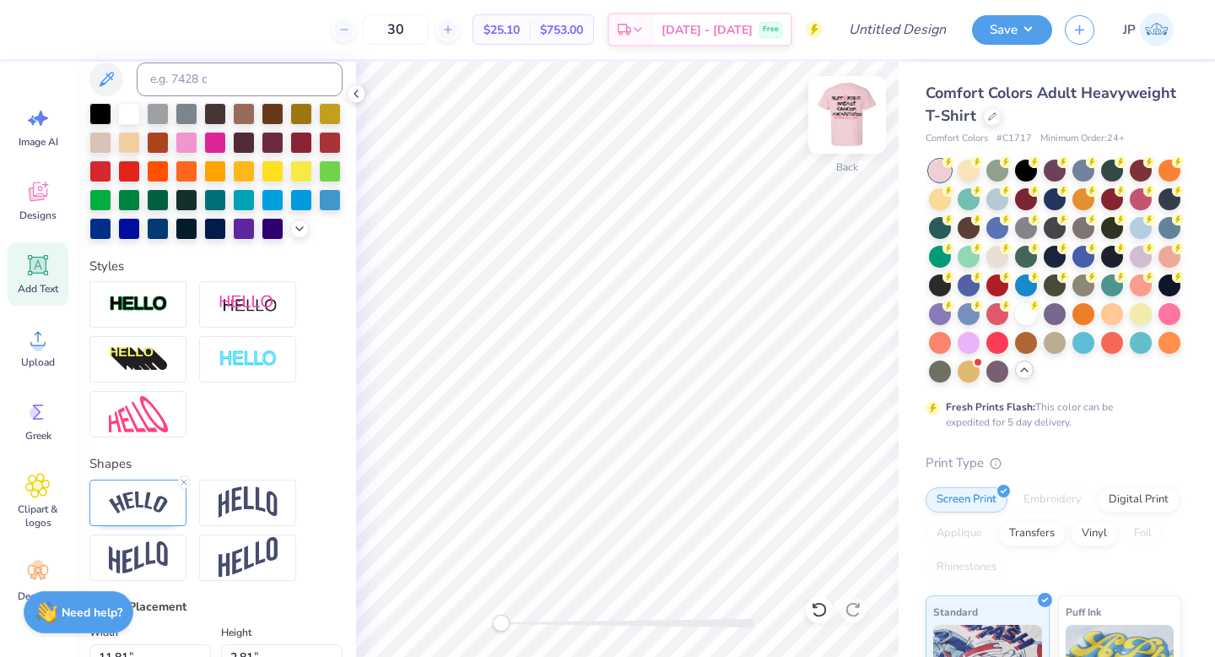
scroll to position [1, 0]
type textarea "In October PS 50 wears pink"
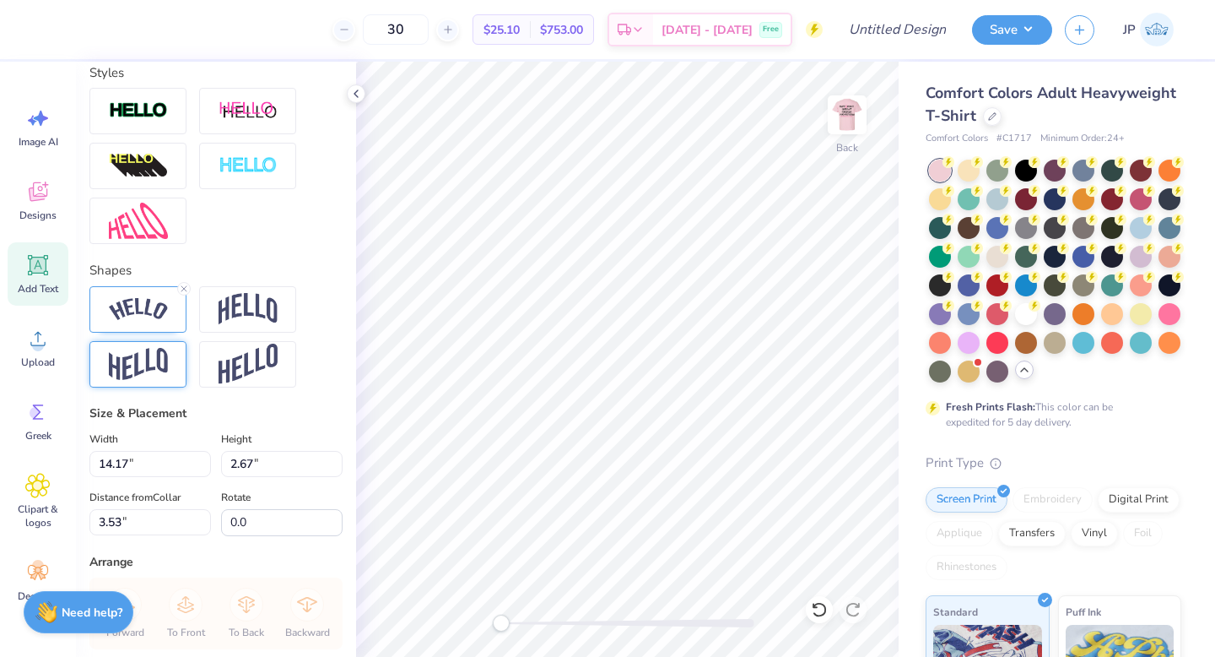
scroll to position [514, 0]
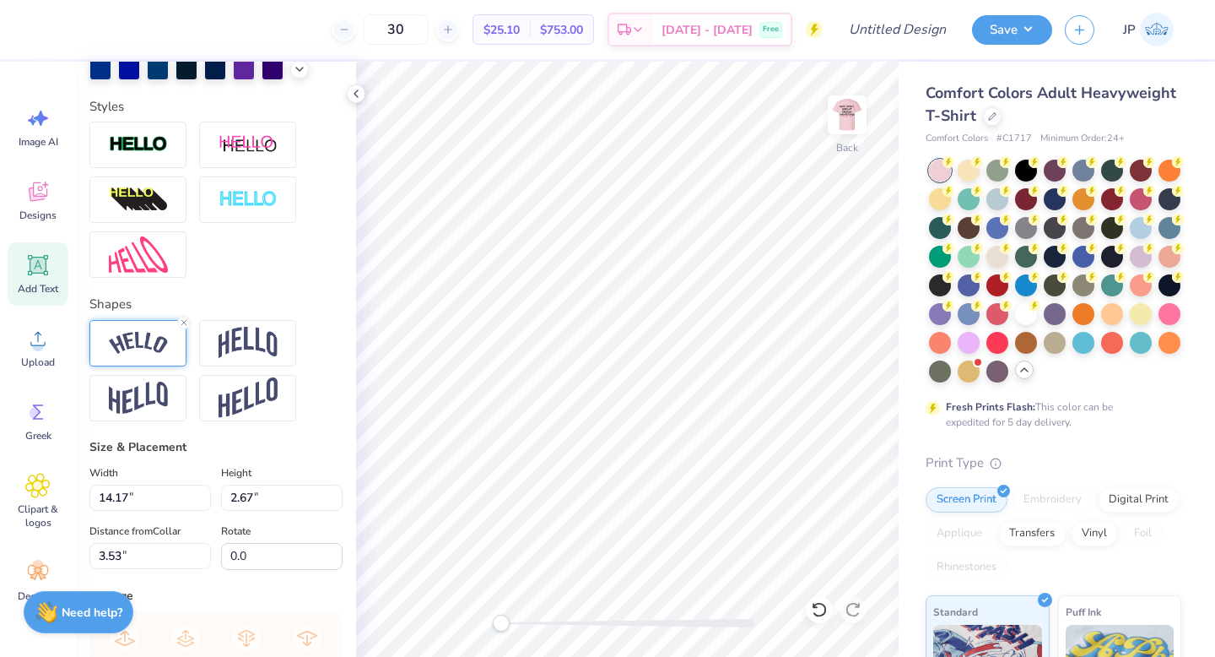
type textarea "In October PS 50 wears pink"
click at [149, 357] on div at bounding box center [137, 343] width 97 height 46
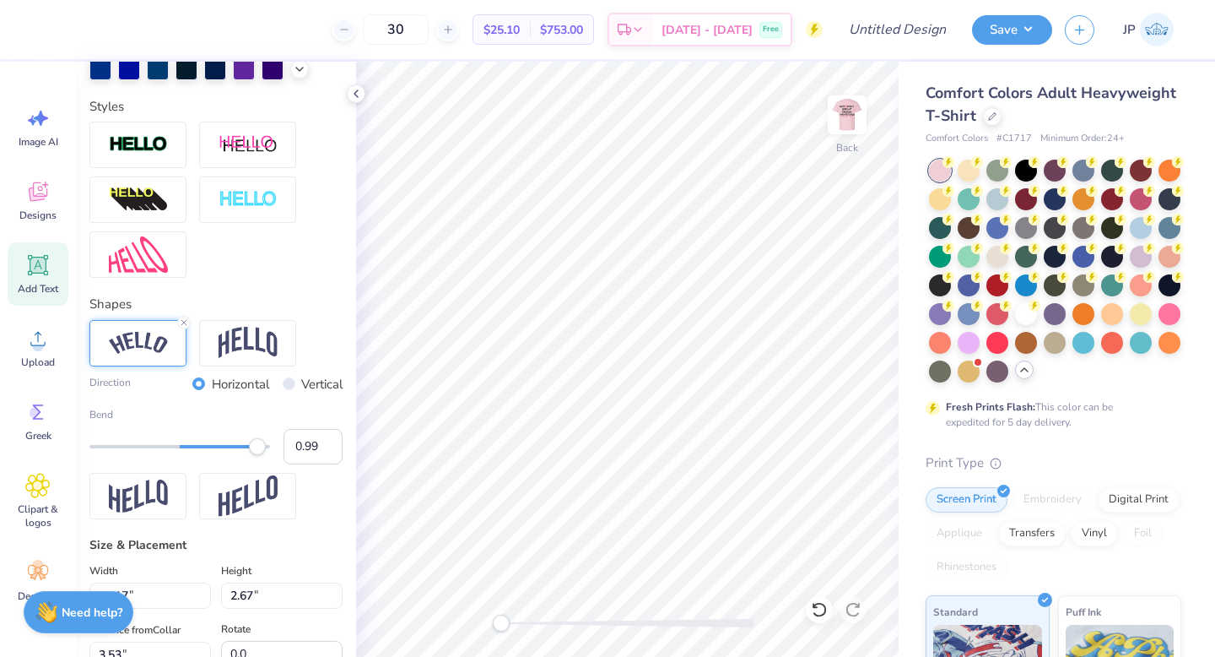
type input "1.00"
drag, startPoint x: 223, startPoint y: 447, endPoint x: 271, endPoint y: 463, distance: 50.5
click at [271, 463] on div "Bend 1.00" at bounding box center [215, 435] width 253 height 57
type input "7.08"
type input "1.13"
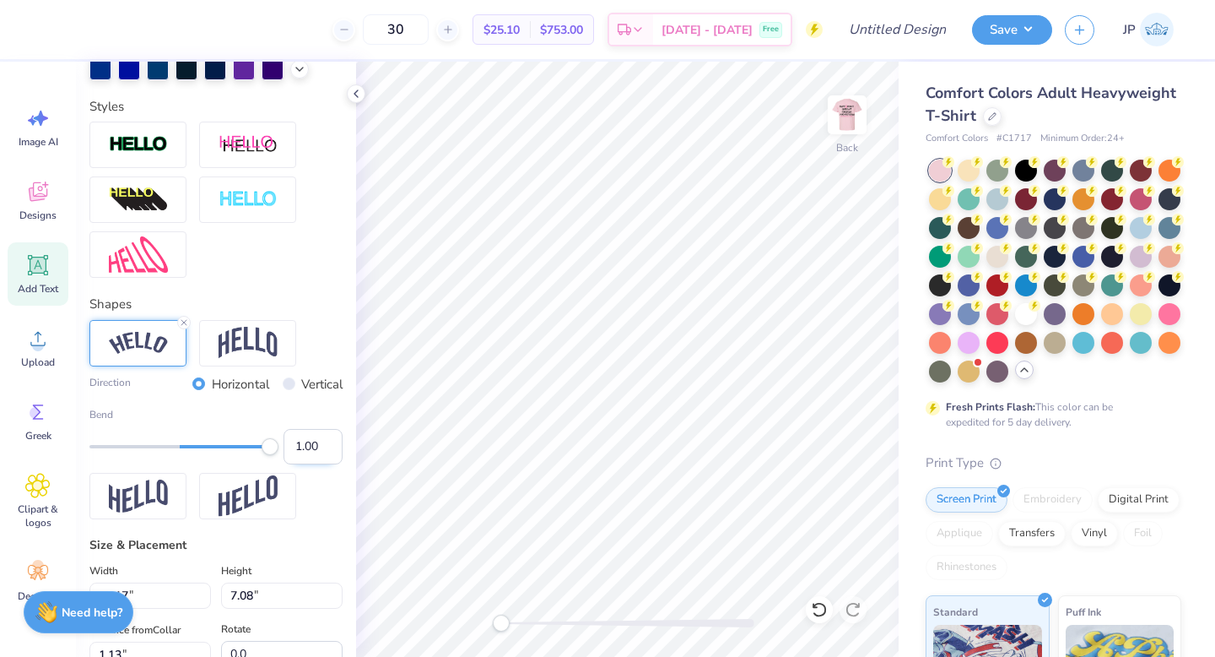
type input "12.37"
type input "6.17"
type input "3.00"
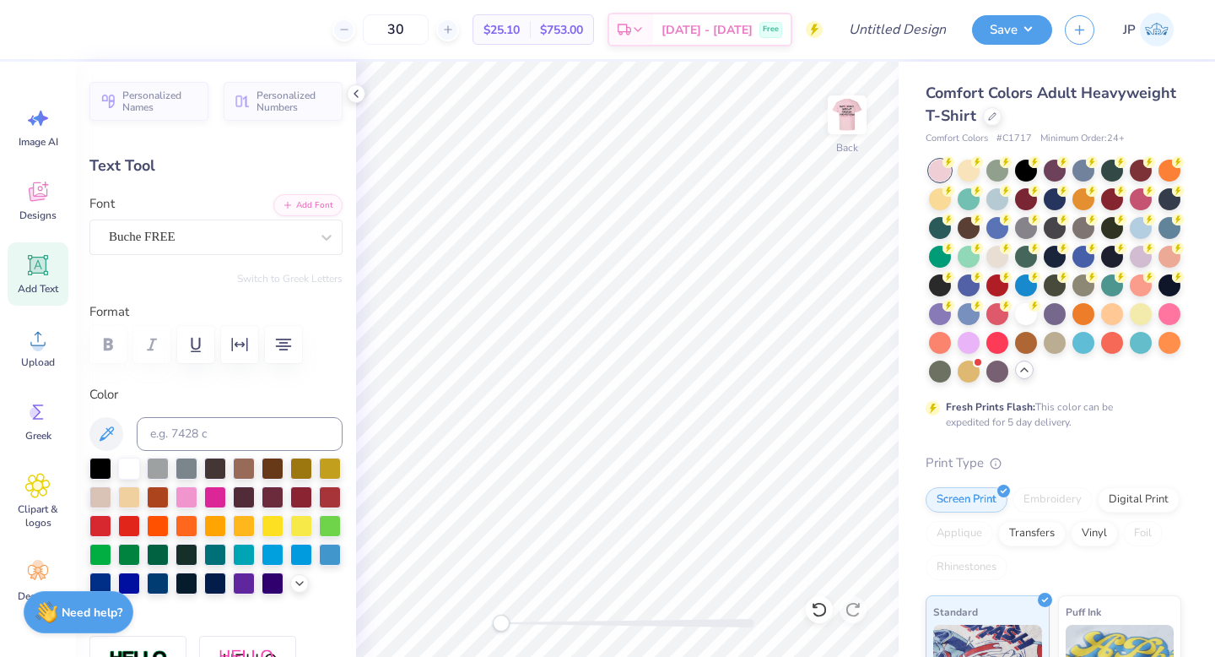
scroll to position [0, 9]
type textarea "In October PS"
type input "6.12"
type input "3.07"
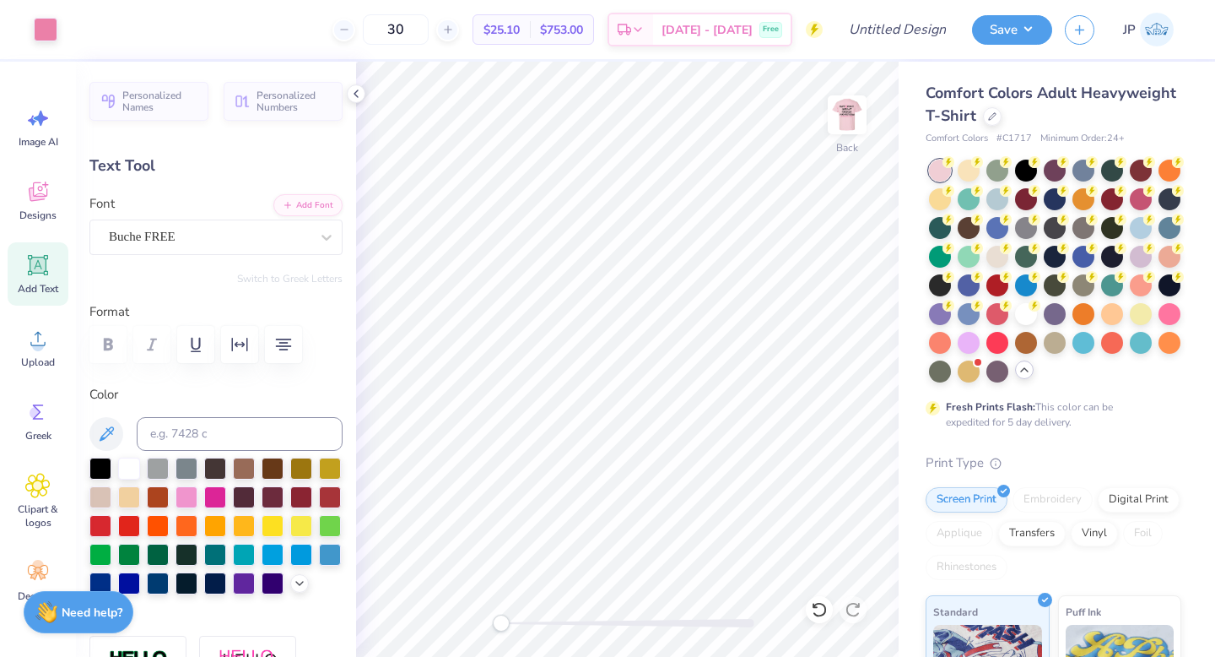
type input "4.55"
click at [39, 279] on div "Add Text" at bounding box center [38, 273] width 61 height 63
type input "5.59"
type input "1.62"
type input "11.69"
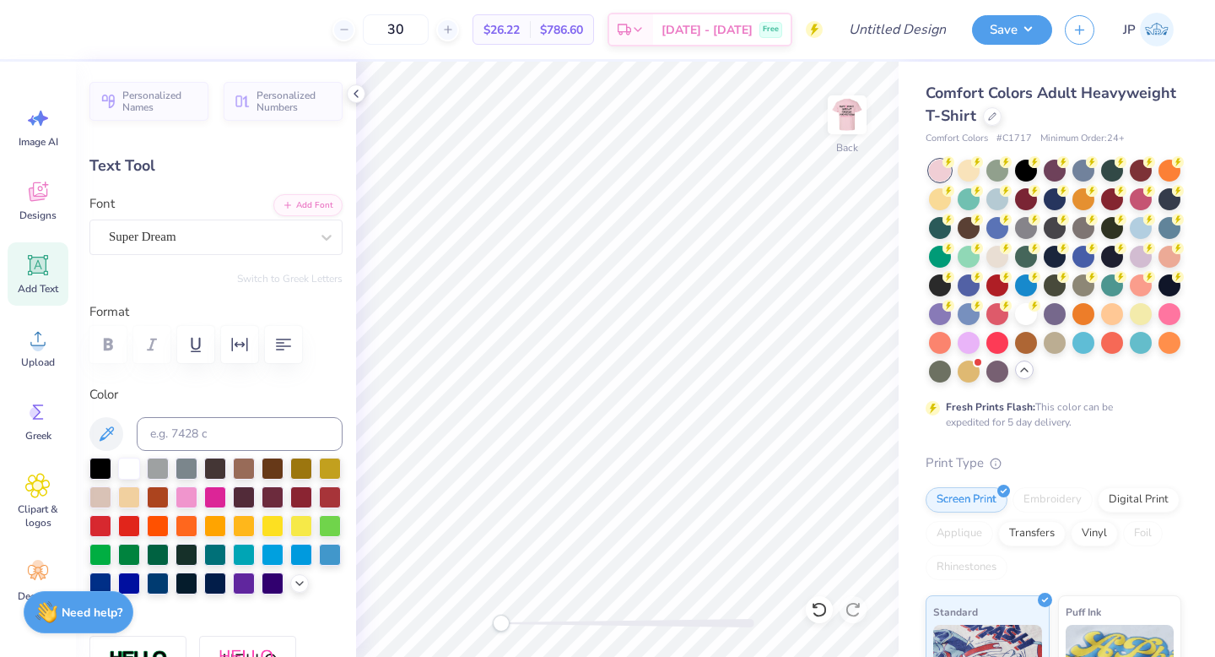
scroll to position [0, 3]
type textarea "pink wears 50"
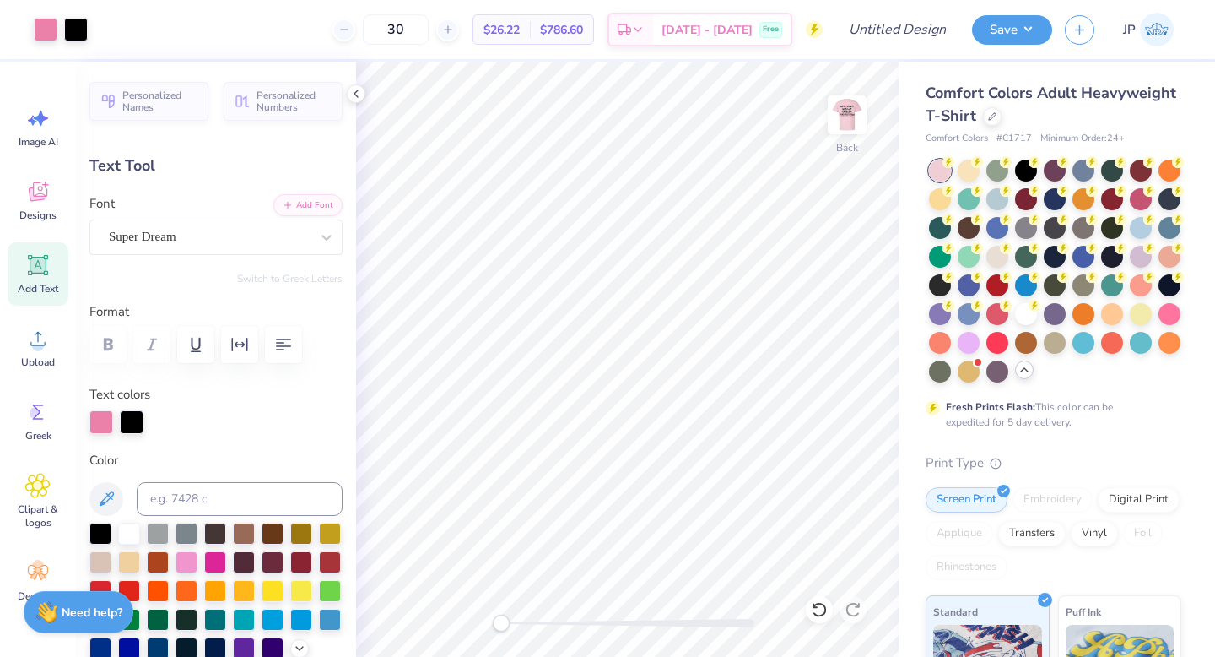
type input "14.17"
type input "2.00"
type input "11.50"
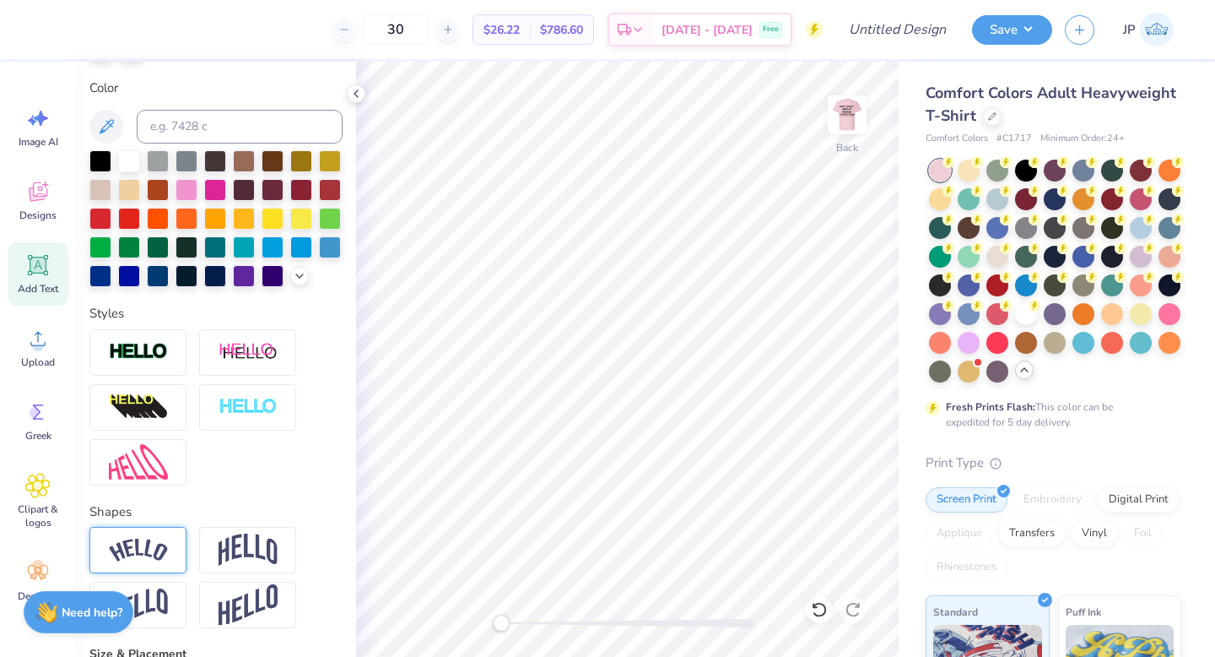
click at [157, 566] on div at bounding box center [137, 550] width 97 height 46
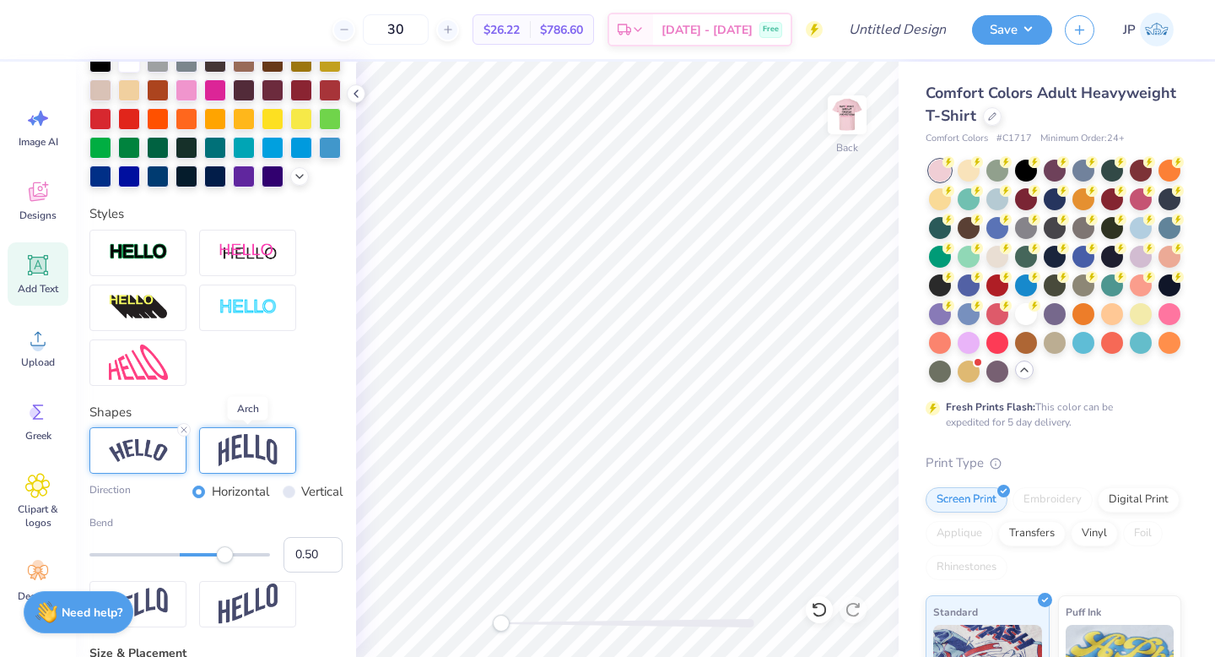
scroll to position [488, 0]
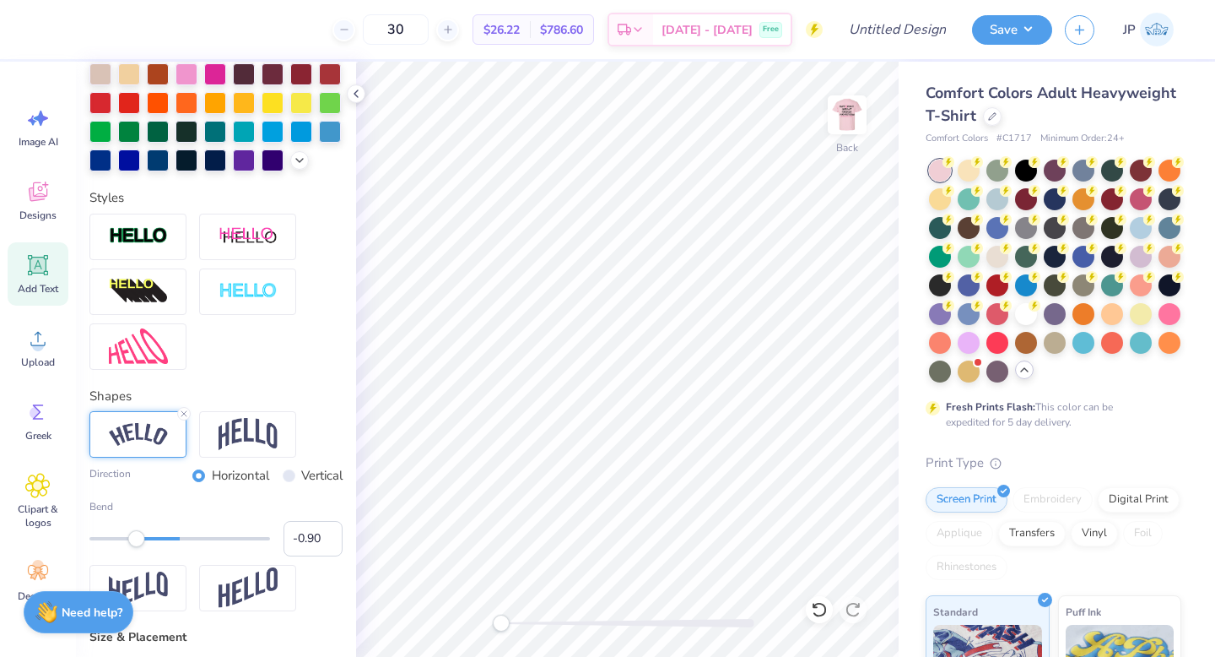
type input "-1.00"
drag, startPoint x: 224, startPoint y: 538, endPoint x: 55, endPoint y: 536, distance: 168.8
click at [55, 536] on div "30 $26.22 Per Item $786.60 Total Est. Delivery [DATE] - [DATE] Free Design Titl…" at bounding box center [607, 328] width 1215 height 657
type input "6.92"
type input "9.04"
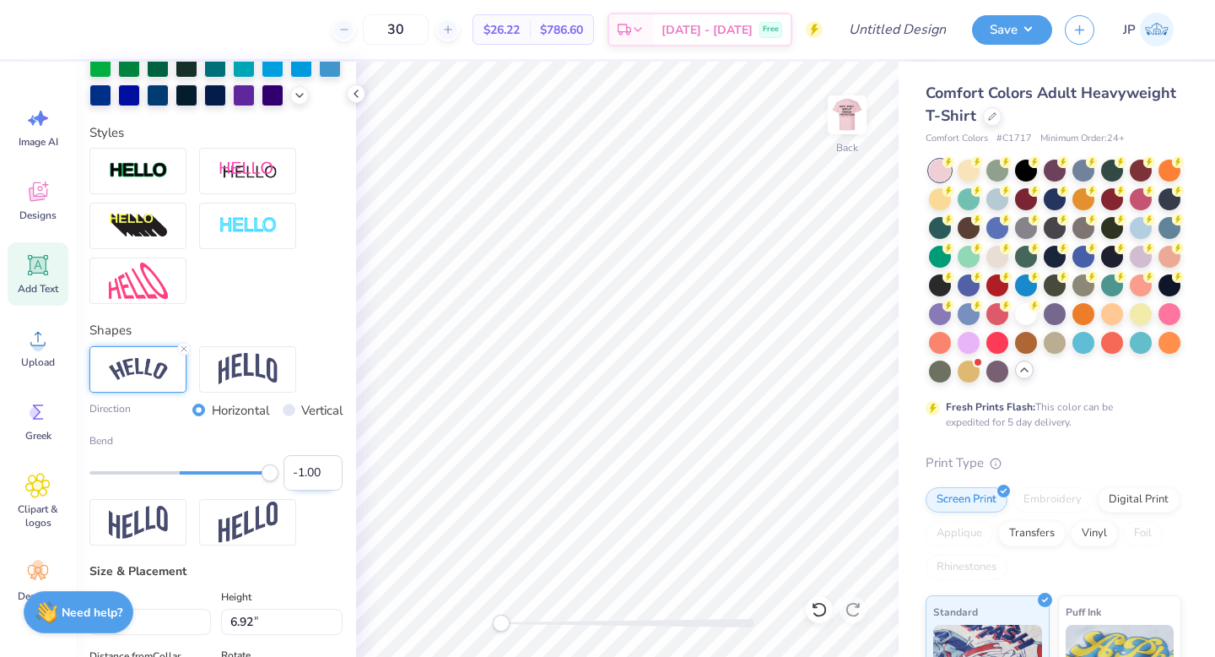
type input "6.12"
type input "3.07"
type input "3.84"
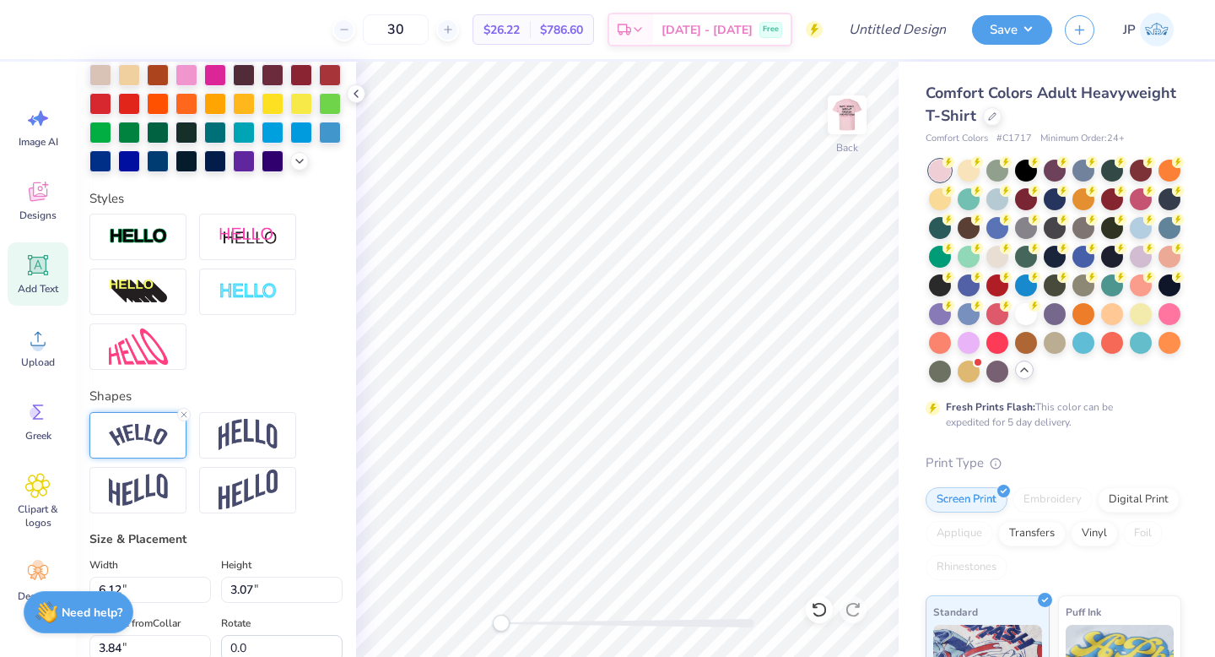
click at [160, 447] on div at bounding box center [137, 435] width 97 height 46
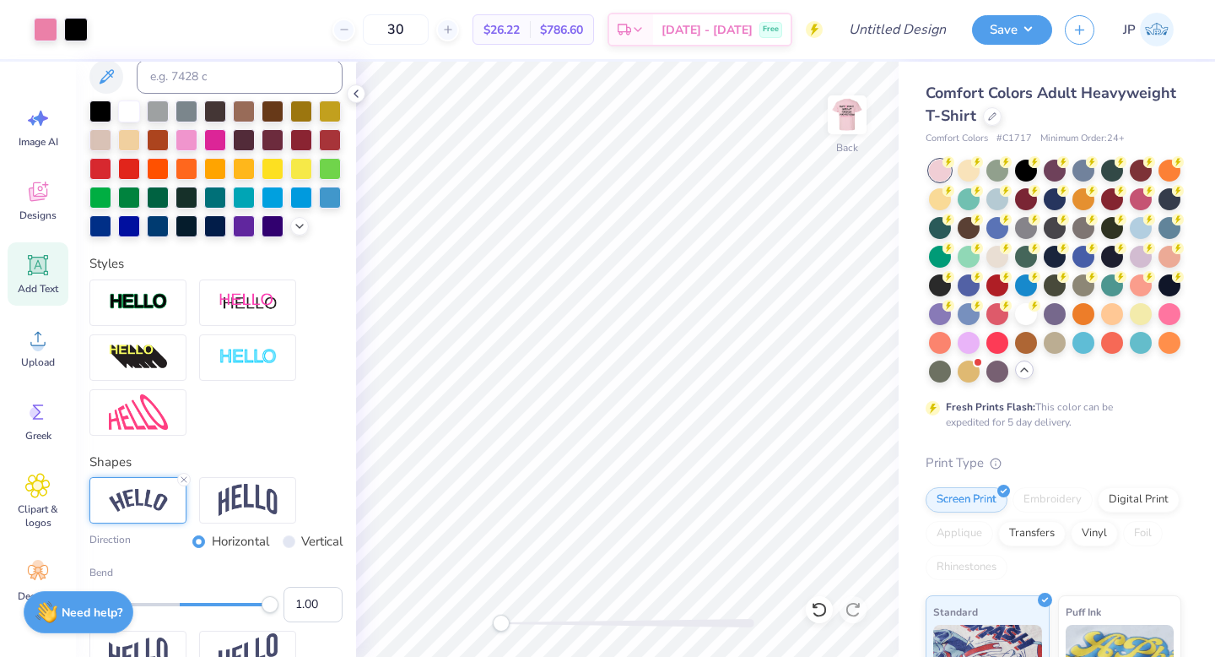
type input "14.17"
type input "6.92"
type input "9.04"
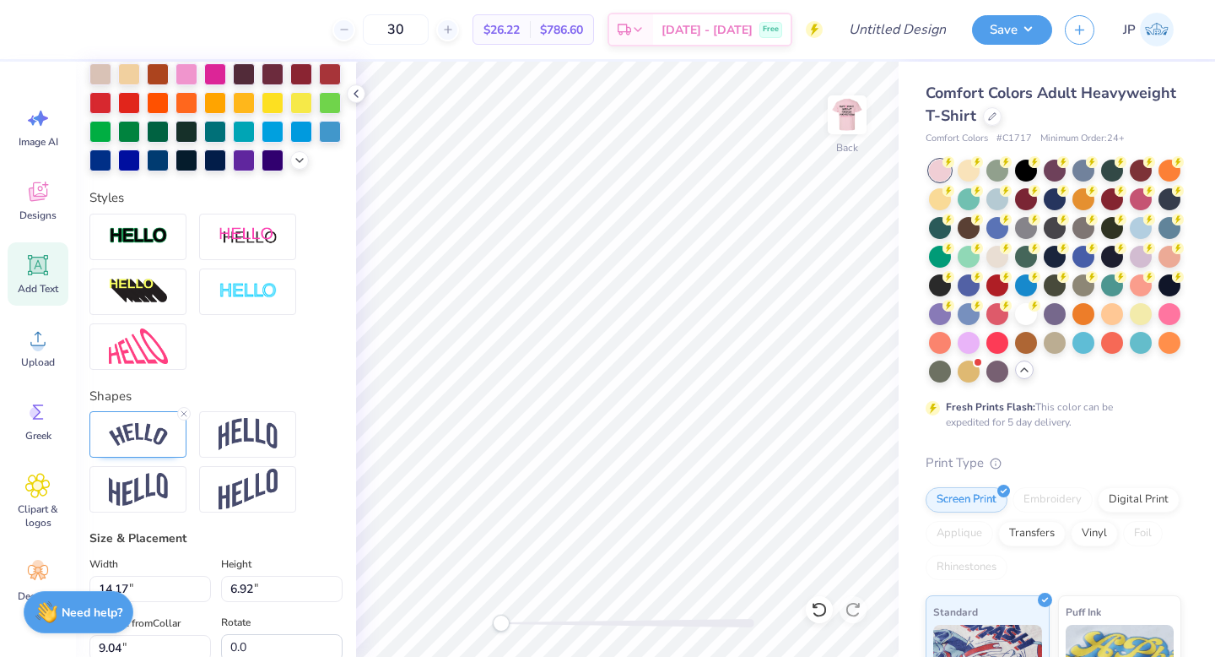
type input "5.98"
type input "2.92"
type input "13.04"
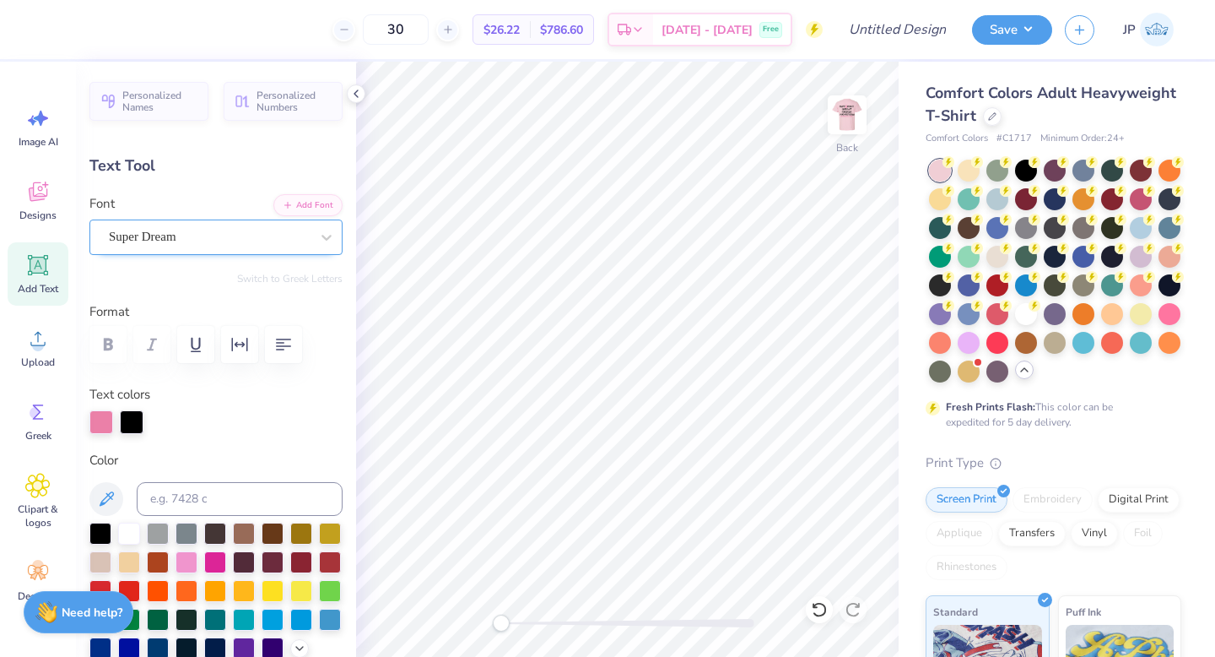
type input "5.98"
type input "2.92"
type input "7.24"
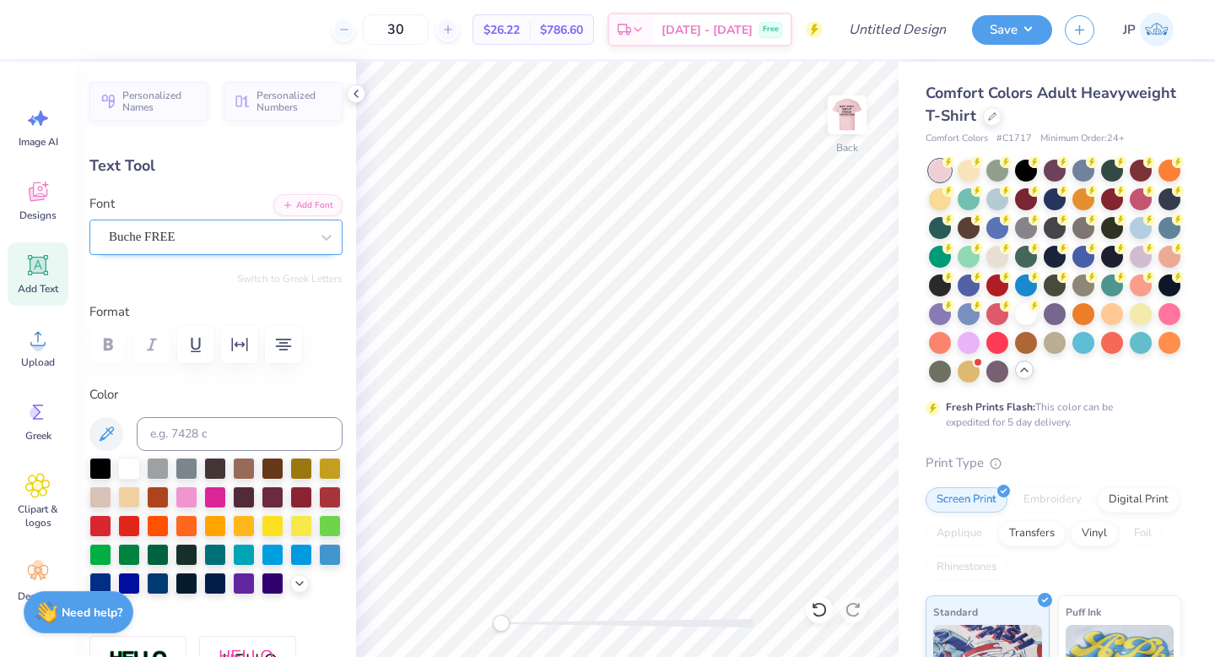
type input "6.12"
type input "3.07"
type input "3.86"
click at [167, 246] on div at bounding box center [209, 236] width 201 height 23
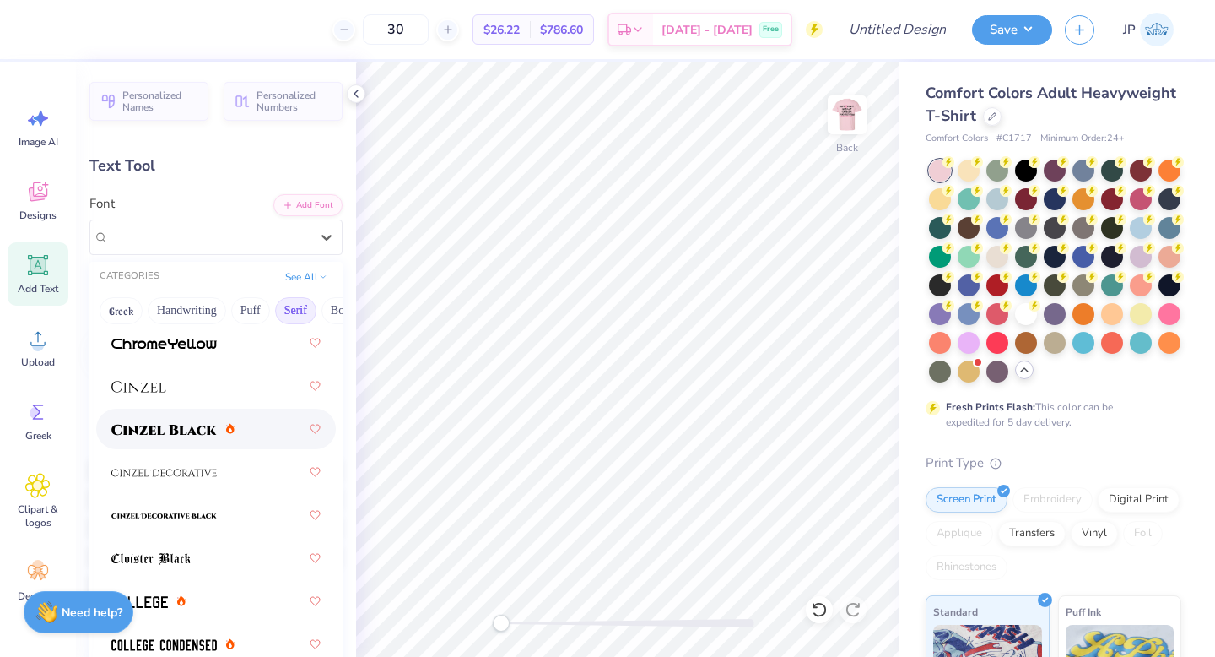
scroll to position [477, 0]
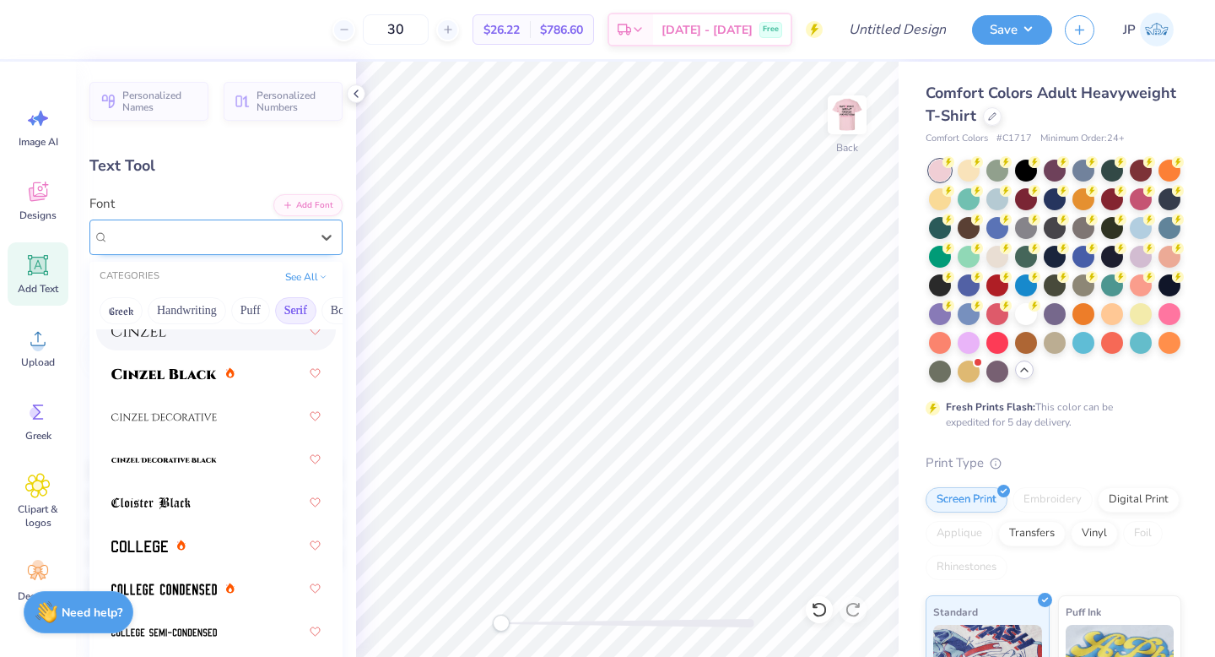
click at [229, 235] on div "Buche FREE" at bounding box center [209, 236] width 201 height 19
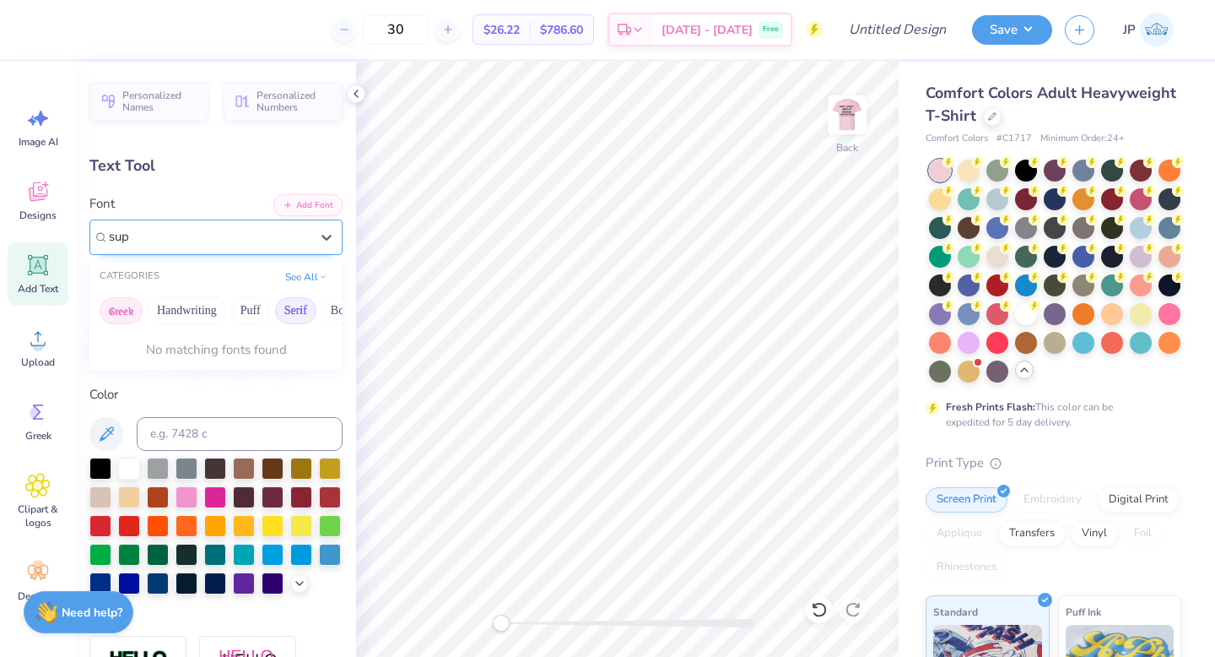
click at [122, 308] on button "Greek" at bounding box center [121, 310] width 43 height 27
click at [173, 308] on button "Handwriting" at bounding box center [187, 310] width 78 height 27
click at [252, 306] on button "Puff" at bounding box center [250, 310] width 39 height 27
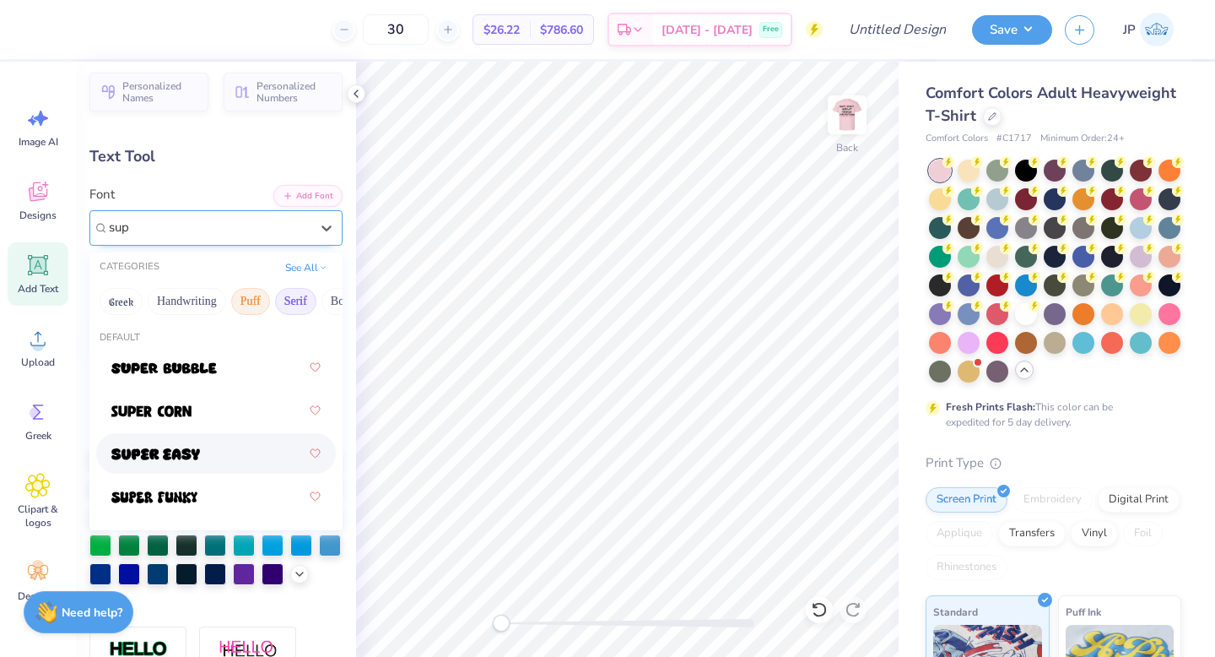
scroll to position [3, 0]
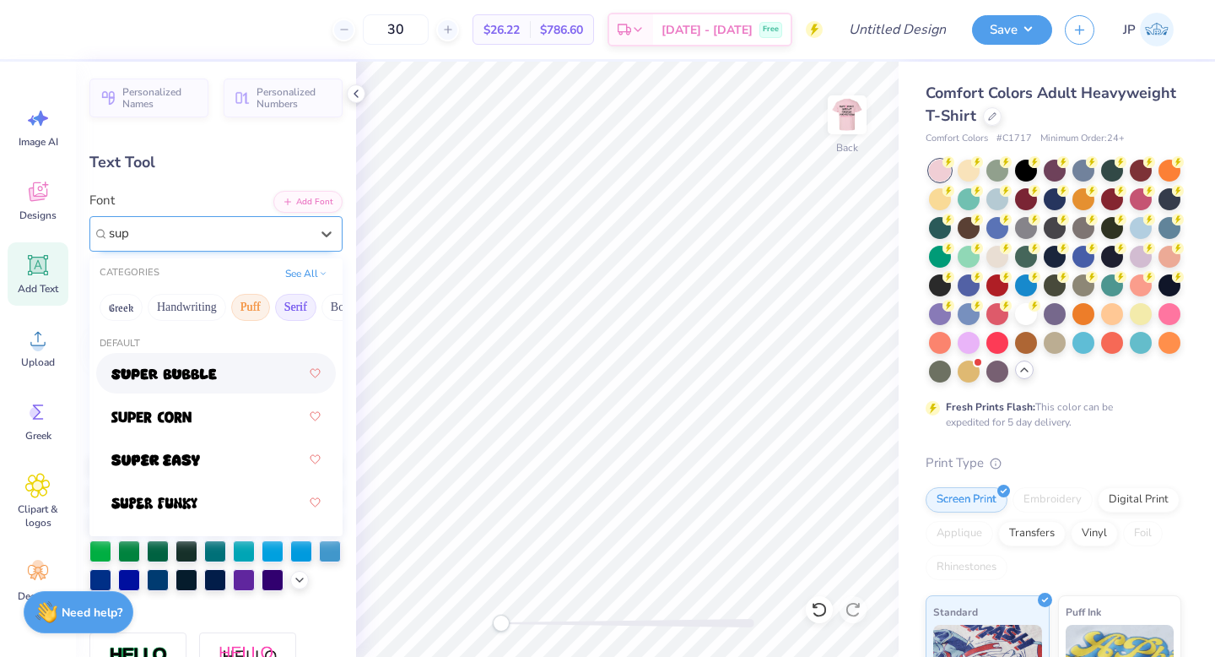
click at [306, 310] on button "Serif" at bounding box center [295, 307] width 41 height 27
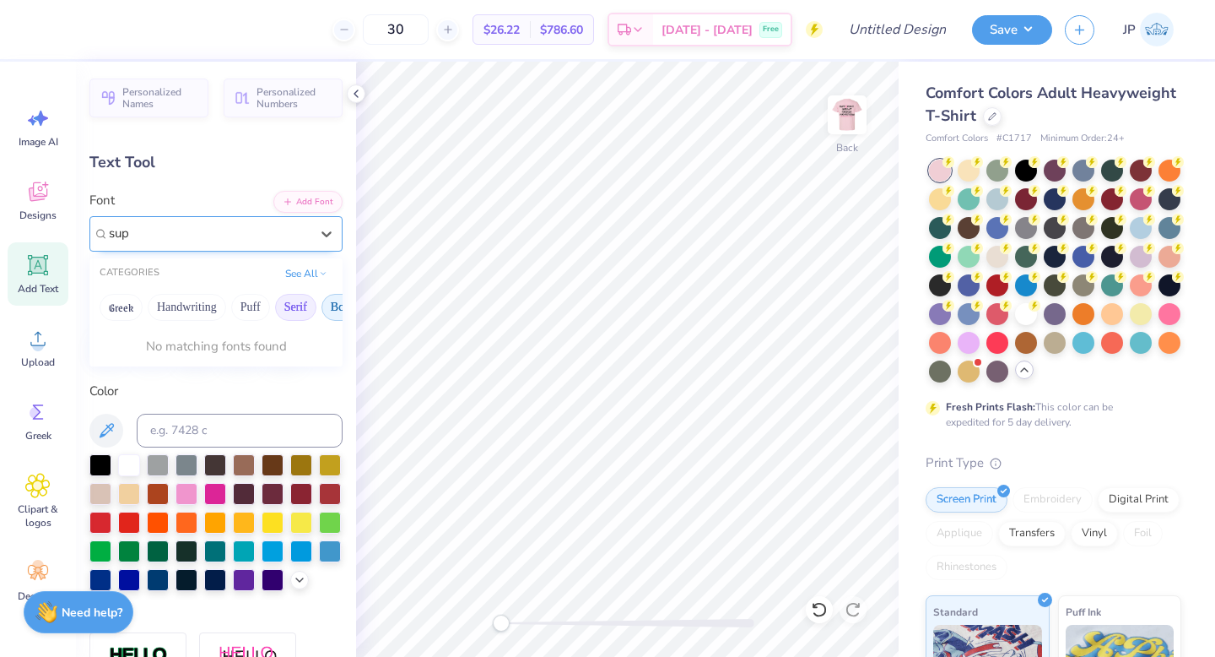
click at [324, 311] on button "Bold" at bounding box center [342, 307] width 41 height 27
click at [191, 382] on div "Super Dream" at bounding box center [215, 373] width 209 height 30
type input "super d"
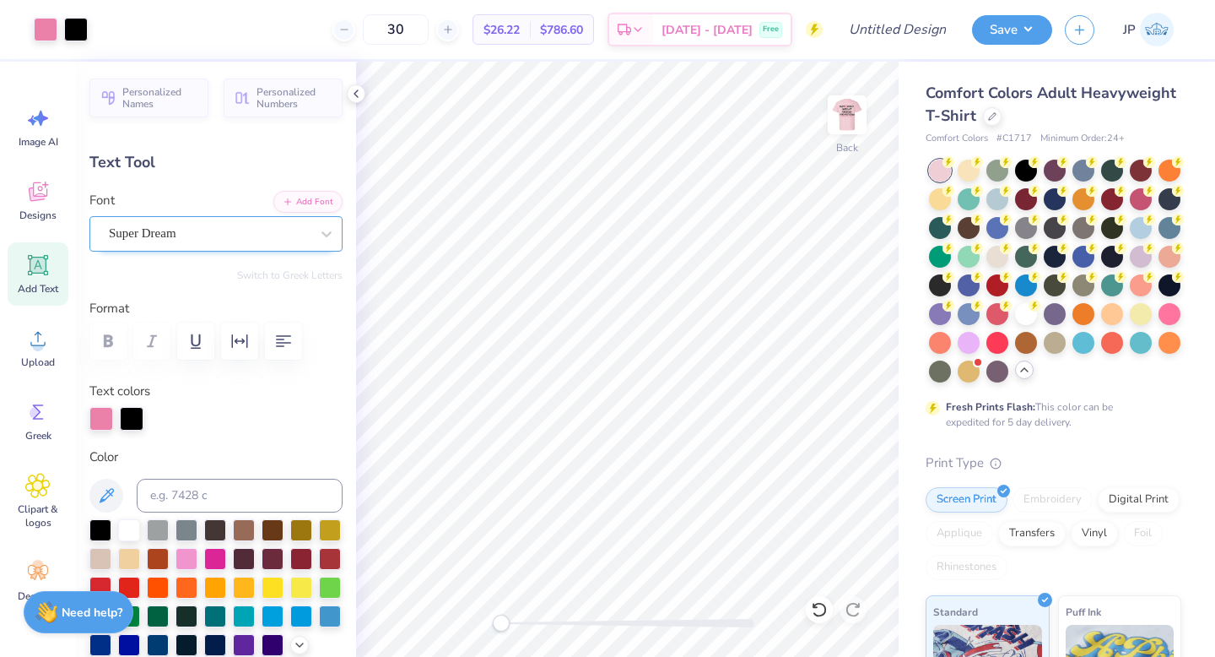
type input "5.98"
type input "2.92"
type input "7.24"
type input "6.42"
type input "3.13"
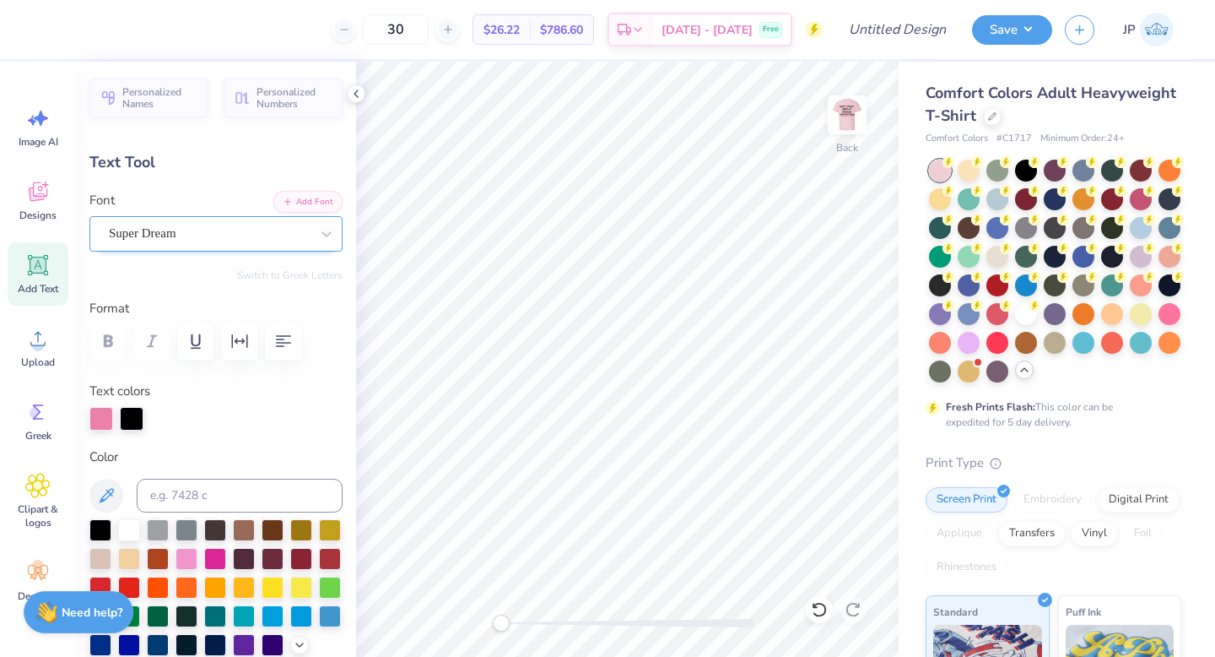
scroll to position [0, 3]
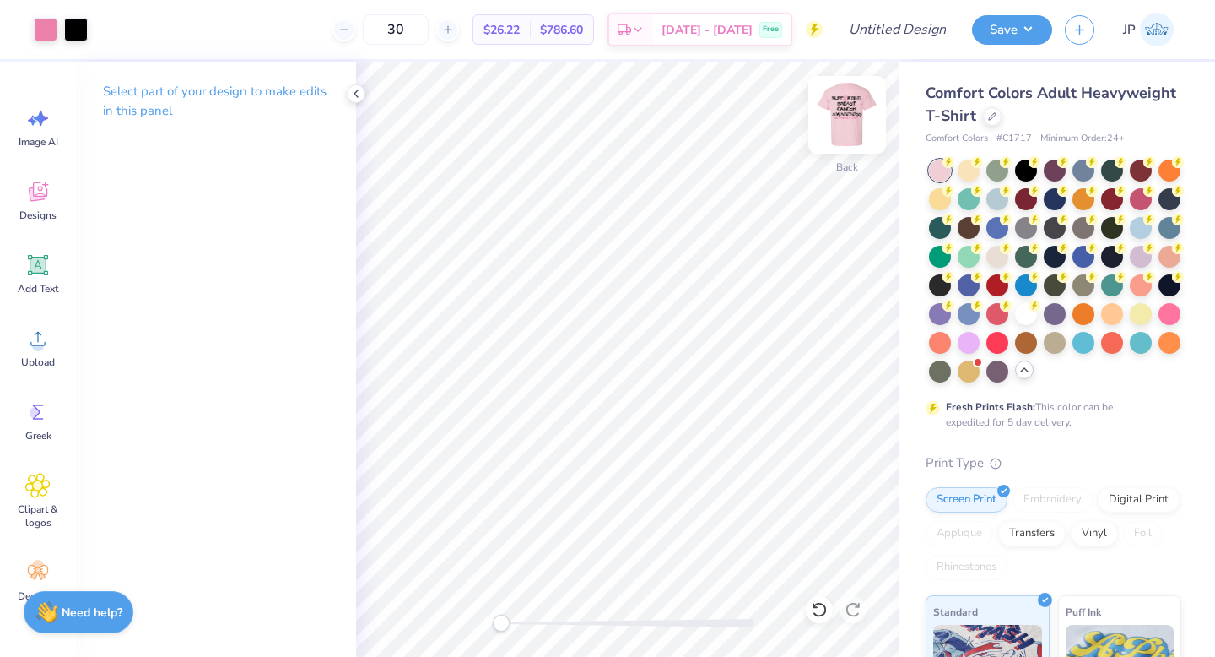
click at [842, 107] on img at bounding box center [848, 115] width 68 height 68
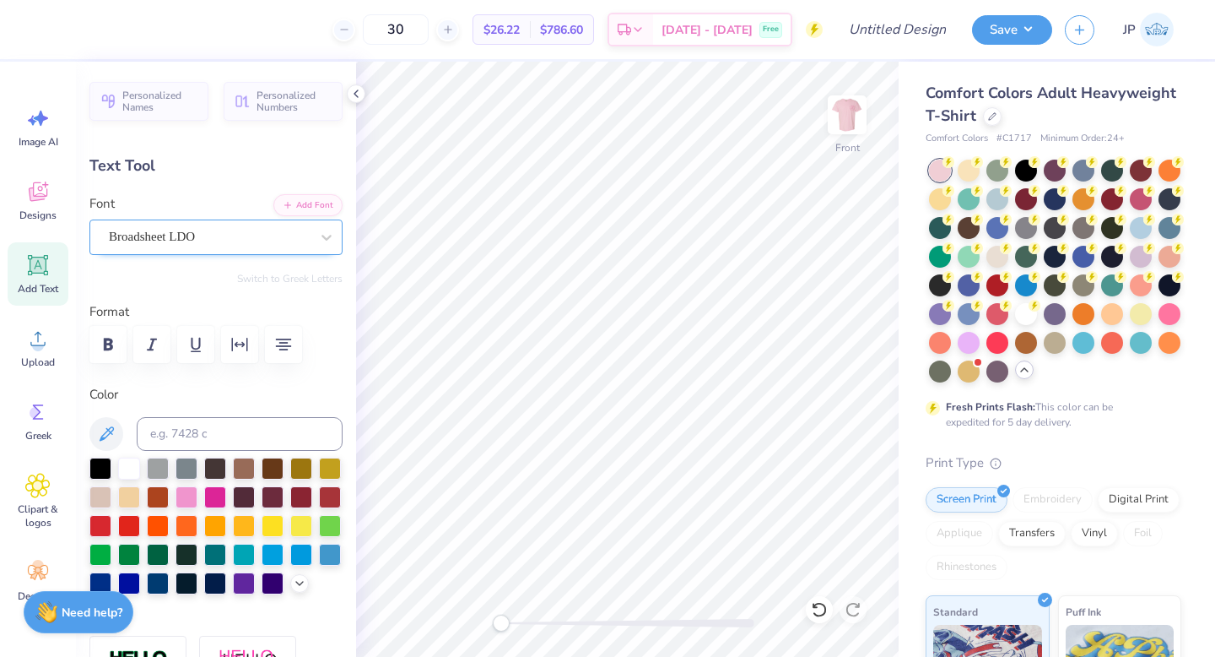
click at [276, 219] on div "Broadsheet LDO" at bounding box center [215, 236] width 253 height 35
click at [279, 244] on div "Broadsheet LDO" at bounding box center [209, 237] width 204 height 26
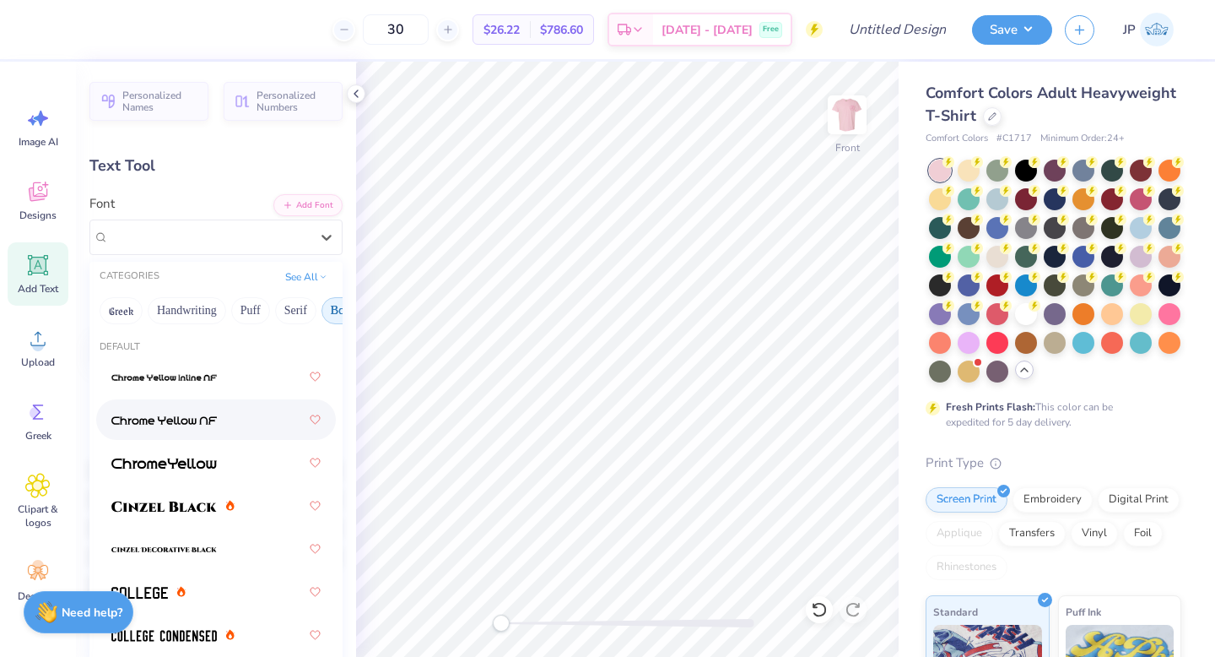
click at [230, 430] on div at bounding box center [215, 419] width 209 height 30
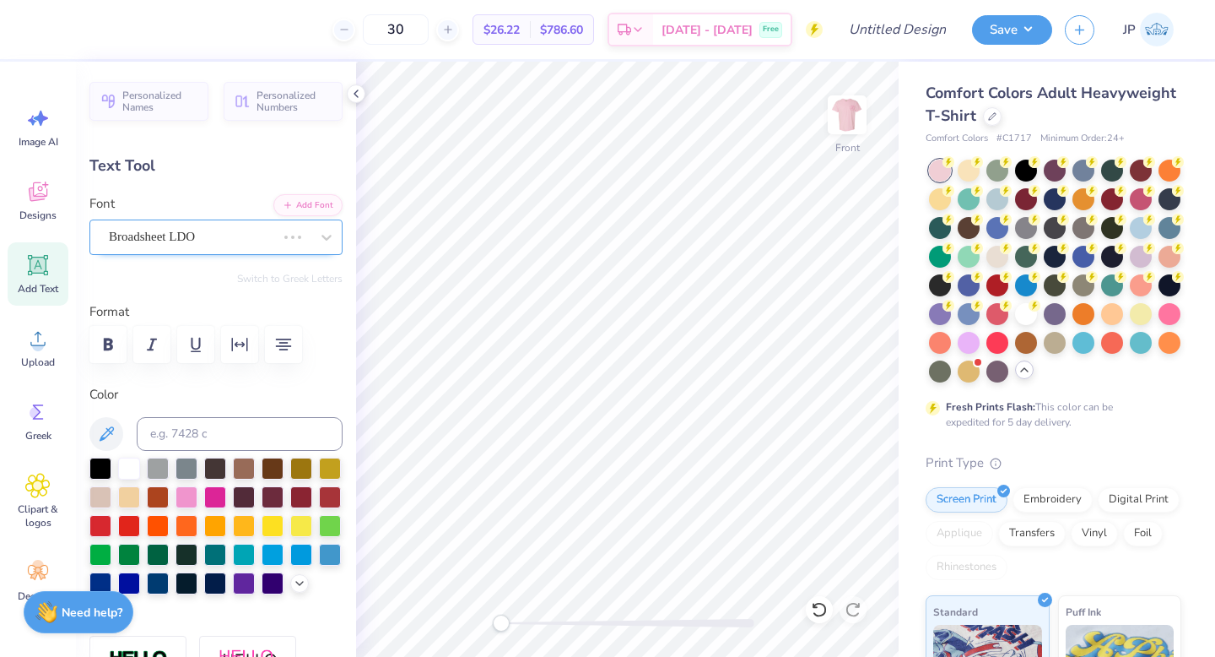
click at [203, 224] on div "Broadsheet LDO" at bounding box center [192, 237] width 170 height 26
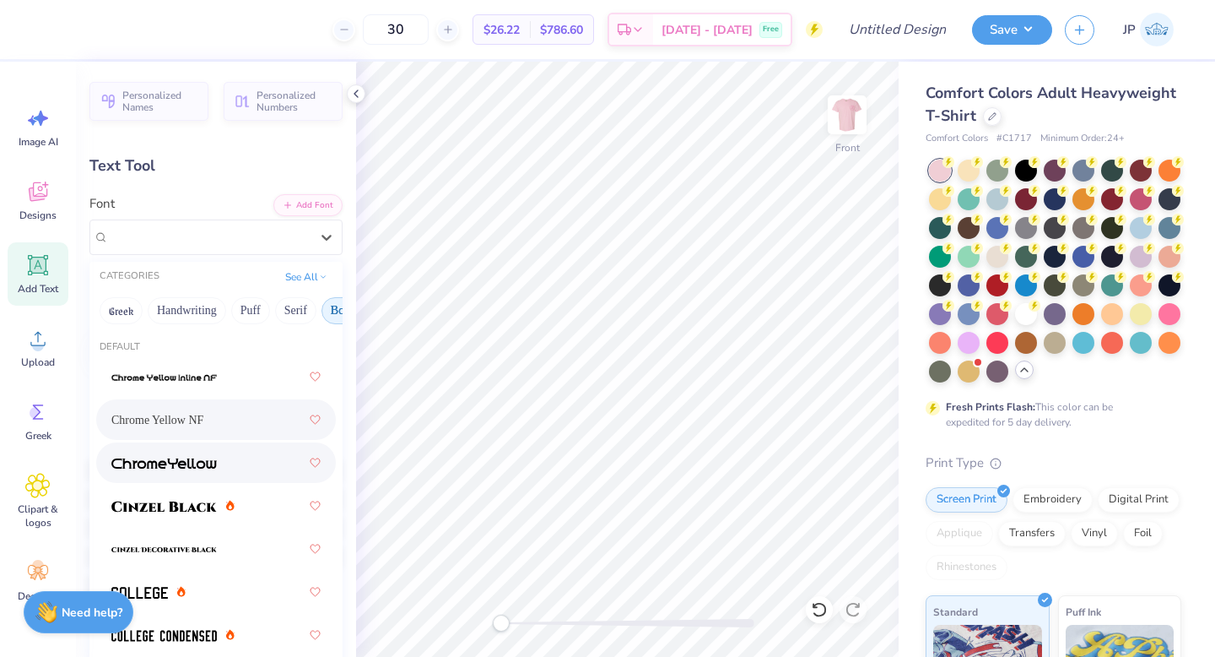
click at [190, 473] on div at bounding box center [215, 462] width 209 height 30
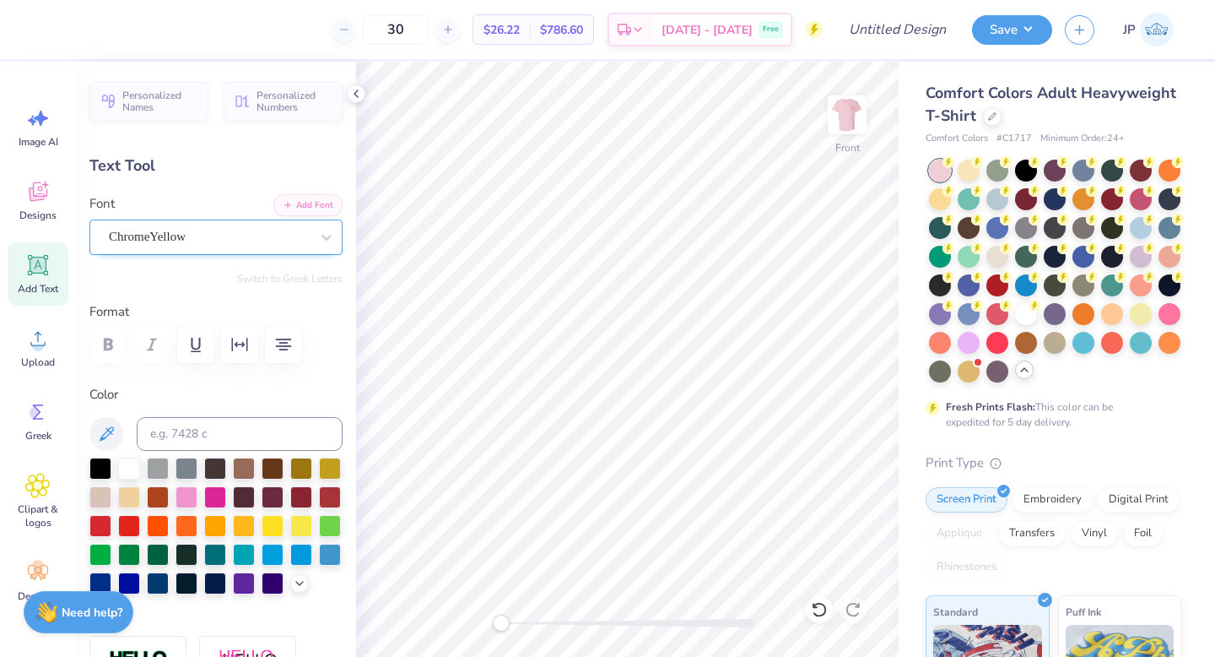
click at [214, 232] on div "ChromeYellow" at bounding box center [209, 237] width 204 height 26
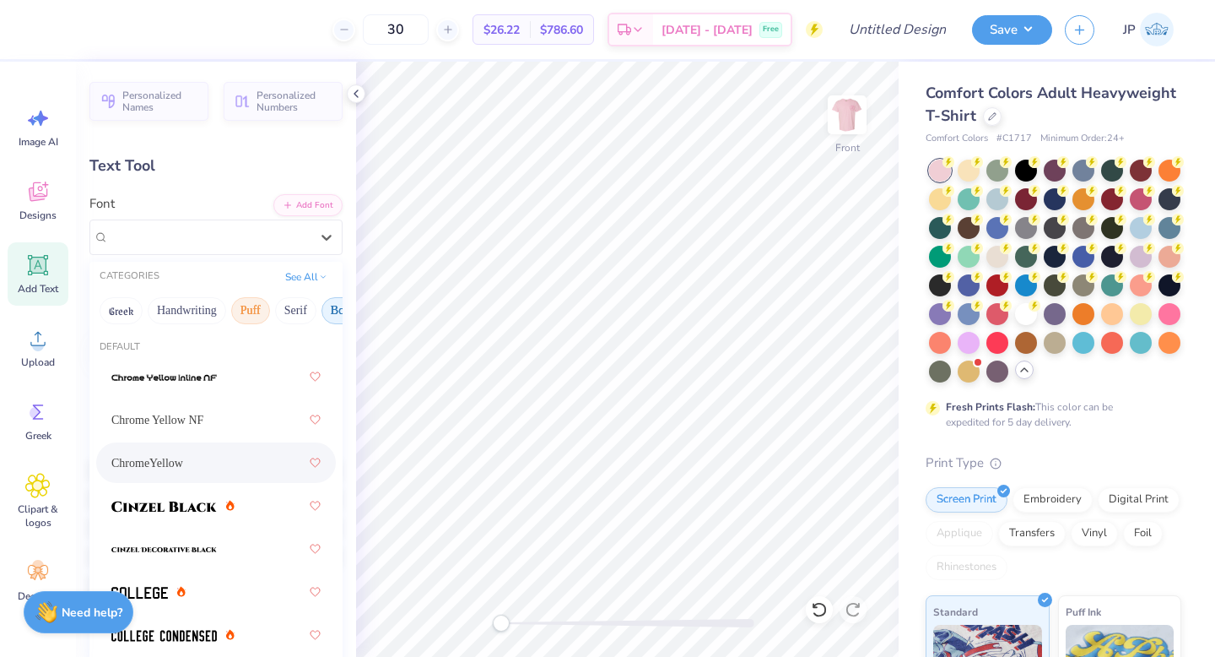
click at [262, 303] on button "Puff" at bounding box center [250, 310] width 39 height 27
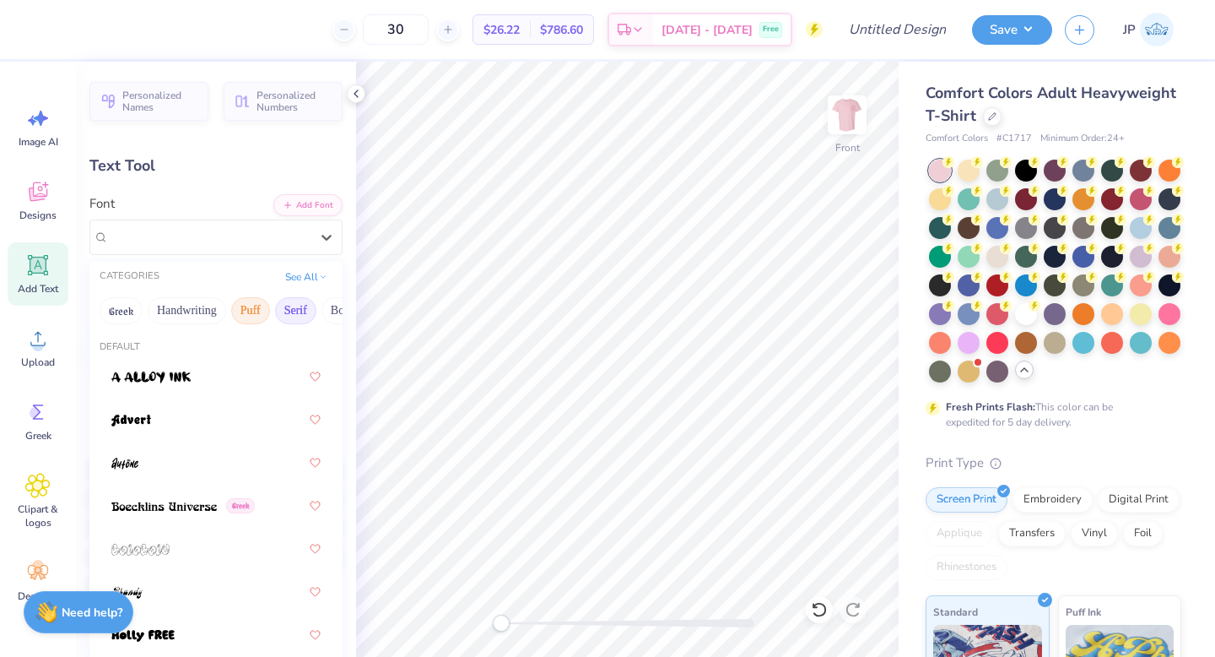
click at [284, 304] on button "Serif" at bounding box center [295, 310] width 41 height 27
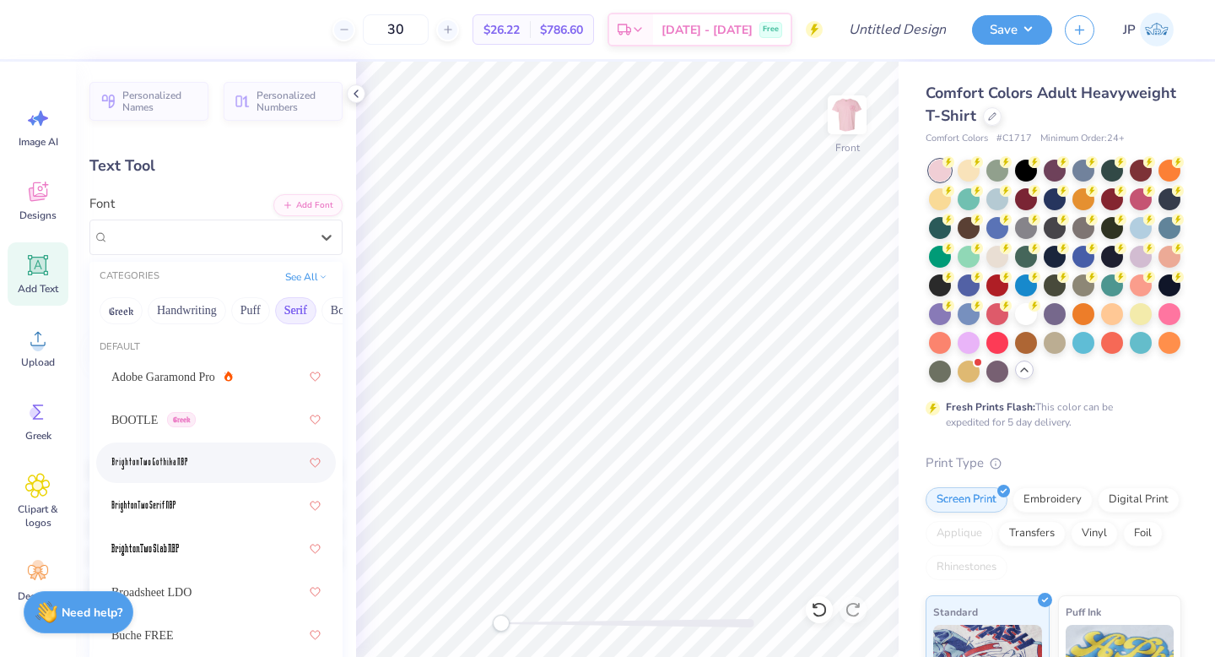
click at [211, 471] on div at bounding box center [215, 462] width 209 height 30
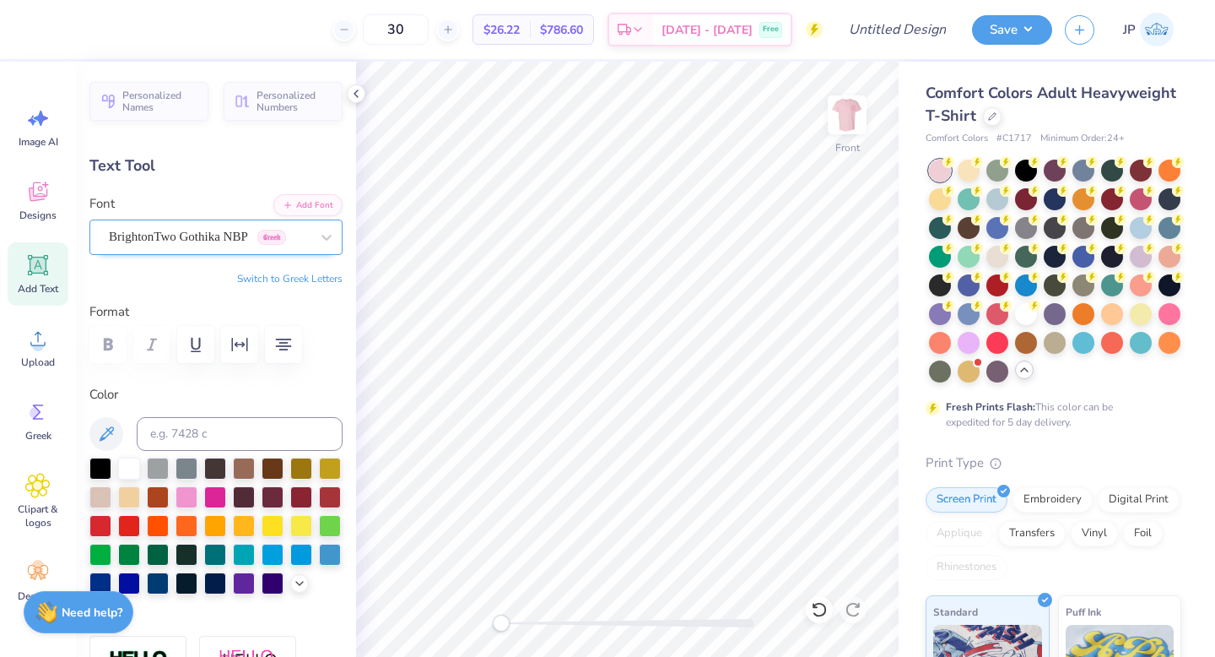
click at [246, 240] on div "BrightonTwo Gothika NBP Greek" at bounding box center [209, 237] width 204 height 26
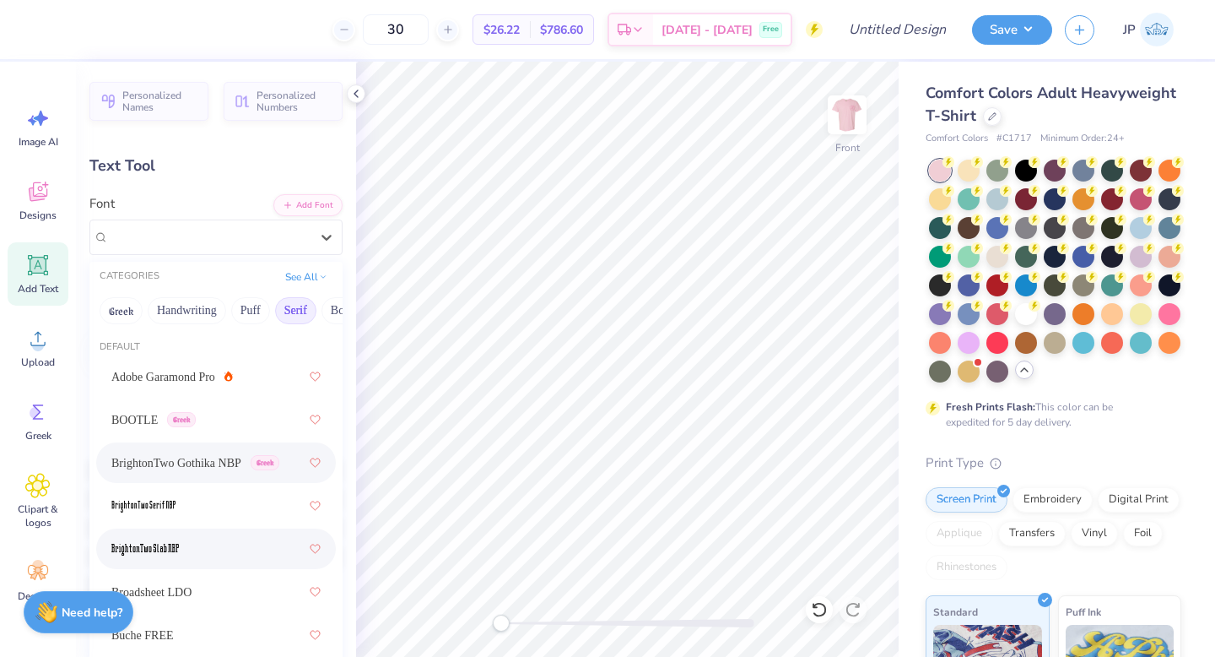
click at [209, 565] on div at bounding box center [216, 548] width 240 height 41
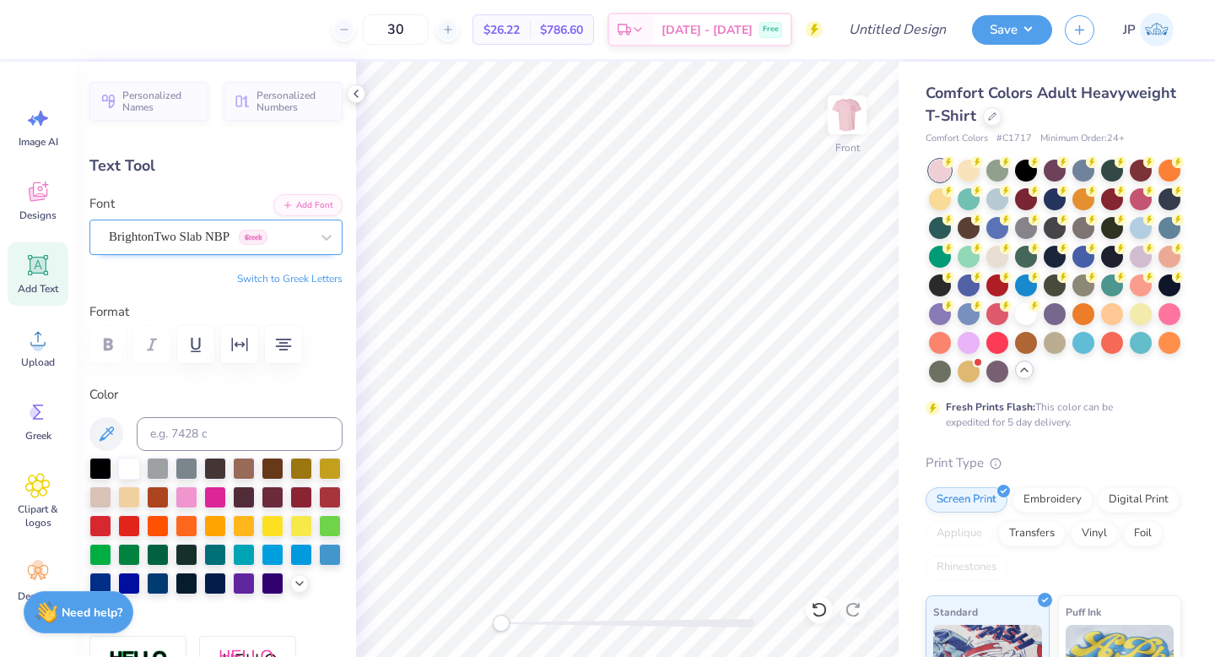
click at [196, 225] on div "BrightonTwo Slab NBP Greek" at bounding box center [209, 237] width 204 height 26
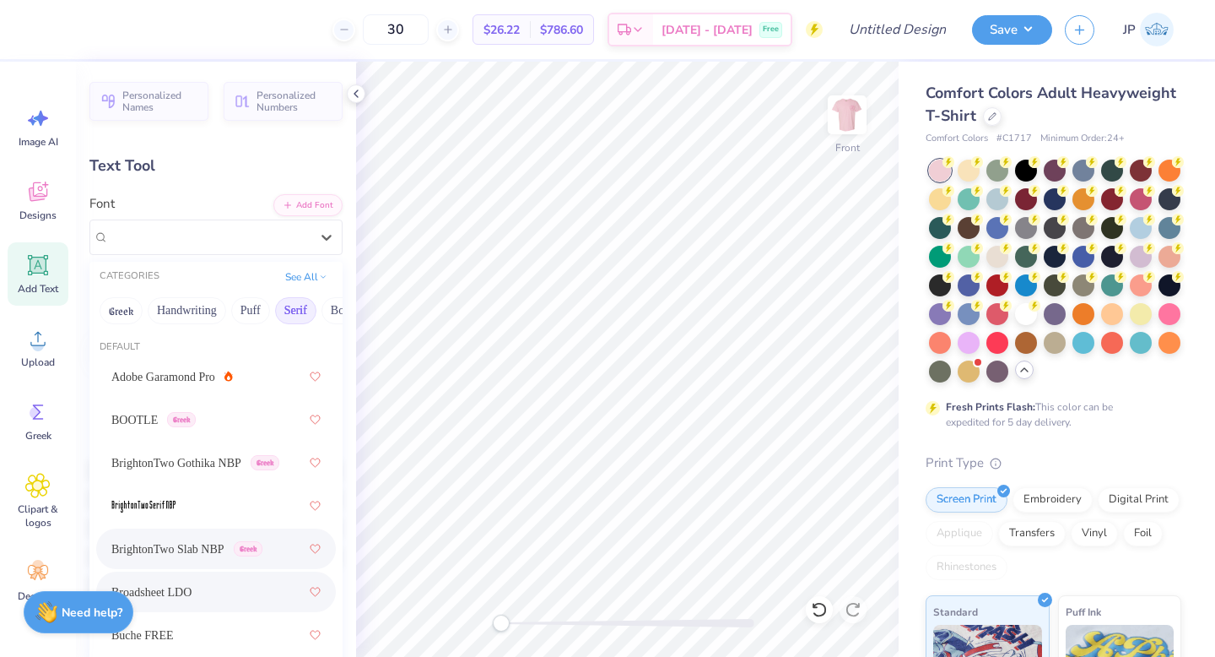
click at [192, 598] on span "Broadsheet LDO" at bounding box center [151, 592] width 80 height 18
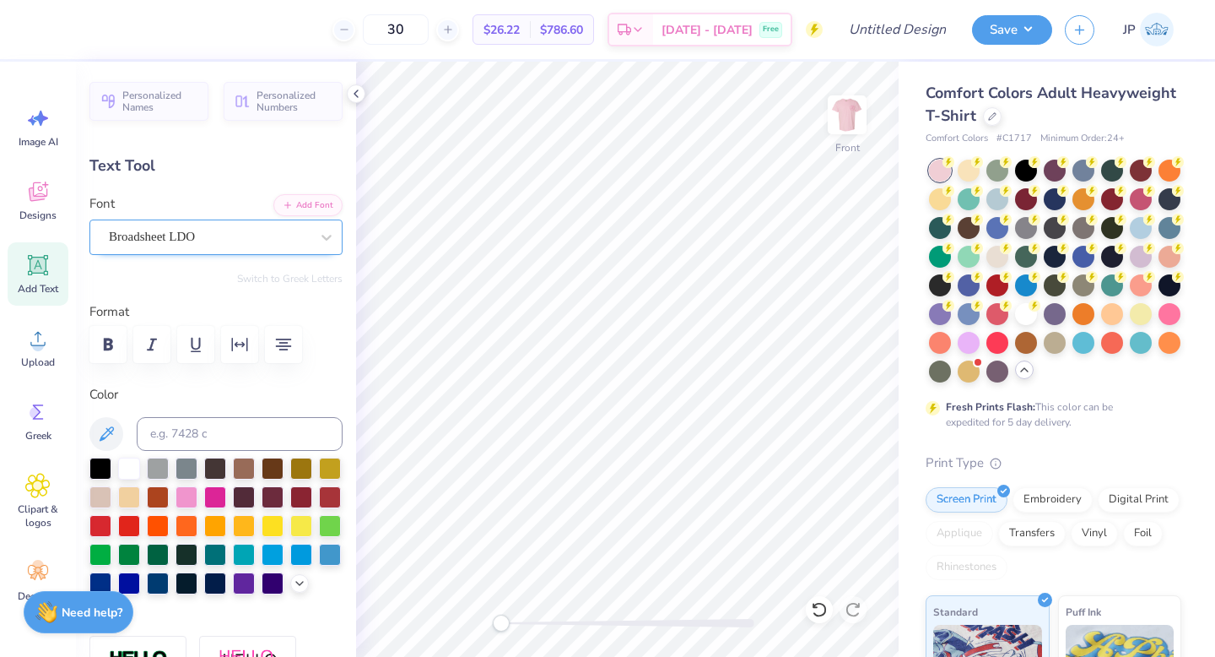
click at [244, 243] on div "Broadsheet LDO" at bounding box center [209, 237] width 204 height 26
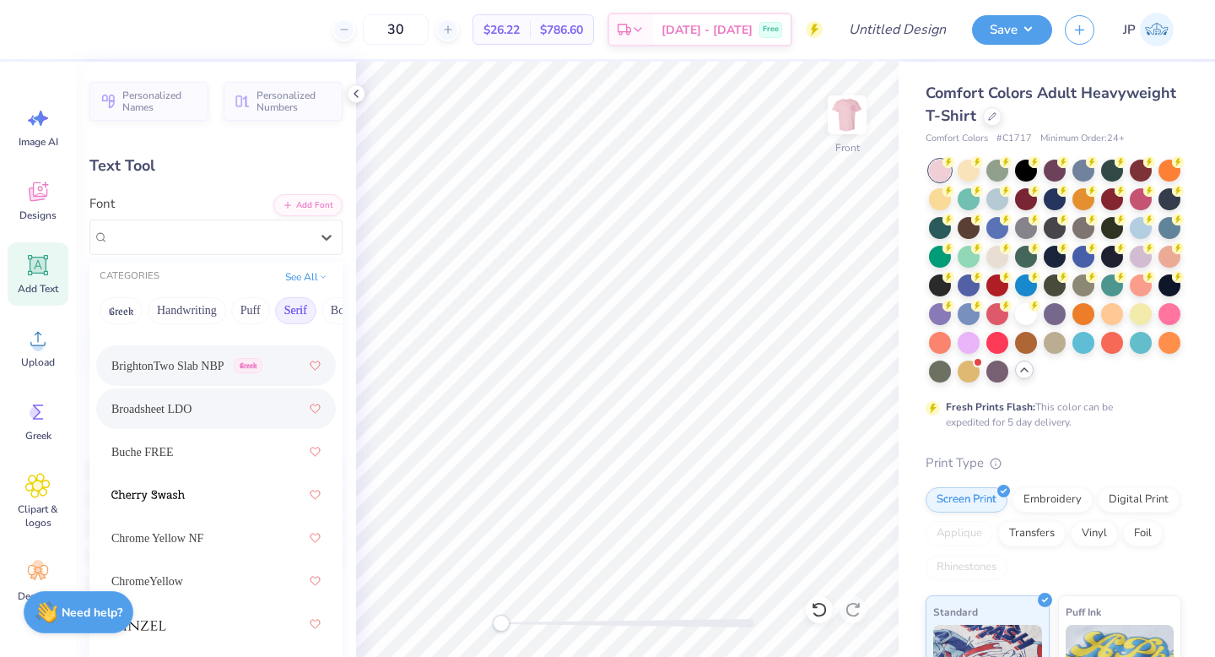
scroll to position [360, 0]
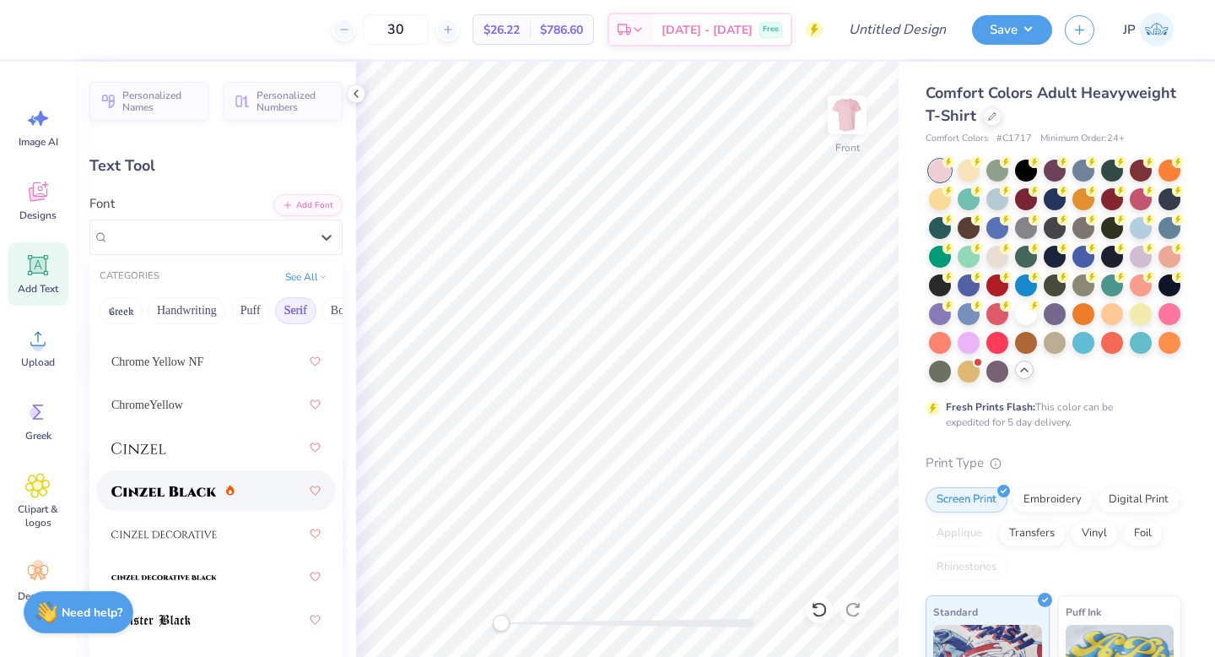
click at [214, 495] on img at bounding box center [164, 491] width 106 height 12
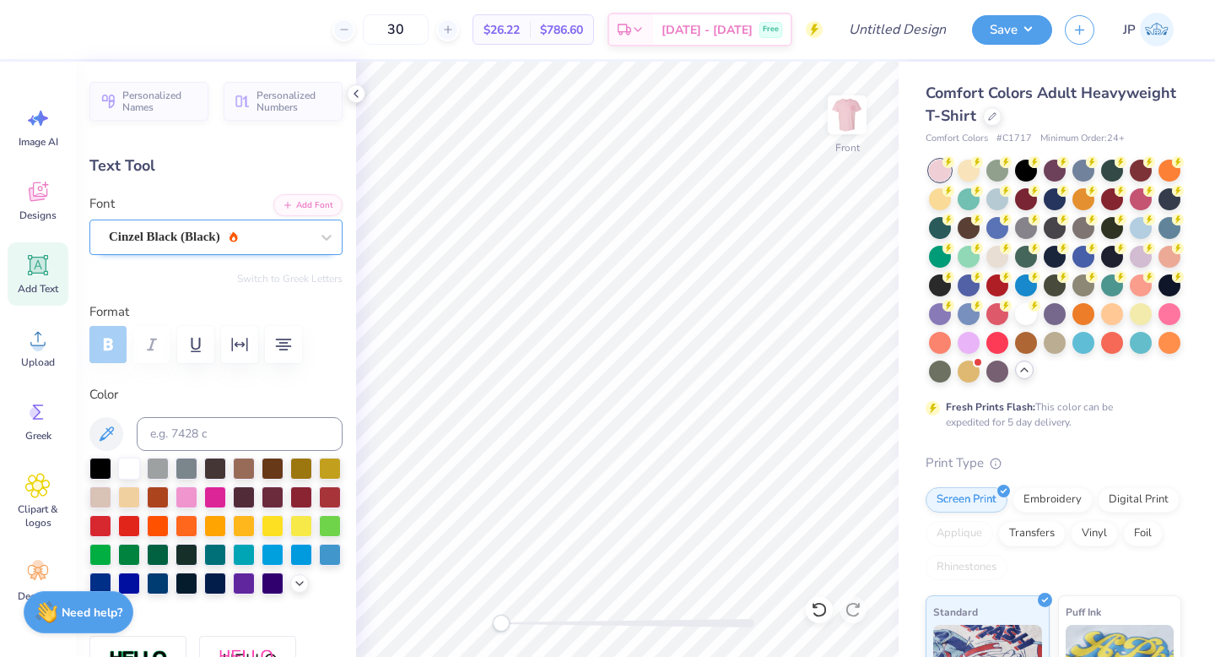
click at [252, 235] on div "Cinzel Black (Black)" at bounding box center [209, 237] width 204 height 26
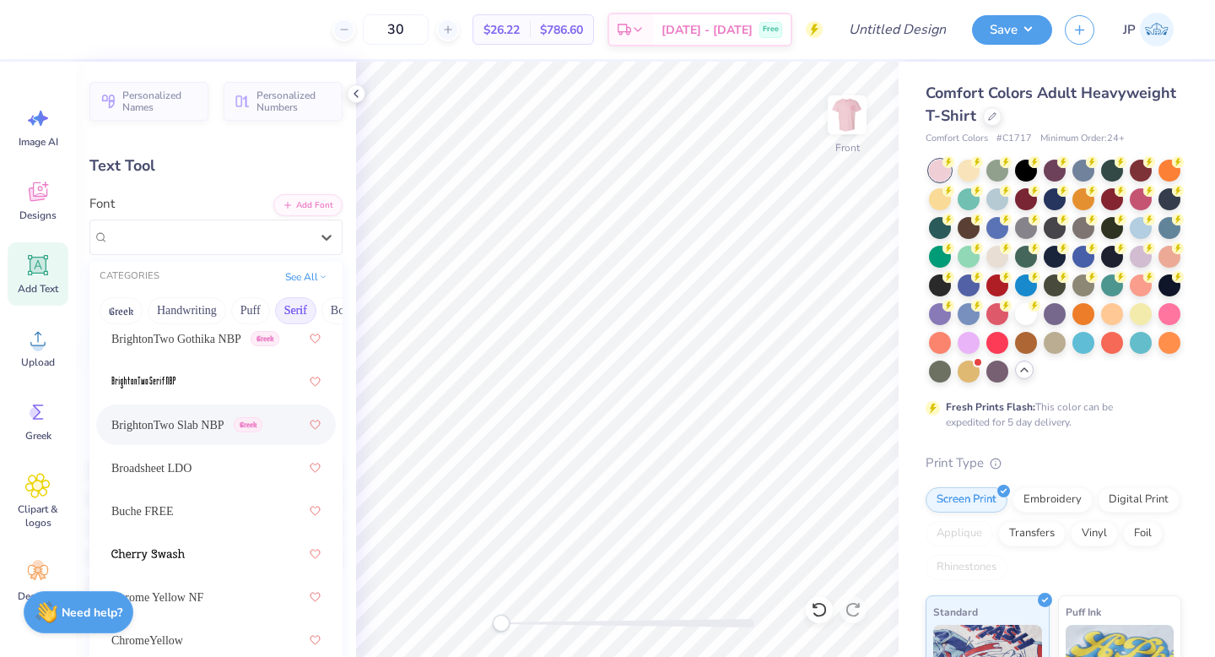
scroll to position [204, 0]
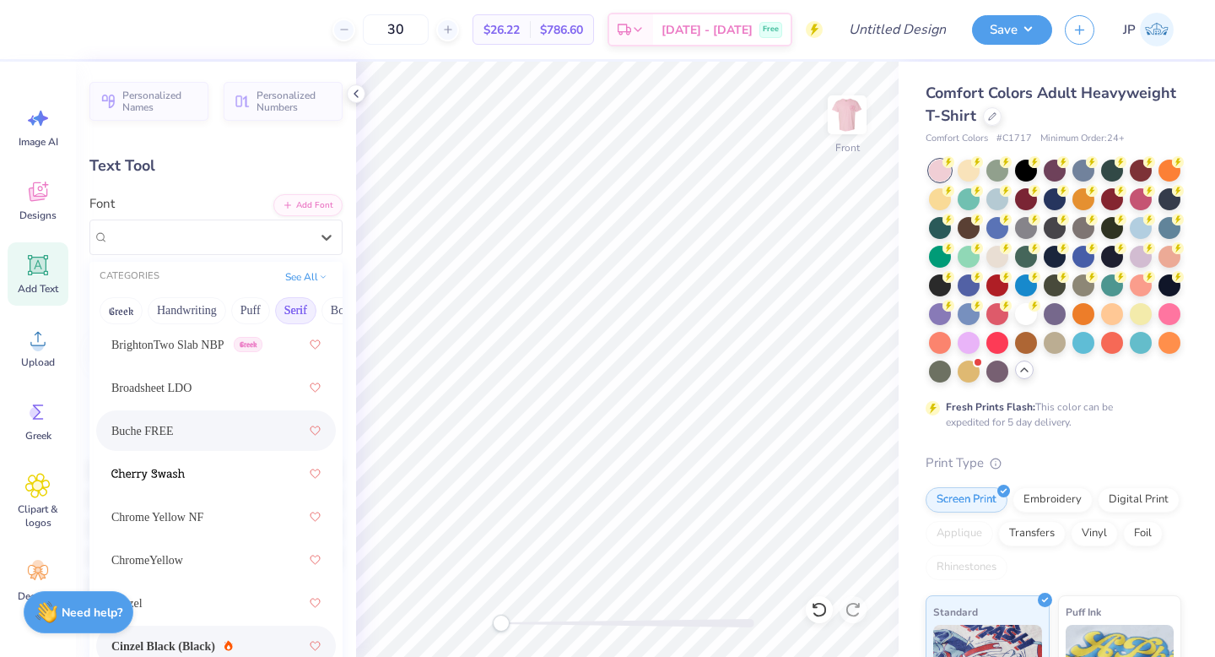
click at [227, 419] on div "Buche FREE" at bounding box center [215, 430] width 209 height 30
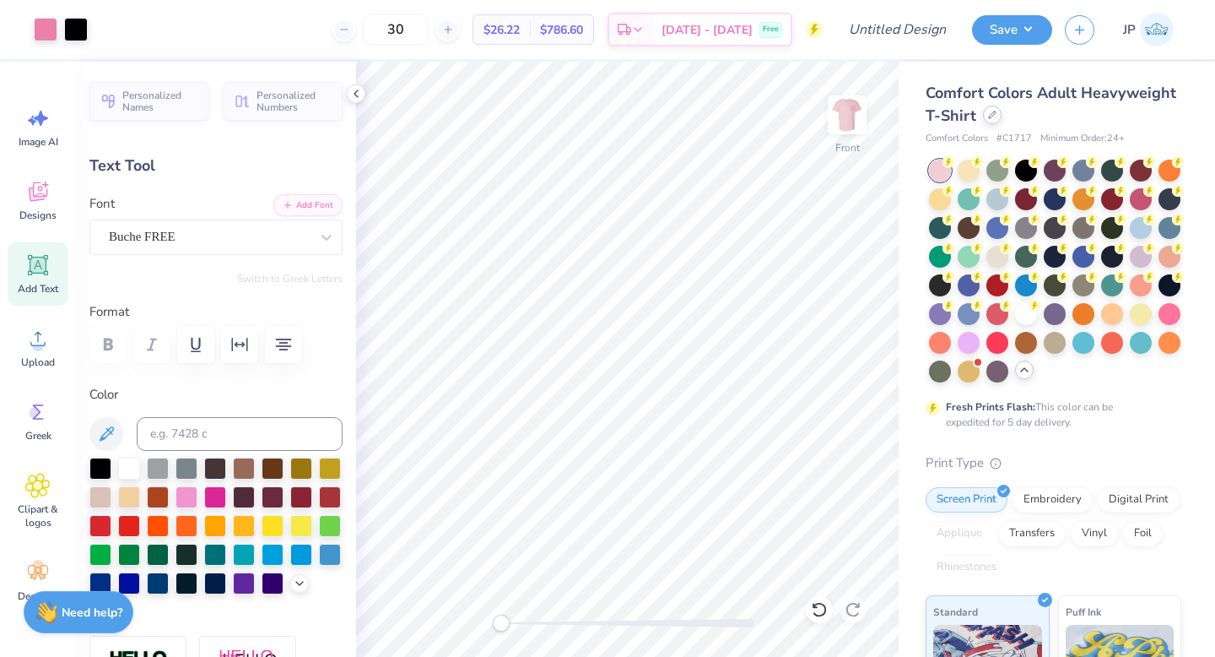
click at [995, 114] on icon at bounding box center [992, 115] width 8 height 8
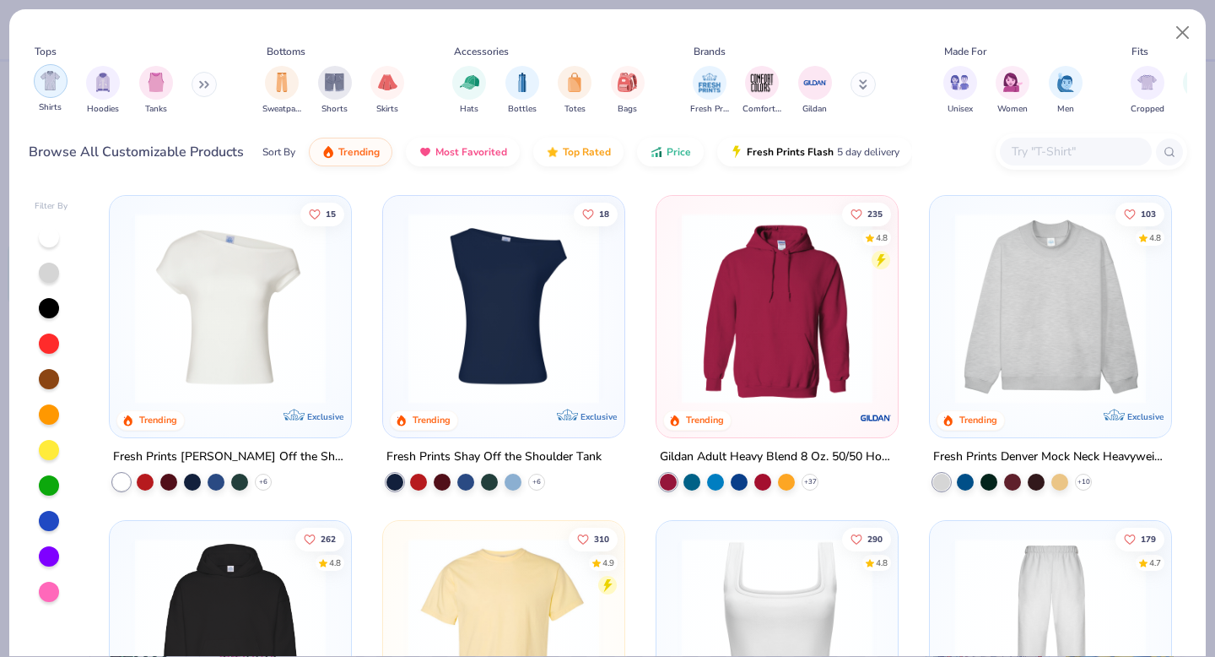
click at [53, 83] on img "filter for Shirts" at bounding box center [50, 80] width 19 height 19
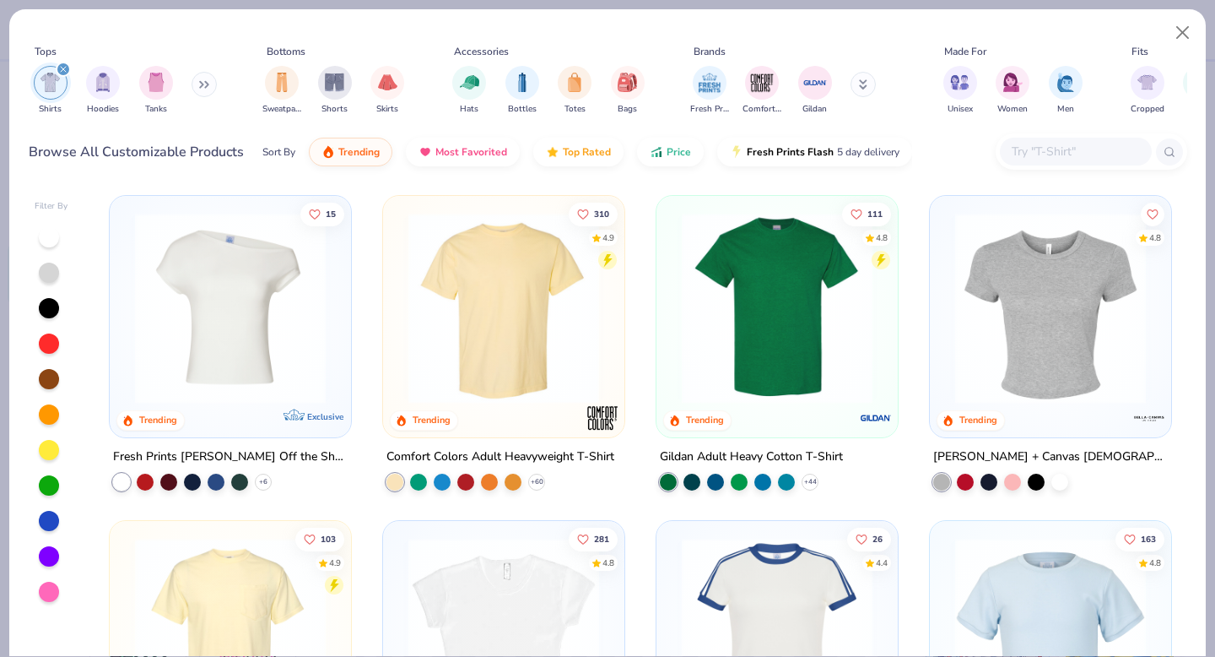
click at [734, 345] on img at bounding box center [778, 308] width 208 height 191
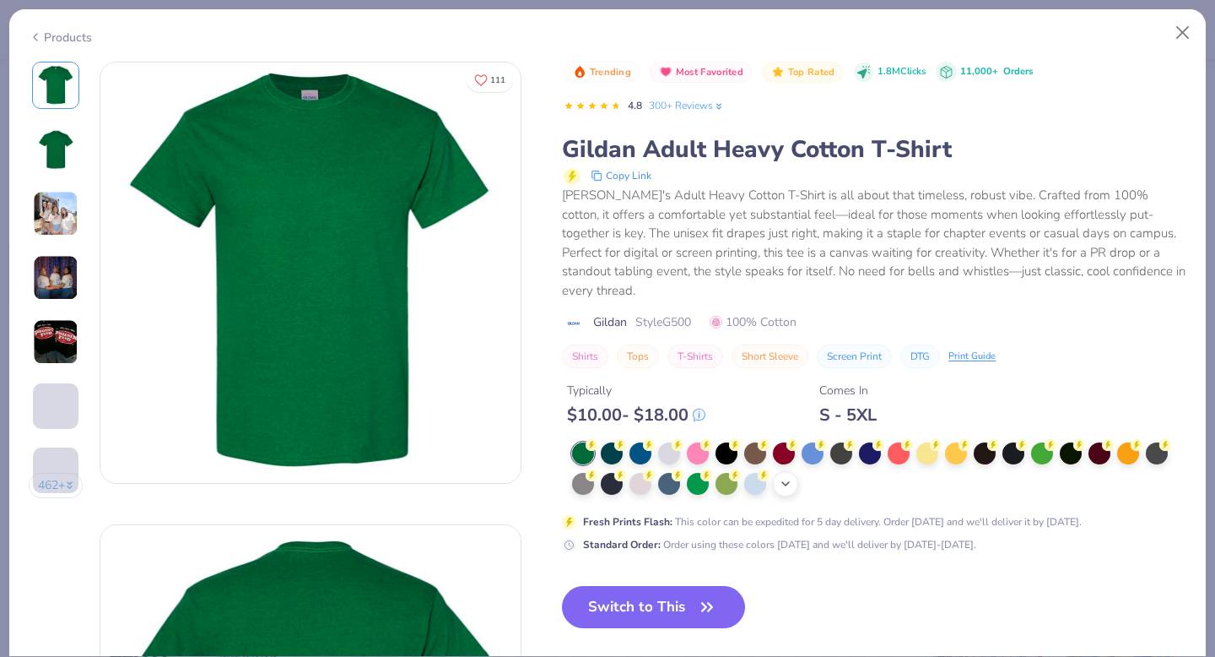
click at [786, 477] on icon at bounding box center [786, 484] width 14 height 14
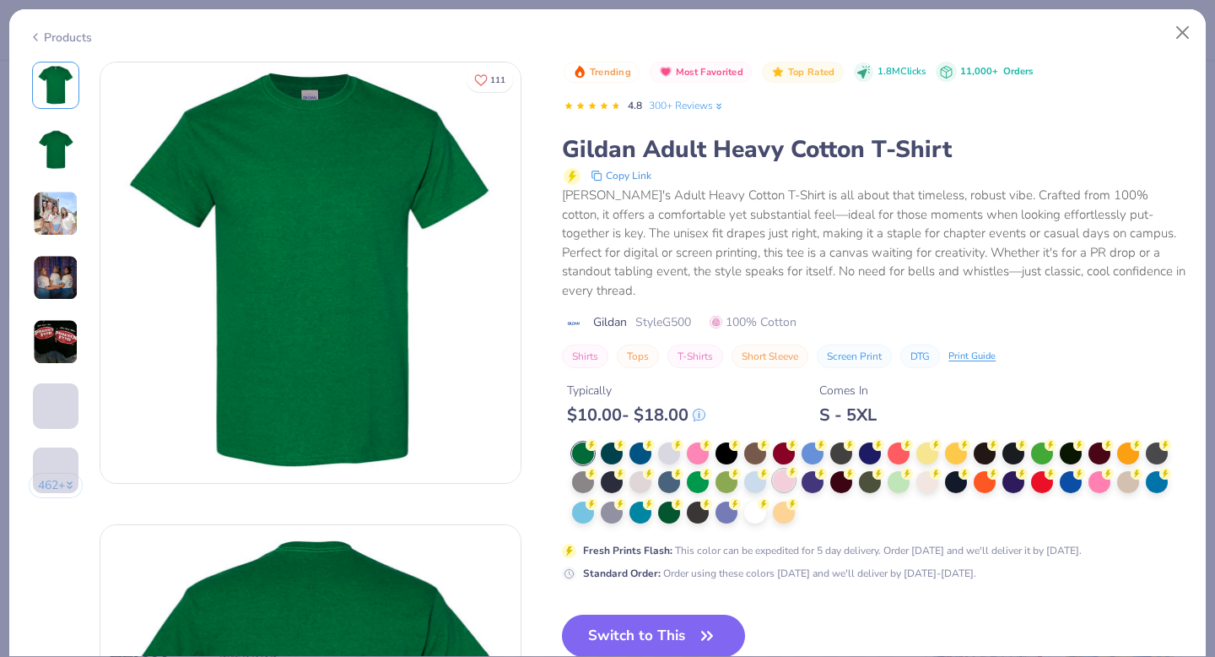
click at [784, 469] on div at bounding box center [784, 480] width 22 height 22
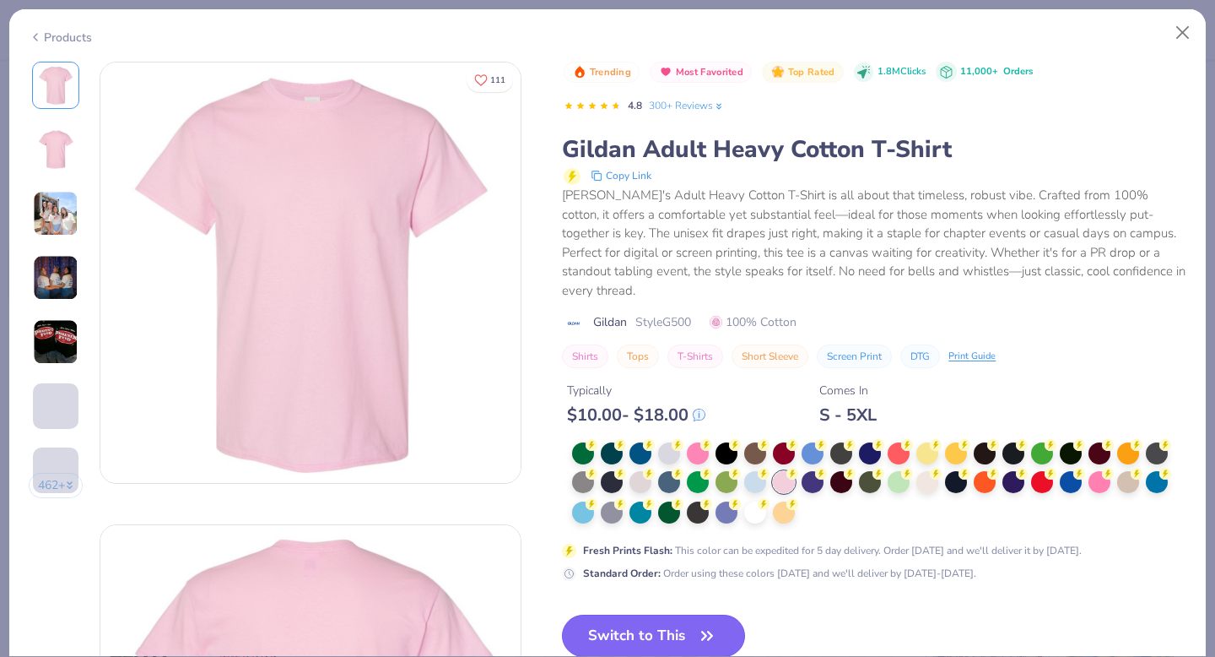
click at [703, 624] on icon "button" at bounding box center [707, 636] width 24 height 24
click at [664, 634] on button "Switch to This" at bounding box center [653, 635] width 183 height 42
click at [1183, 32] on button "Close" at bounding box center [1183, 33] width 32 height 32
click at [1177, 36] on button "Close" at bounding box center [1183, 33] width 32 height 32
click at [1183, 28] on button "Close" at bounding box center [1183, 33] width 32 height 32
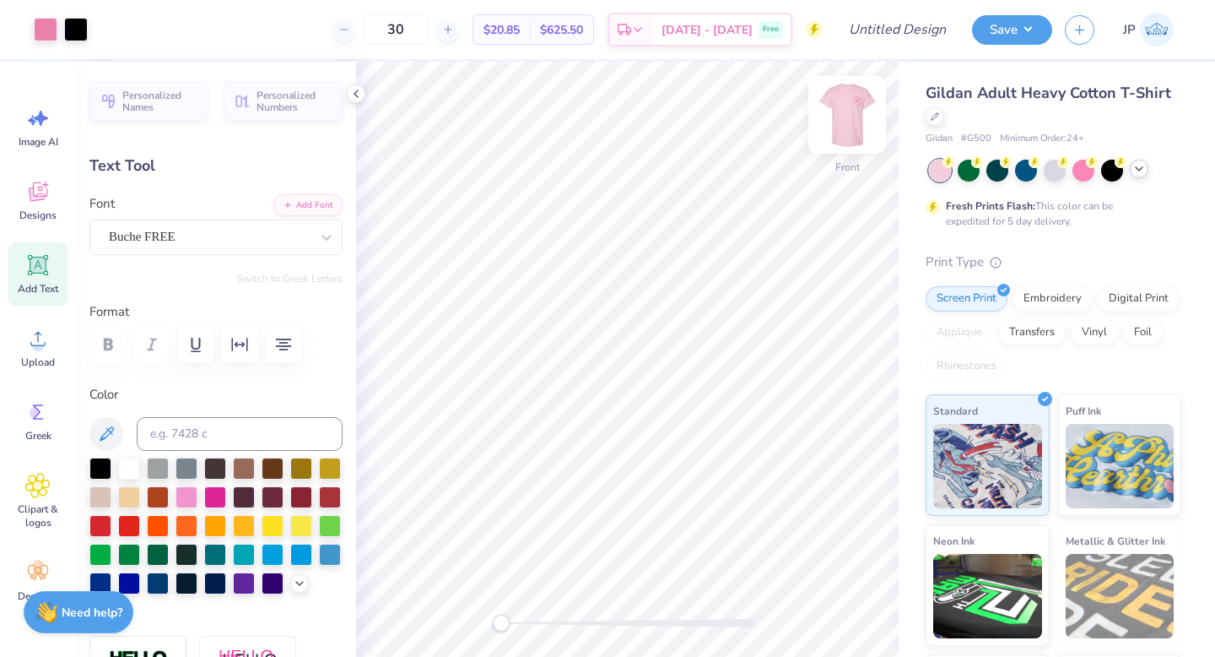
click at [852, 121] on img at bounding box center [848, 115] width 68 height 68
click at [844, 119] on img at bounding box center [848, 115] width 68 height 68
click at [842, 125] on img at bounding box center [848, 115] width 68 height 68
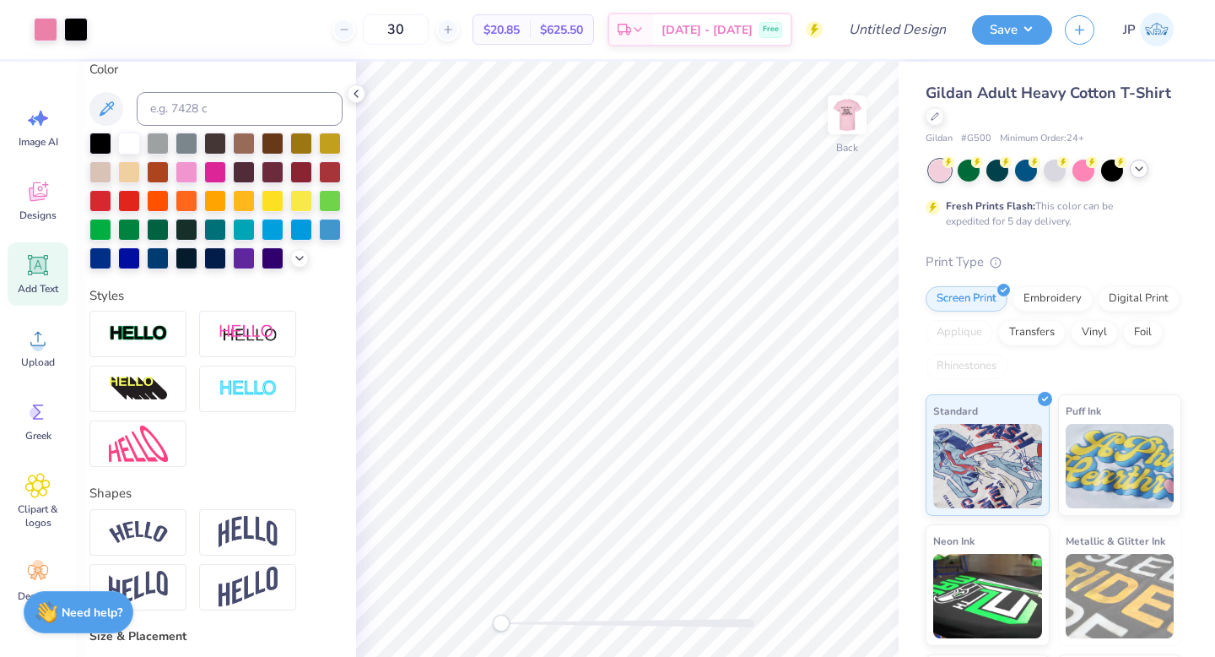
scroll to position [410, 0]
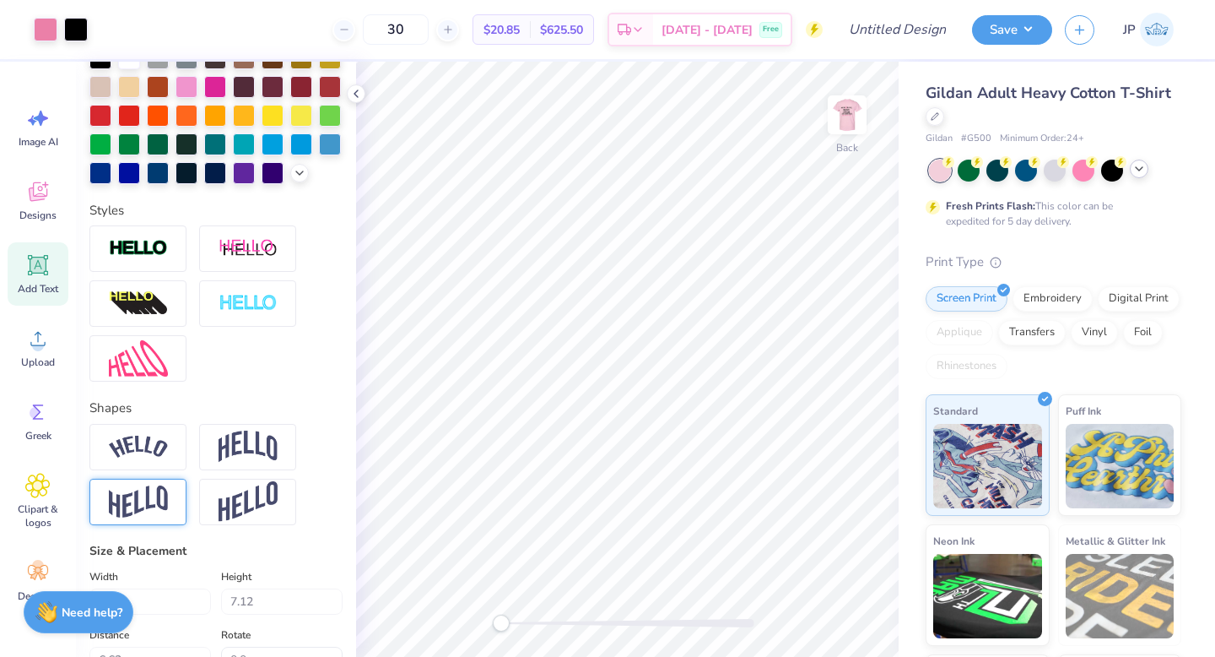
click at [170, 513] on div at bounding box center [137, 502] width 97 height 46
click at [180, 426] on icon at bounding box center [184, 426] width 10 height 10
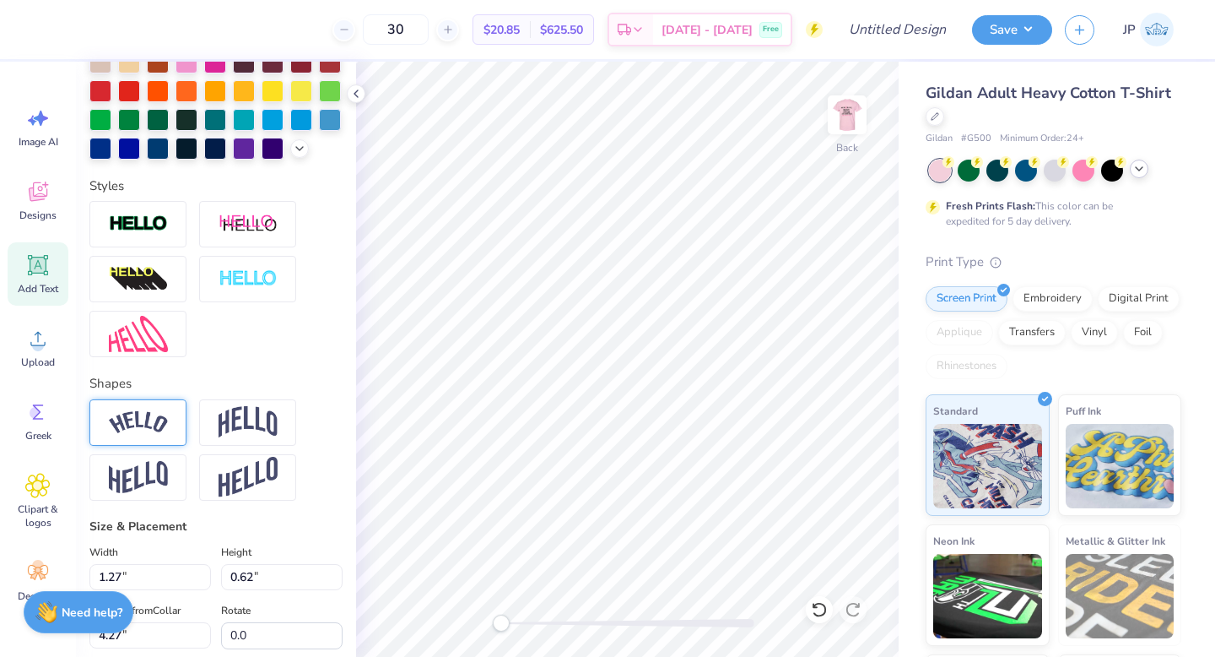
scroll to position [436, 0]
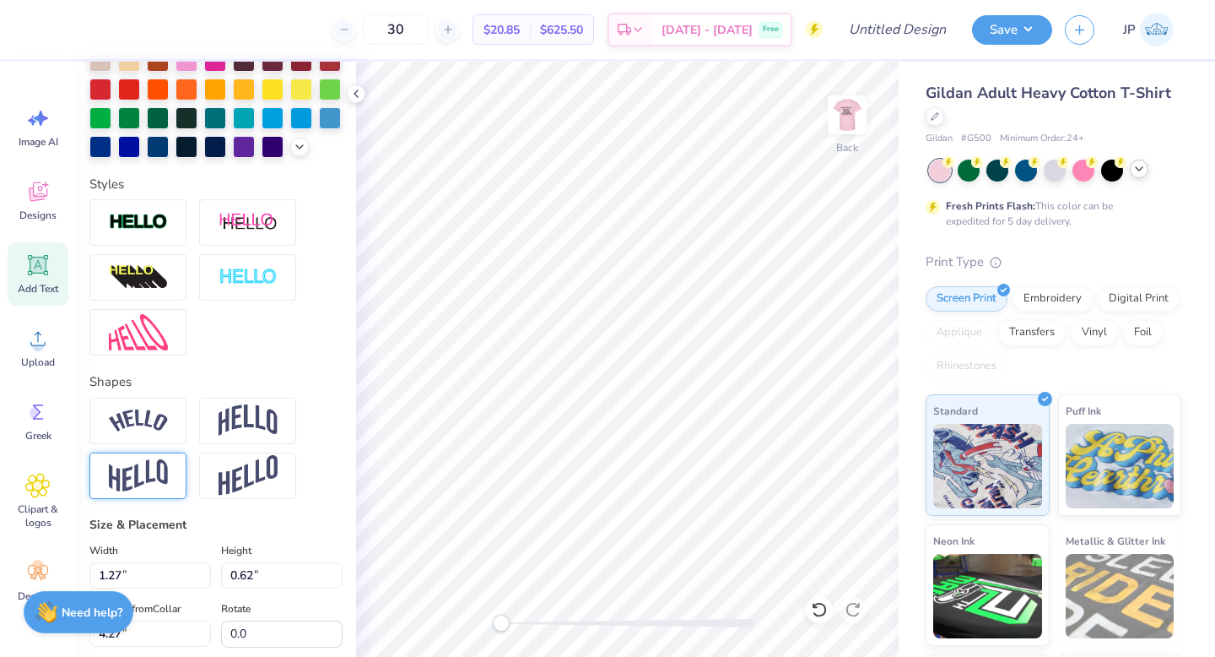
click at [149, 464] on img at bounding box center [138, 475] width 59 height 33
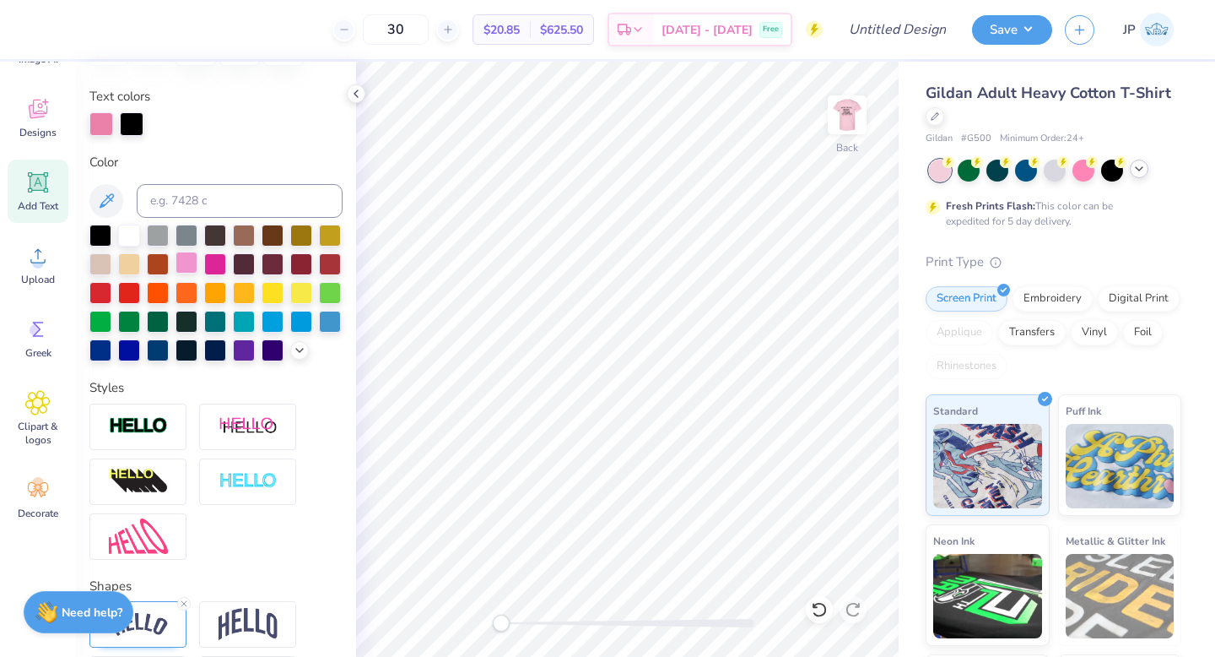
scroll to position [323, 0]
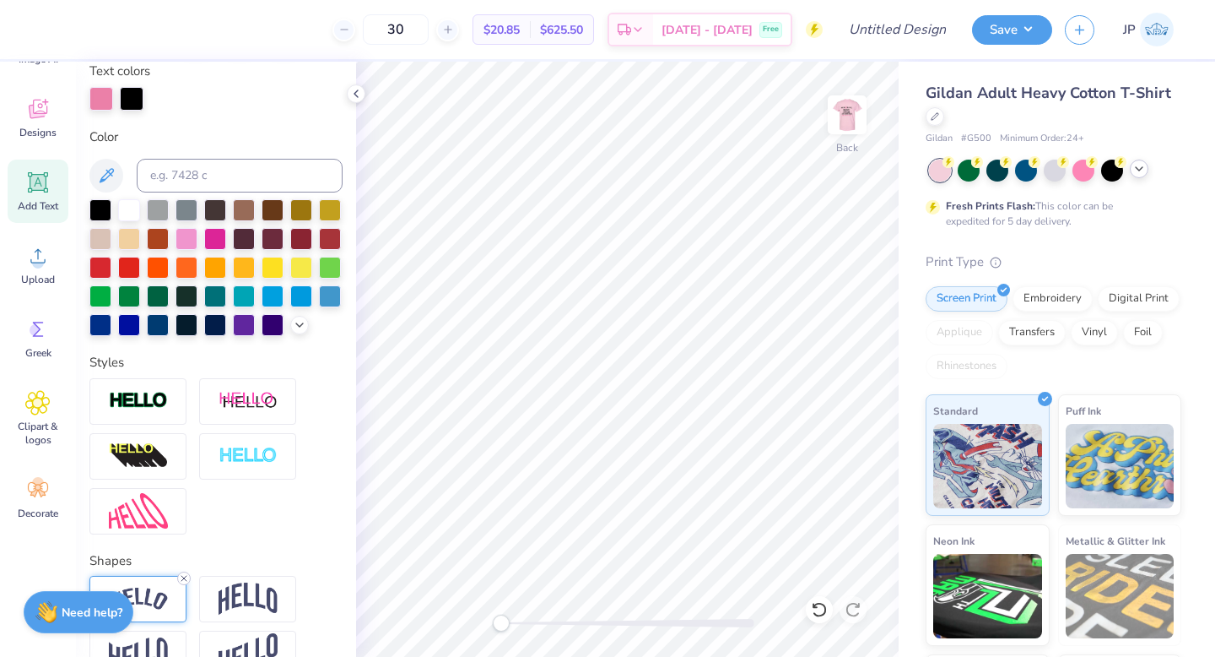
click at [180, 580] on icon at bounding box center [184, 578] width 10 height 10
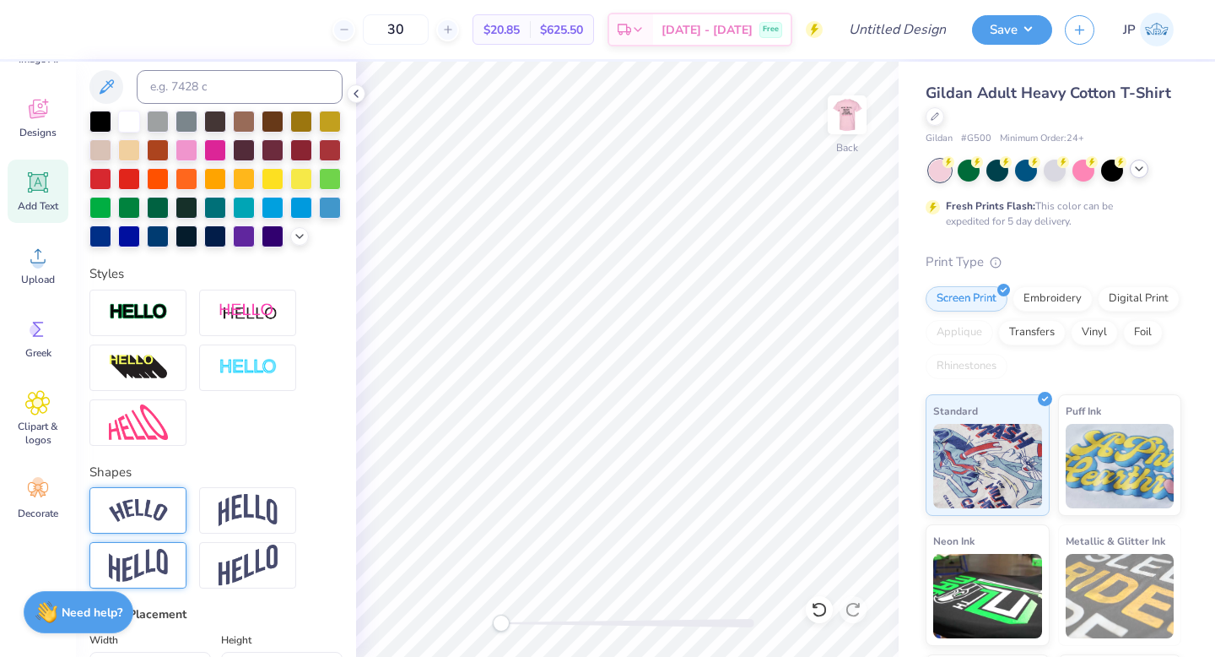
scroll to position [413, 0]
click at [158, 574] on img at bounding box center [138, 564] width 59 height 33
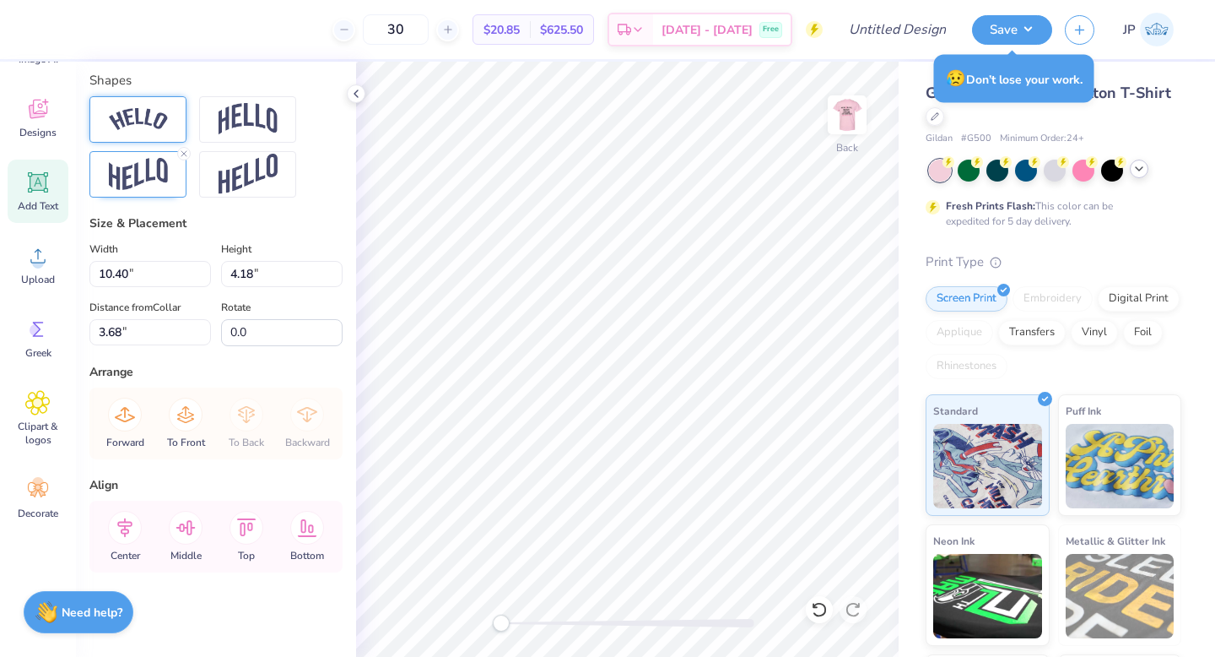
scroll to position [737, 0]
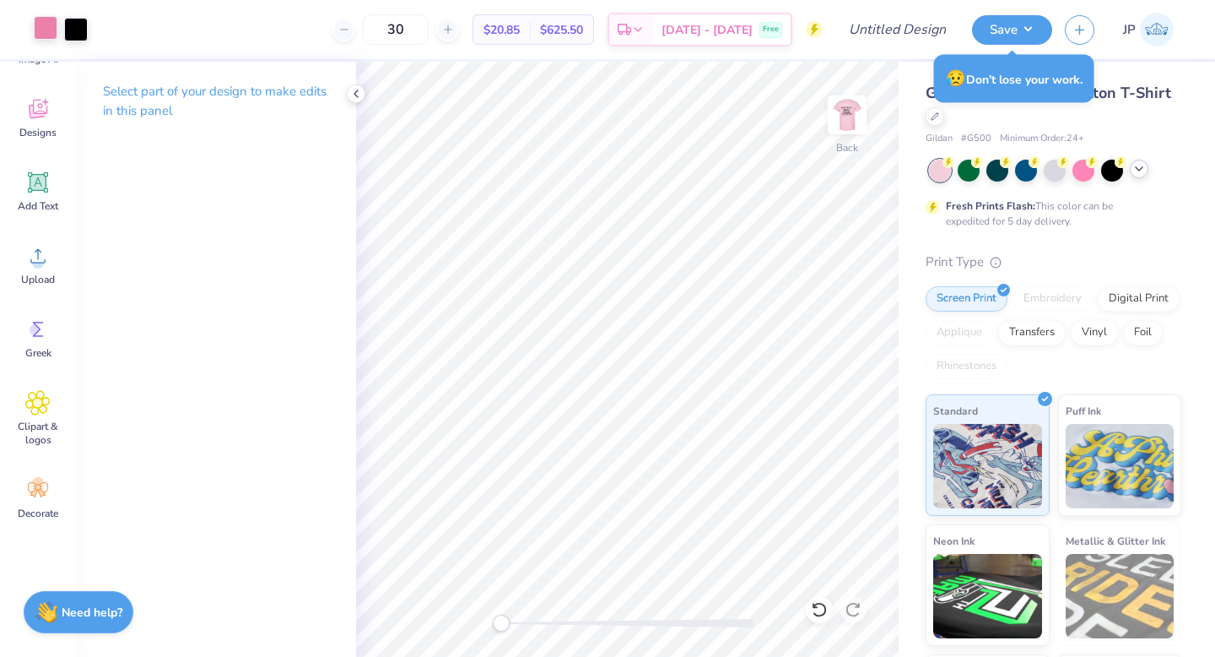
click at [43, 33] on div at bounding box center [46, 28] width 24 height 24
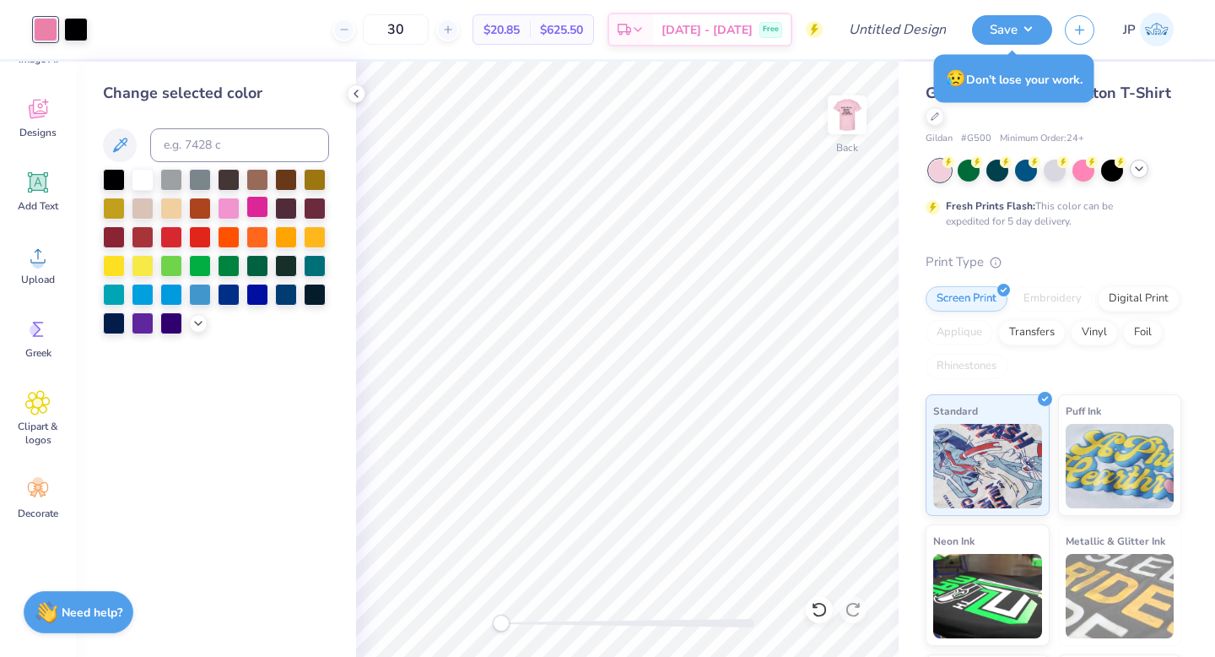
click at [262, 208] on div at bounding box center [257, 207] width 22 height 22
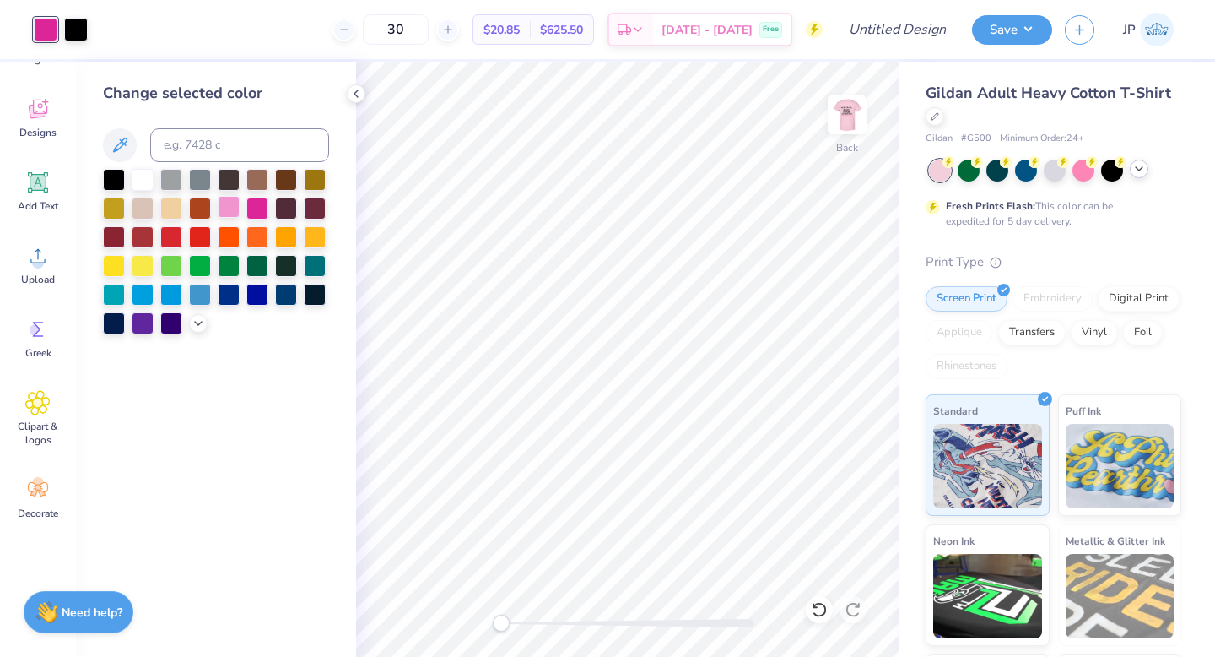
click at [224, 207] on div at bounding box center [229, 207] width 22 height 22
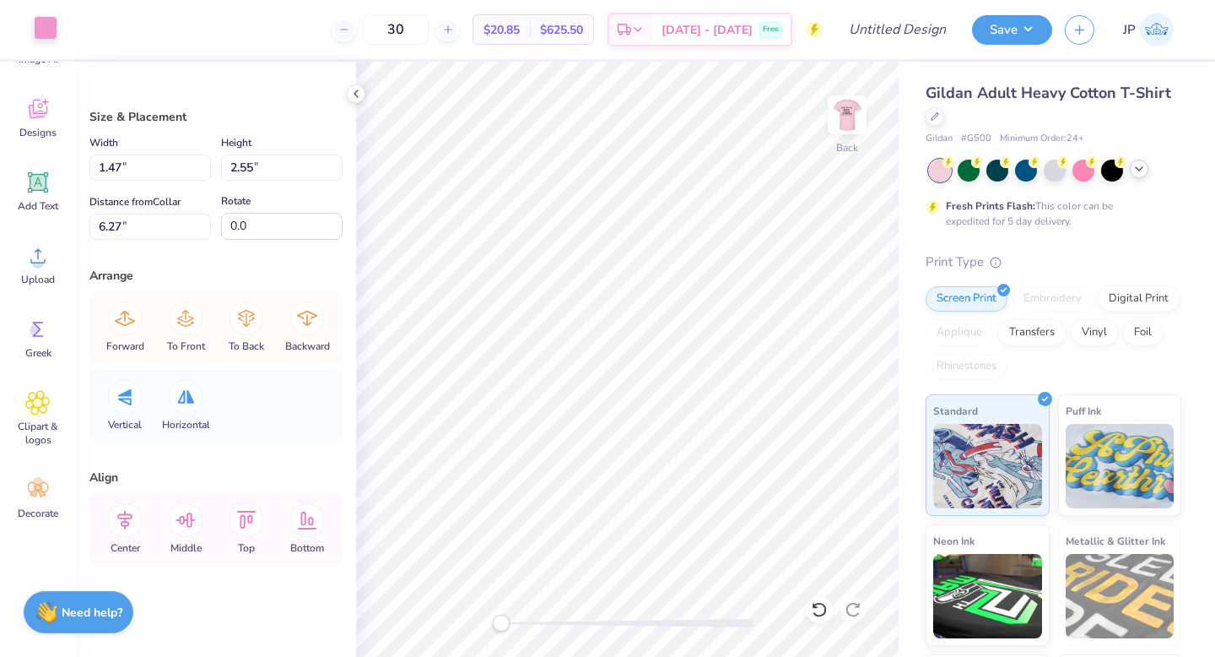
click at [54, 35] on div at bounding box center [46, 28] width 24 height 24
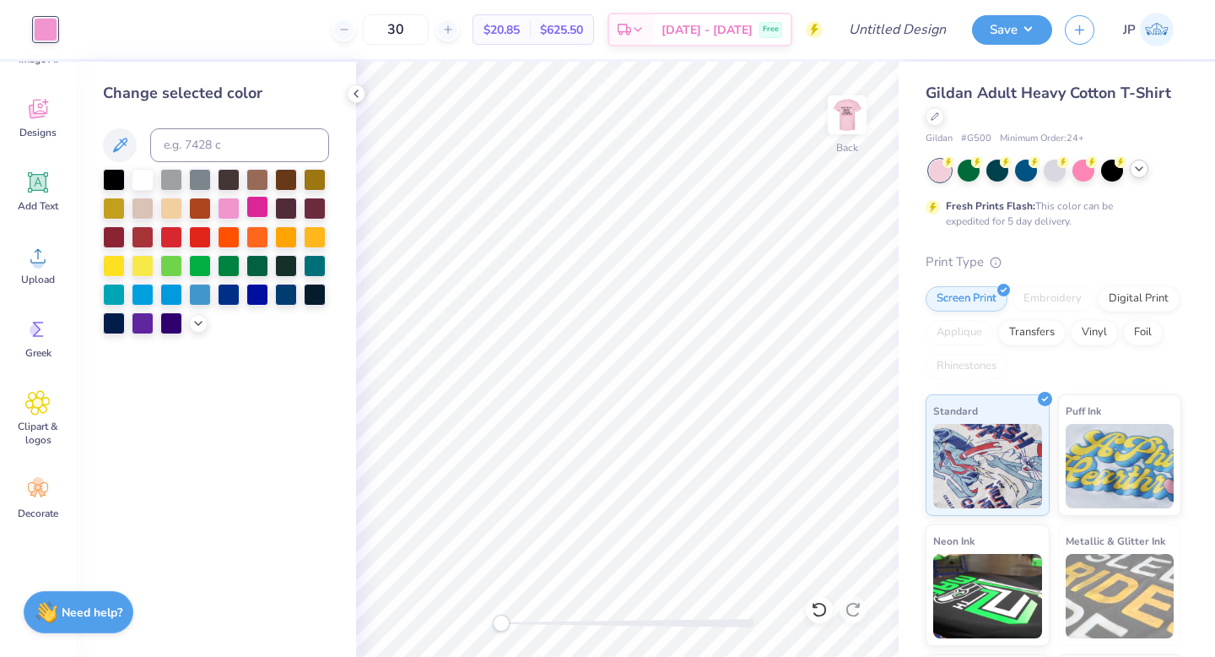
click at [258, 210] on div at bounding box center [257, 207] width 22 height 22
click at [193, 318] on icon at bounding box center [199, 322] width 14 height 14
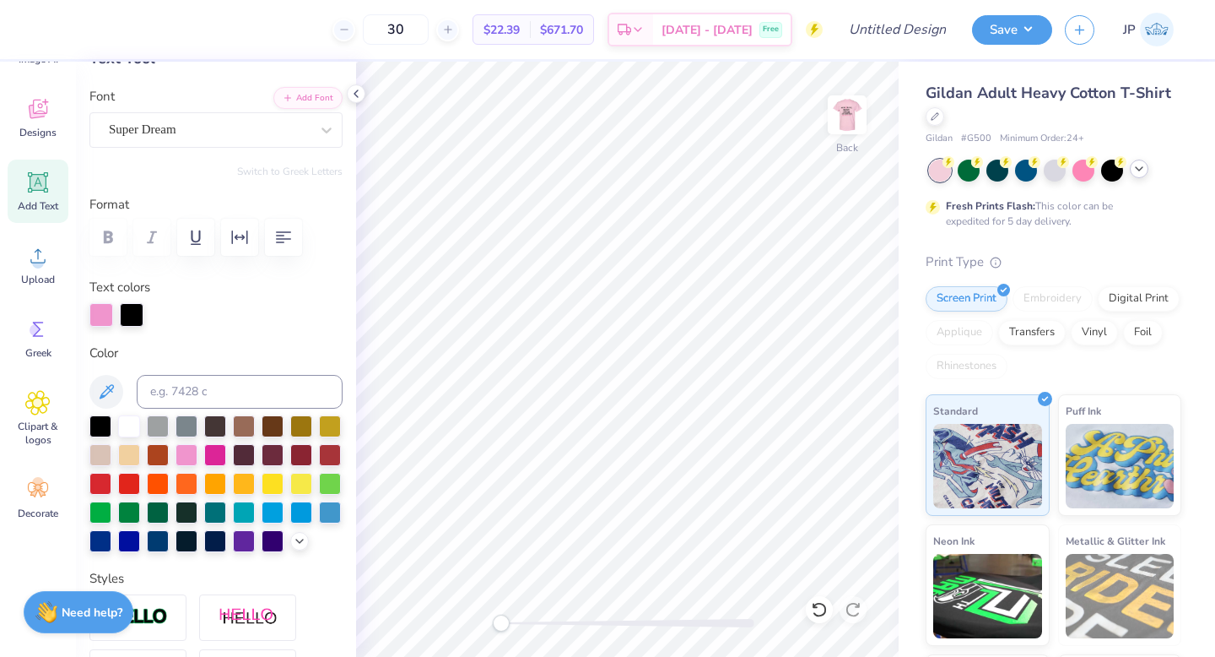
scroll to position [115, 0]
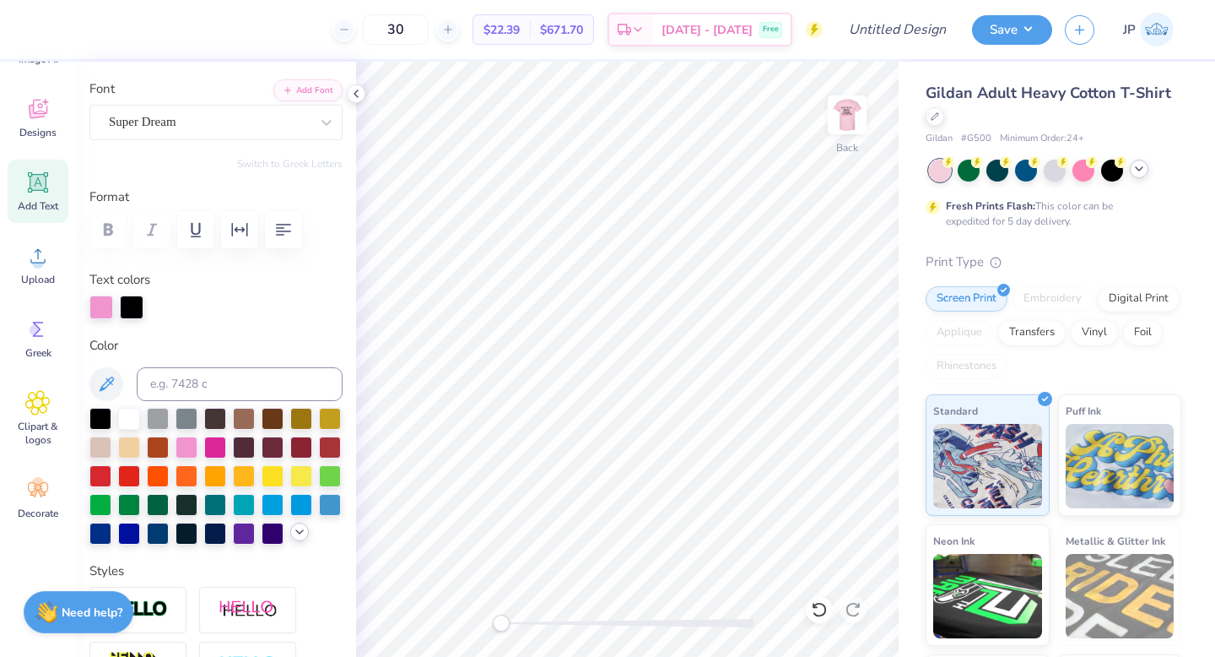
click at [294, 536] on icon at bounding box center [300, 532] width 14 height 14
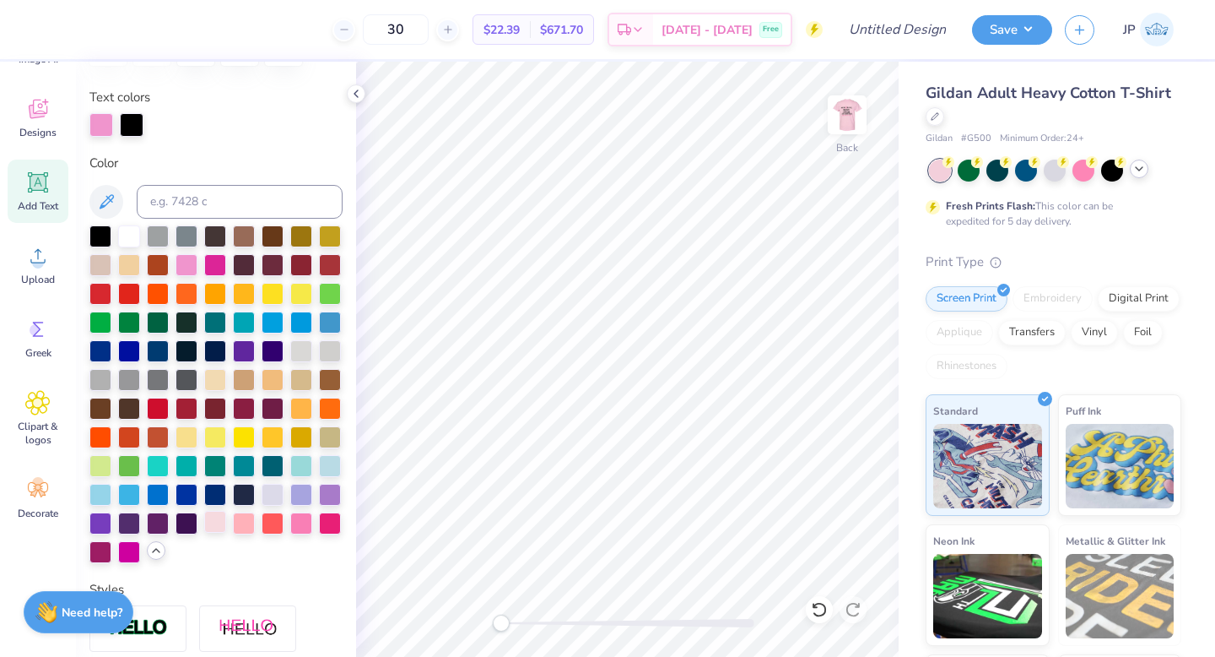
scroll to position [307, 0]
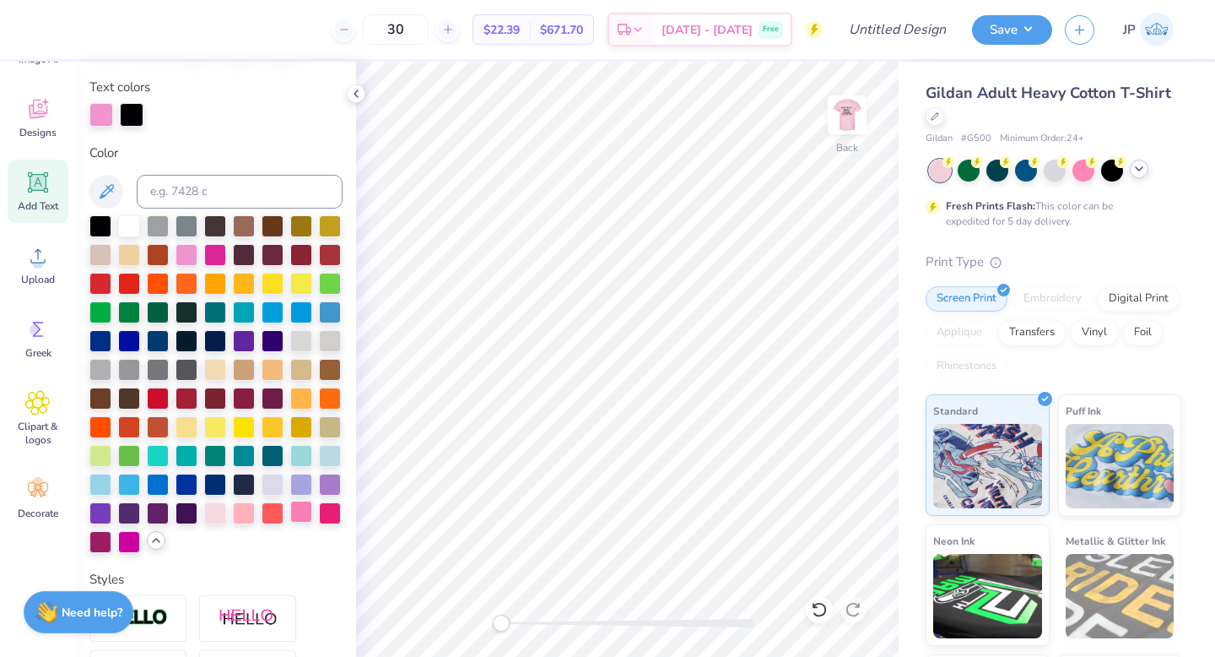
click at [306, 513] on div at bounding box center [301, 512] width 22 height 22
click at [816, 615] on icon at bounding box center [819, 609] width 17 height 17
click at [818, 612] on icon at bounding box center [819, 609] width 17 height 17
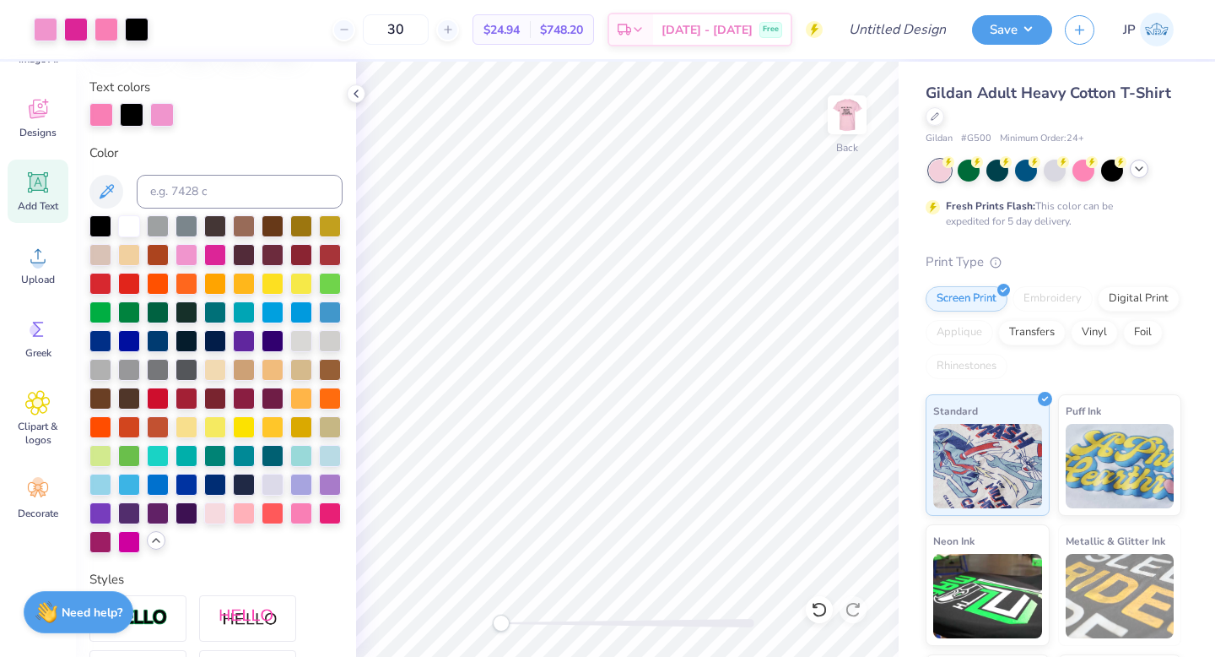
click at [818, 612] on icon at bounding box center [819, 609] width 17 height 17
click at [818, 604] on icon at bounding box center [819, 609] width 17 height 17
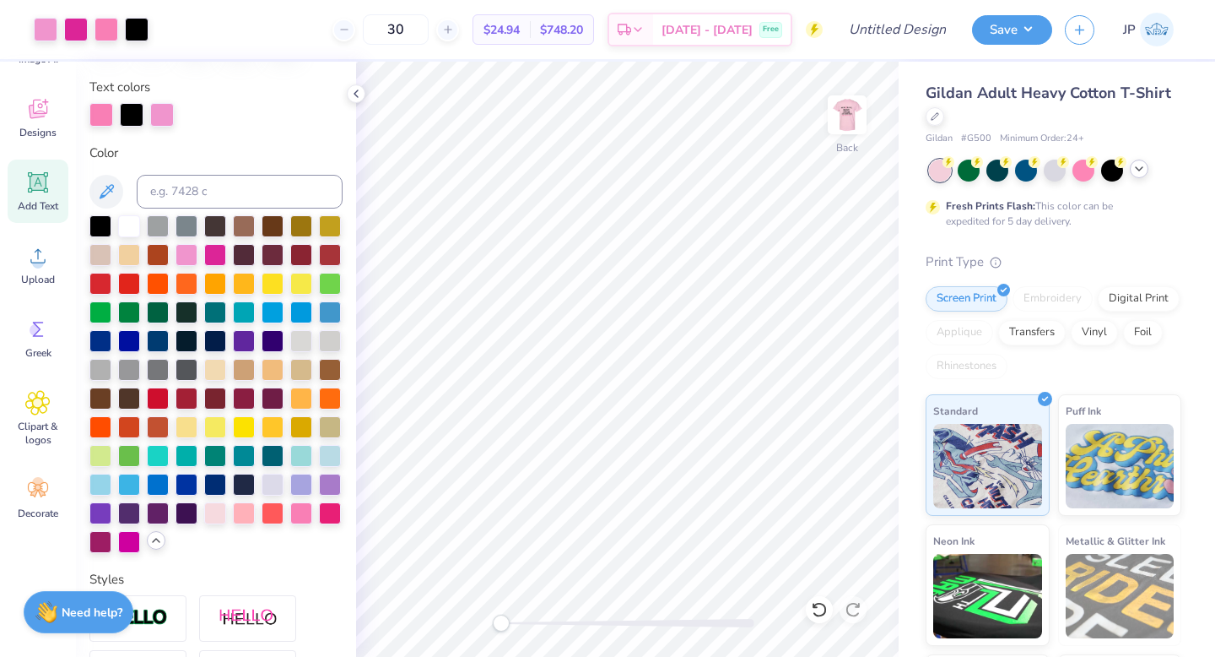
click at [818, 604] on icon at bounding box center [819, 609] width 17 height 17
click at [1021, 34] on button "Save" at bounding box center [1012, 30] width 80 height 30
click at [1005, 35] on button "Save" at bounding box center [1012, 30] width 80 height 30
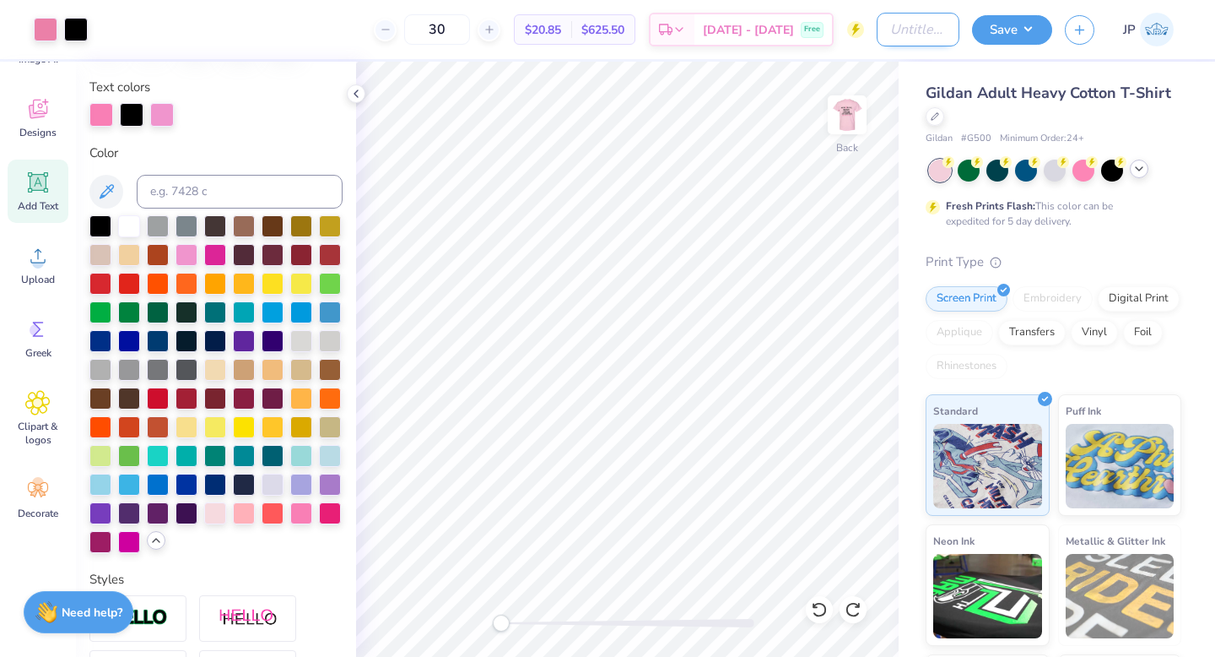
click at [918, 34] on input "Design Title" at bounding box center [918, 30] width 83 height 34
click at [1017, 24] on button "Save" at bounding box center [1012, 28] width 80 height 30
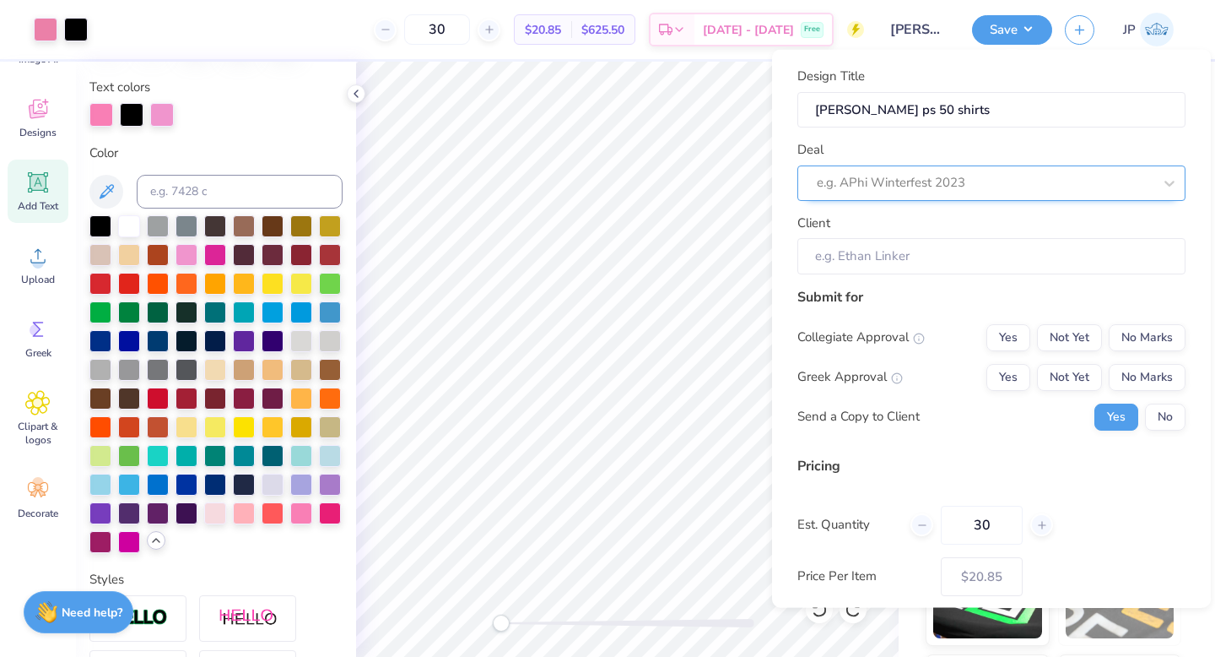
click at [1042, 183] on div at bounding box center [985, 182] width 336 height 23
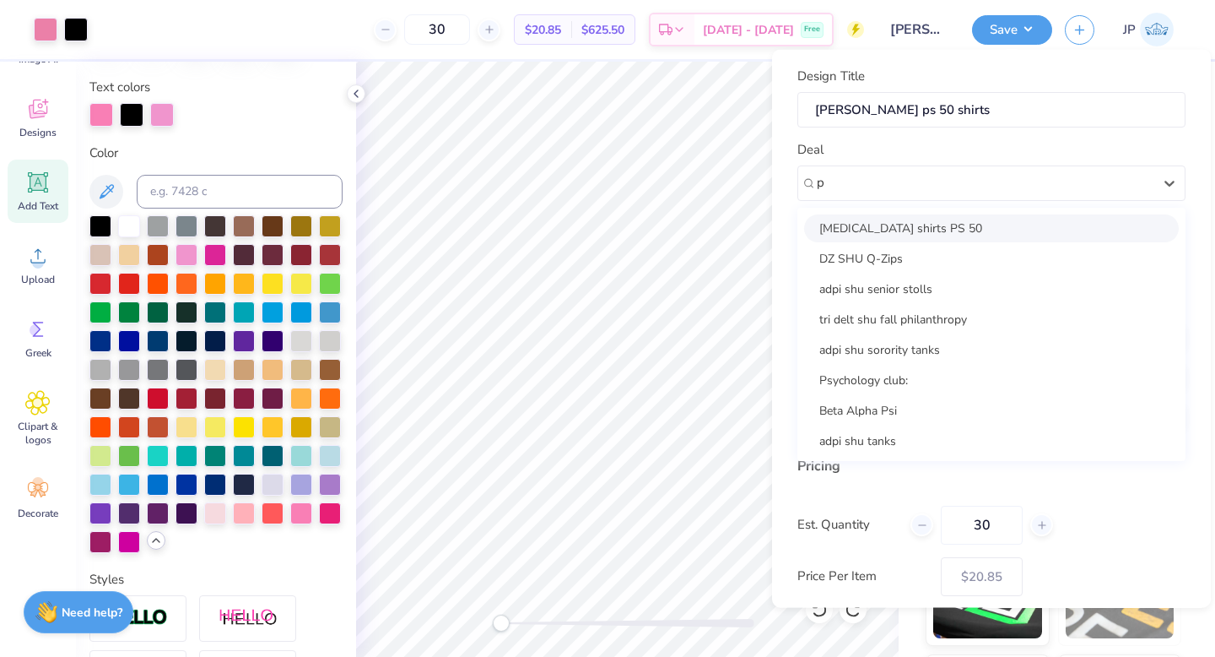
click at [917, 221] on div "[MEDICAL_DATA] shirts PS 50" at bounding box center [991, 228] width 375 height 28
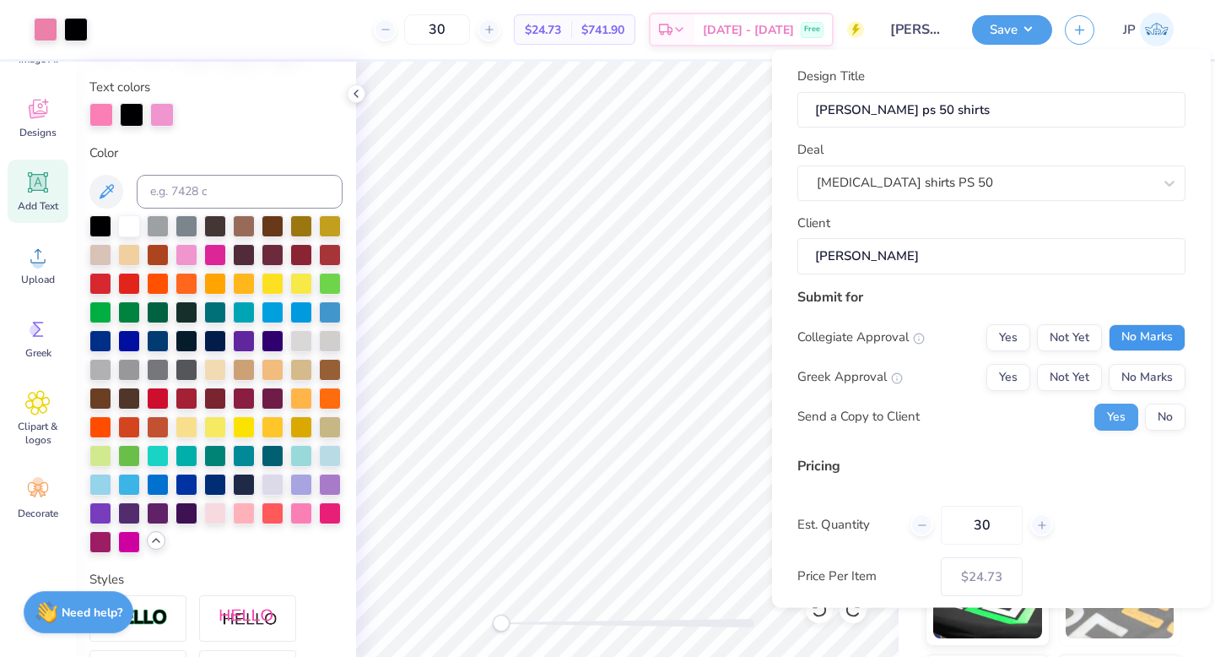
click at [1140, 344] on button "No Marks" at bounding box center [1147, 336] width 77 height 27
click at [1140, 375] on button "No Marks" at bounding box center [1147, 376] width 77 height 27
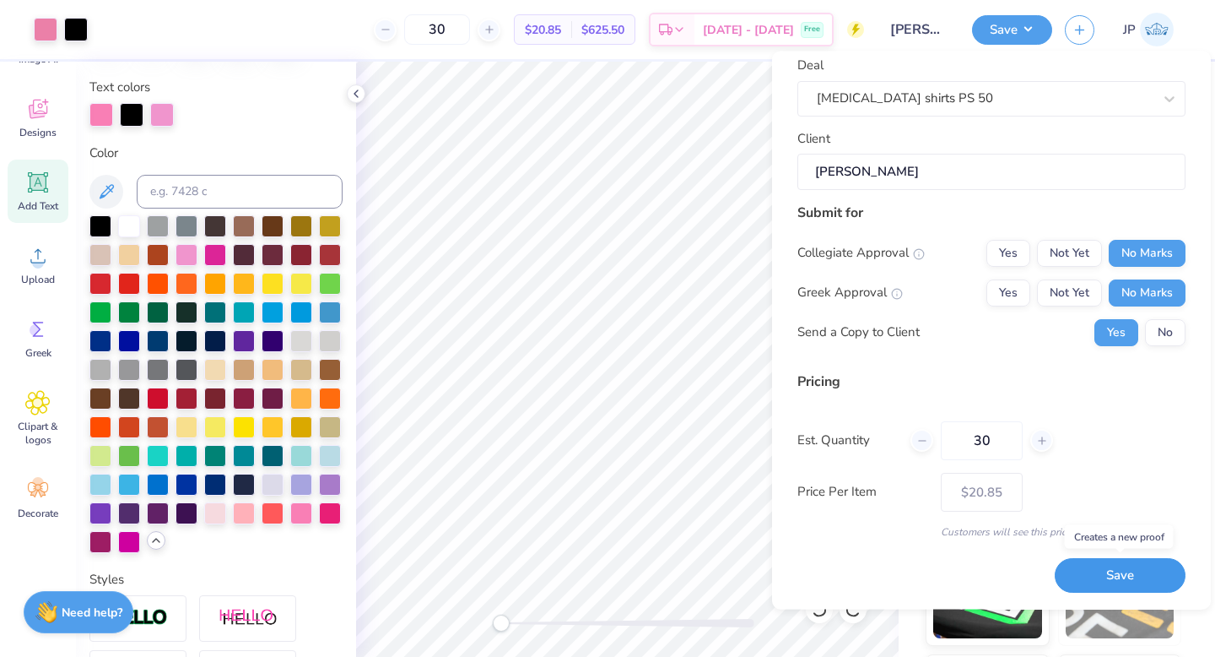
click at [1129, 560] on button "Save" at bounding box center [1120, 576] width 131 height 35
